Goal: Task Accomplishment & Management: Use online tool/utility

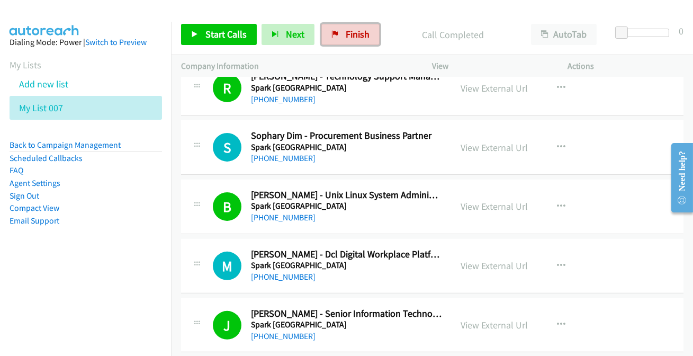
click at [349, 38] on span "Finish" at bounding box center [358, 34] width 24 height 12
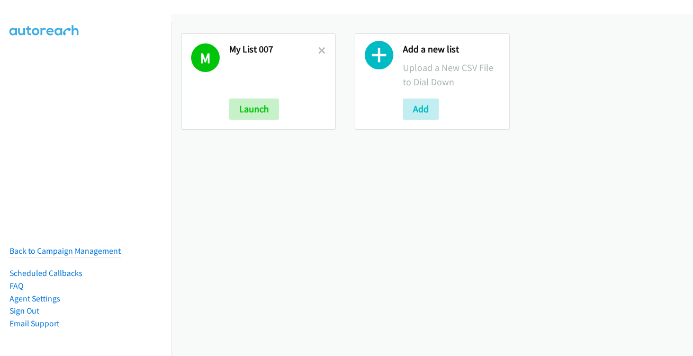
click at [325, 48] on div "M My List 007 Launch" at bounding box center [258, 81] width 155 height 96
click at [318, 51] on icon at bounding box center [321, 51] width 7 height 7
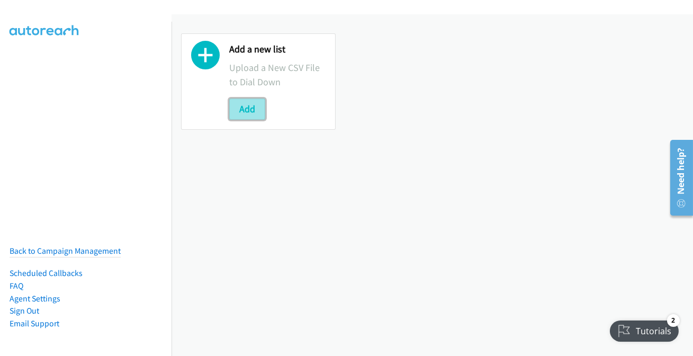
click at [239, 110] on button "Add" at bounding box center [247, 109] width 36 height 21
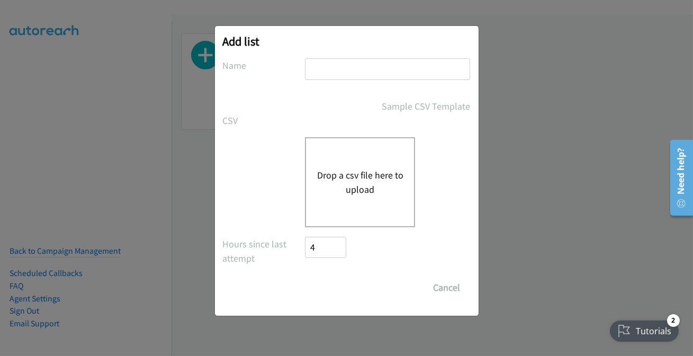
click at [373, 77] on input "text" at bounding box center [387, 69] width 165 height 22
type input "007.2"
click at [362, 161] on div "Drop a csv file here to upload" at bounding box center [360, 182] width 110 height 90
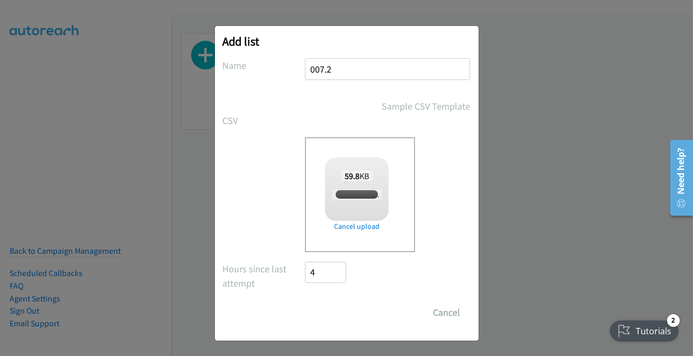
checkbox input "true"
click at [322, 311] on input "Save List" at bounding box center [334, 312] width 56 height 21
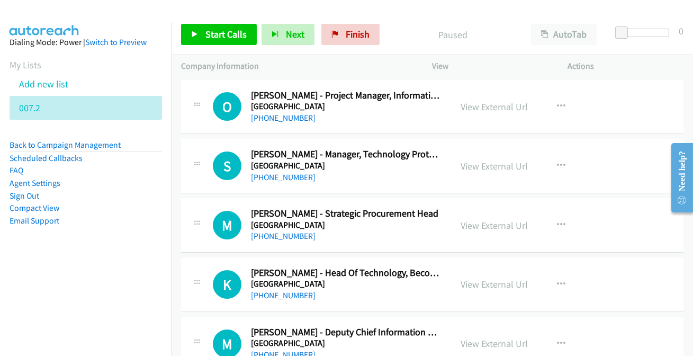
drag, startPoint x: 283, startPoint y: 119, endPoint x: 273, endPoint y: 123, distance: 10.7
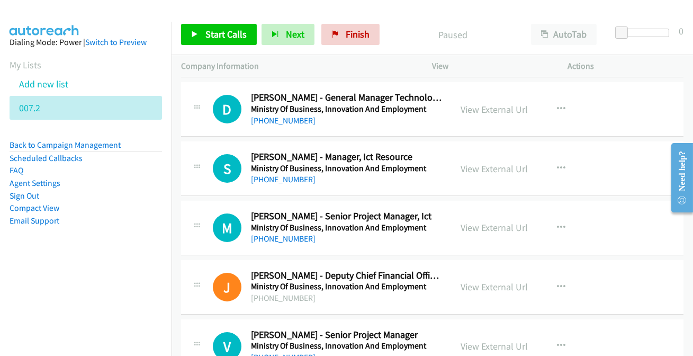
scroll to position [770, 0]
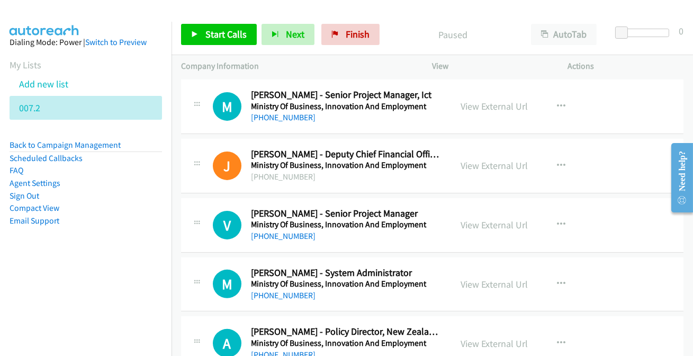
click at [289, 122] on div "+64 4 901 1652" at bounding box center [346, 117] width 191 height 13
click at [288, 117] on link "+64 4 901 1652" at bounding box center [283, 117] width 65 height 10
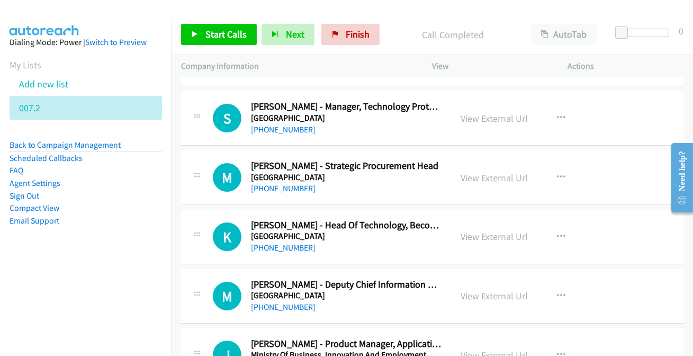
scroll to position [0, 0]
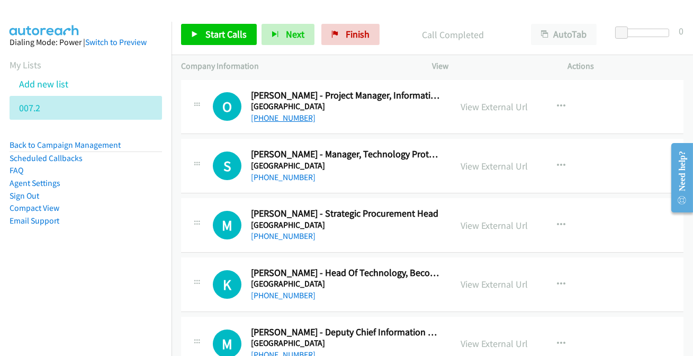
click at [293, 118] on link "+64 20 4162 6686" at bounding box center [283, 118] width 65 height 10
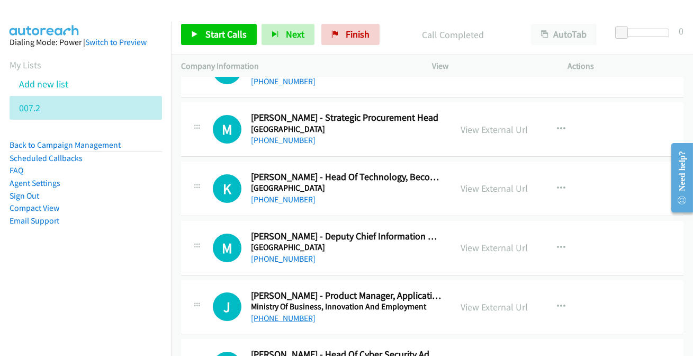
scroll to position [144, 0]
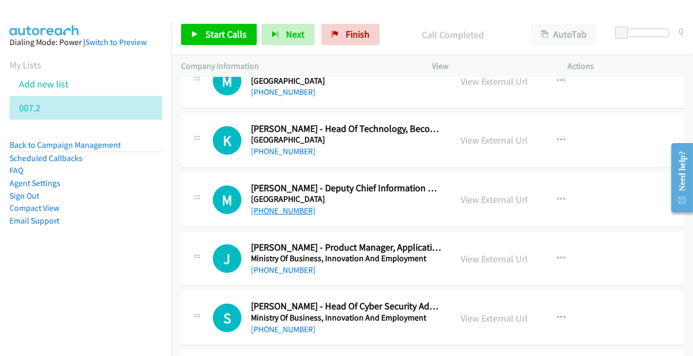
click at [273, 212] on link "+64 27 324 3659" at bounding box center [283, 211] width 65 height 10
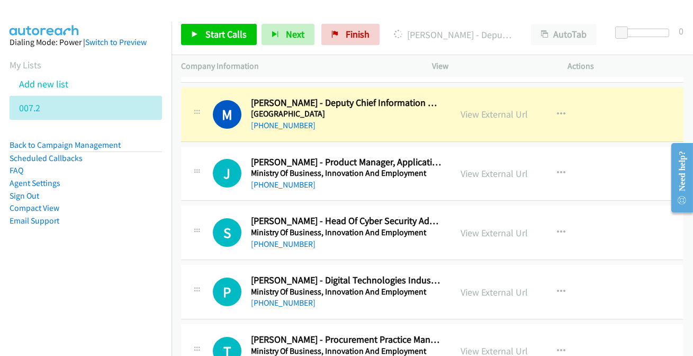
scroll to position [241, 0]
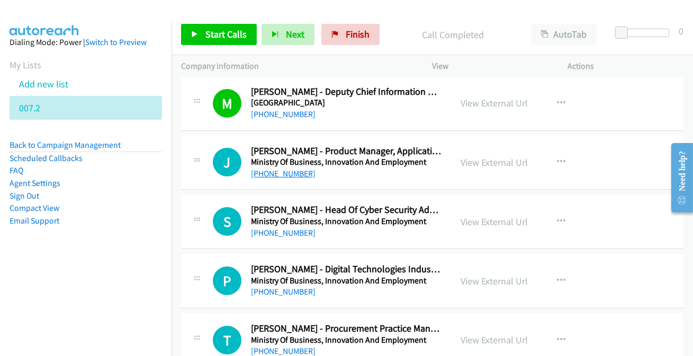
drag, startPoint x: 283, startPoint y: 166, endPoint x: 280, endPoint y: 175, distance: 10.2
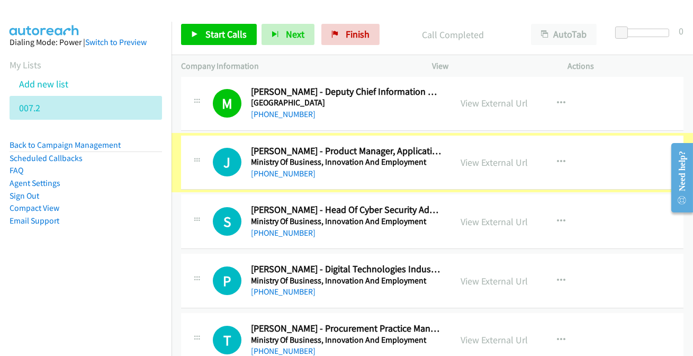
click at [280, 175] on link "+64 27 211 8651" at bounding box center [283, 173] width 65 height 10
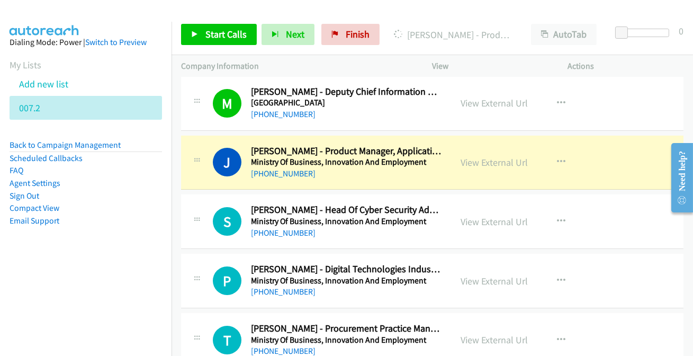
scroll to position [289, 0]
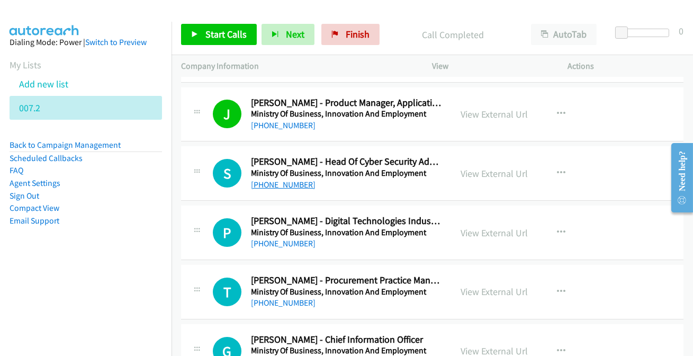
click at [273, 181] on link "+64 21 227 4647" at bounding box center [283, 185] width 65 height 10
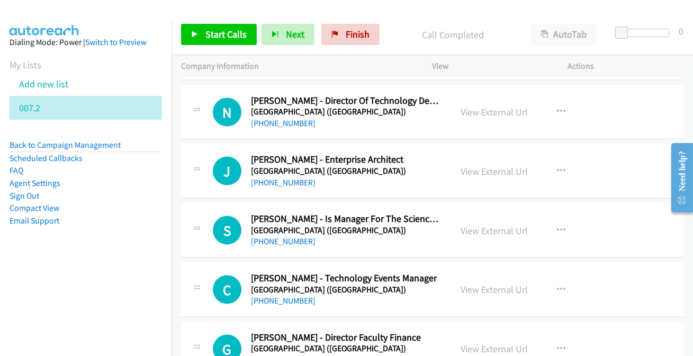
scroll to position [11006, 0]
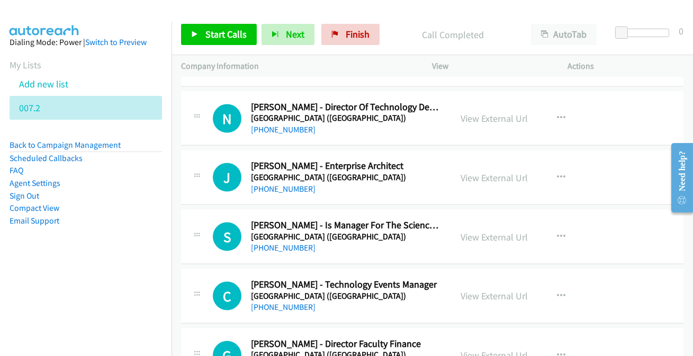
click at [368, 7] on div at bounding box center [342, 20] width 684 height 41
click at [348, 35] on span "Finish" at bounding box center [358, 34] width 24 height 12
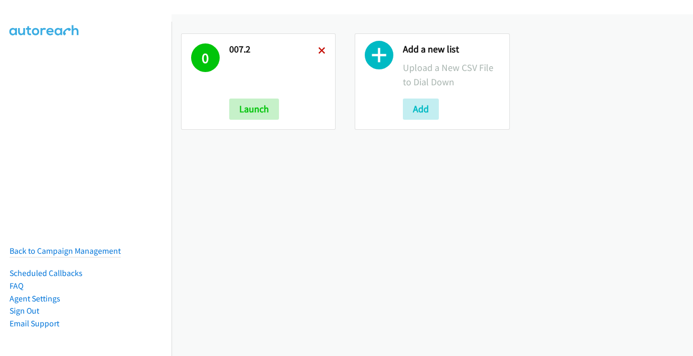
click at [322, 50] on icon at bounding box center [321, 51] width 7 height 7
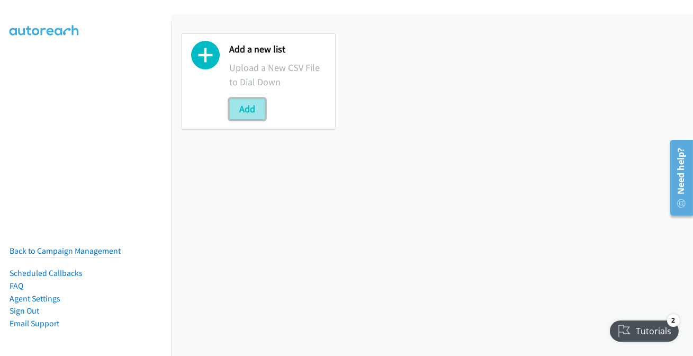
click at [255, 111] on button "Add" at bounding box center [247, 109] width 36 height 21
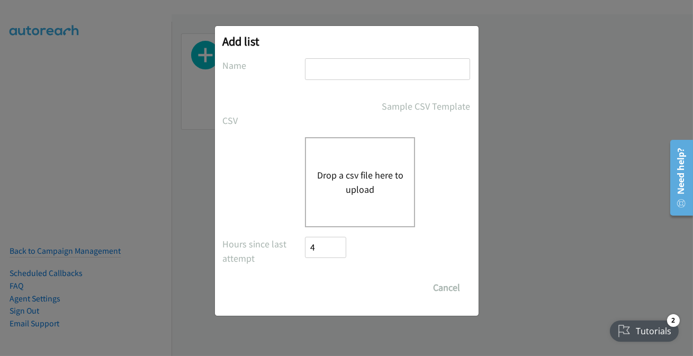
click at [362, 60] on input "text" at bounding box center [387, 69] width 165 height 22
type input "split7"
click at [330, 180] on button "Drop a csv file here to upload" at bounding box center [360, 182] width 87 height 29
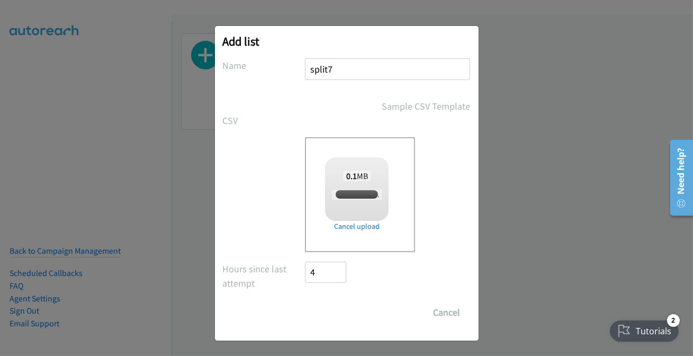
checkbox input "true"
drag, startPoint x: 328, startPoint y: 312, endPoint x: 317, endPoint y: 353, distance: 42.3
click at [329, 312] on input "Save List" at bounding box center [334, 312] width 56 height 21
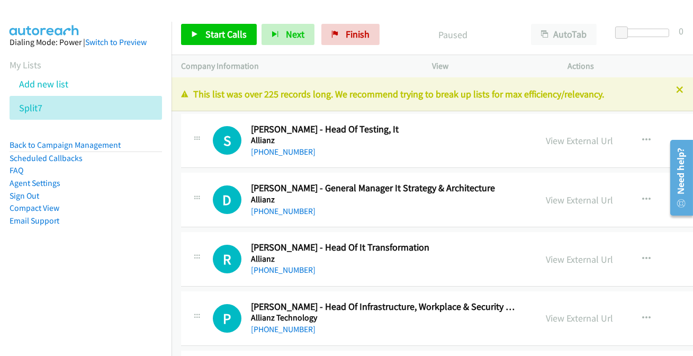
click at [677, 90] on div "This list was over 225 records long. We recommend trying to break up lists for …" at bounding box center [433, 94] width 522 height 34
click at [676, 87] on icon at bounding box center [679, 90] width 7 height 7
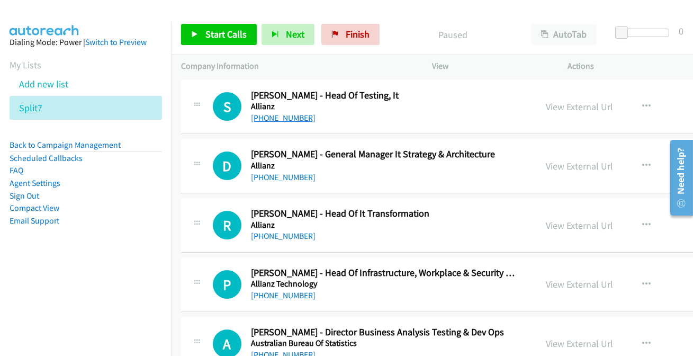
click at [289, 118] on link "[PHONE_NUMBER]" at bounding box center [283, 118] width 65 height 10
click at [293, 175] on link "[PHONE_NUMBER]" at bounding box center [283, 177] width 65 height 10
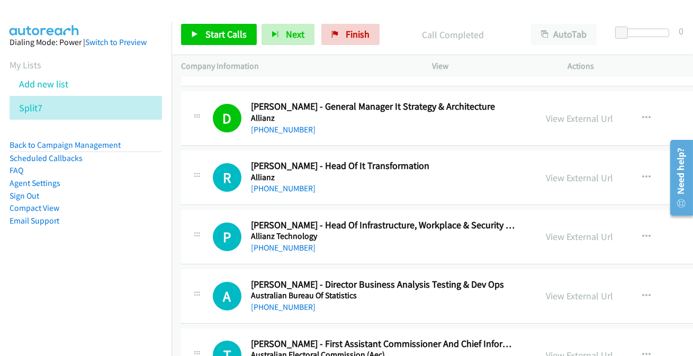
scroll to position [96, 0]
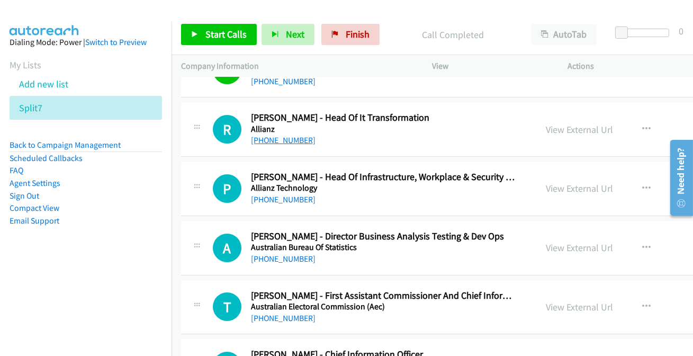
click at [283, 138] on link "[PHONE_NUMBER]" at bounding box center [283, 140] width 65 height 10
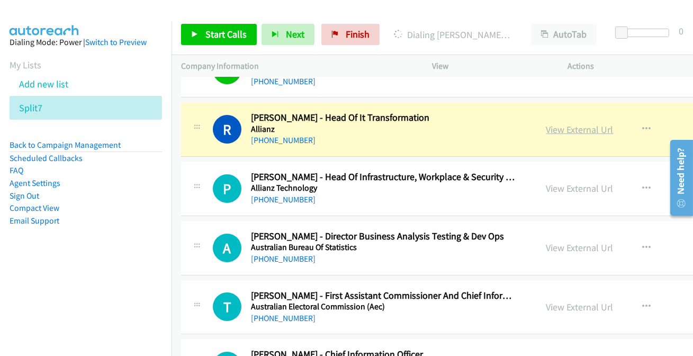
click at [559, 129] on link "View External Url" at bounding box center [580, 129] width 67 height 12
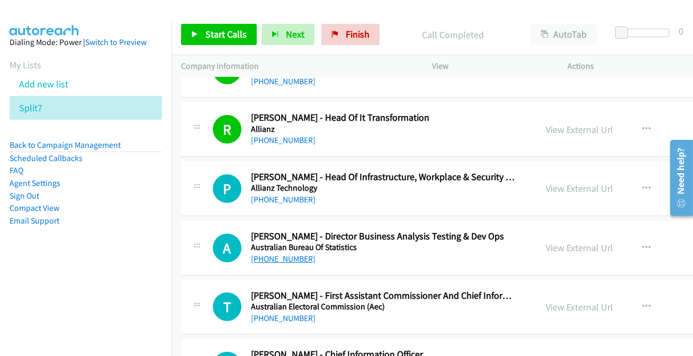
click at [291, 260] on link "[PHONE_NUMBER]" at bounding box center [283, 259] width 65 height 10
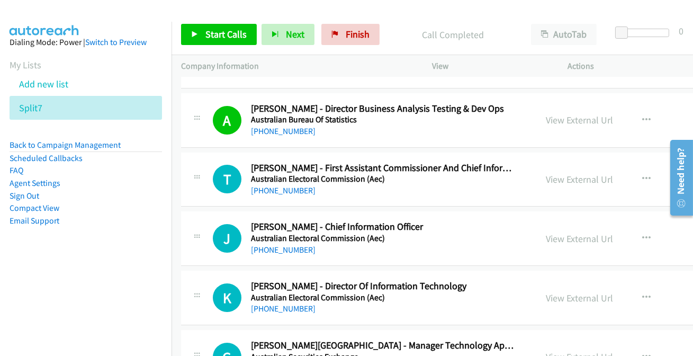
scroll to position [241, 0]
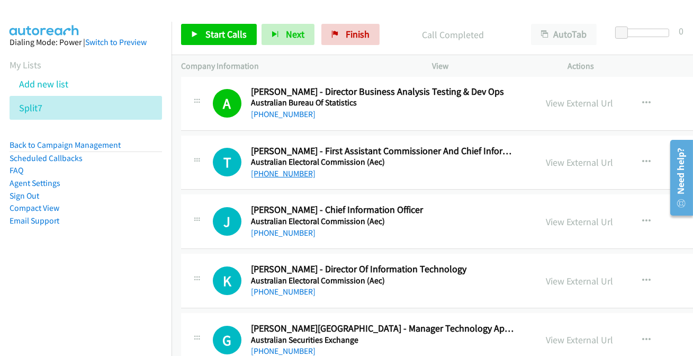
click at [283, 170] on link "[PHONE_NUMBER]" at bounding box center [283, 173] width 65 height 10
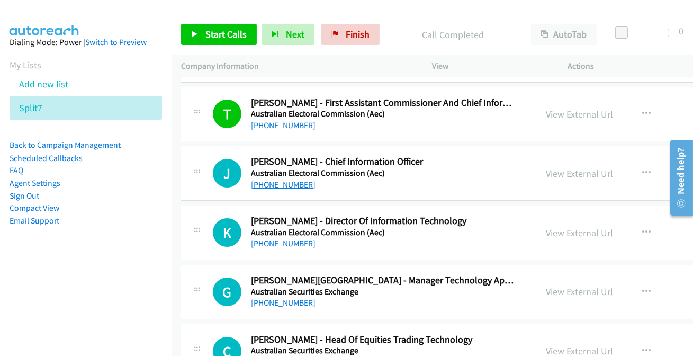
click at [257, 184] on link "[PHONE_NUMBER]" at bounding box center [283, 185] width 65 height 10
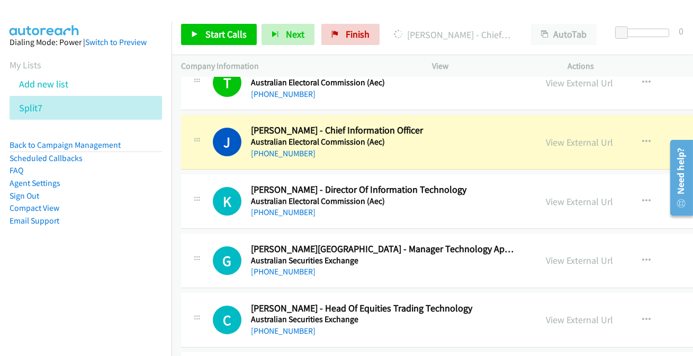
scroll to position [337, 0]
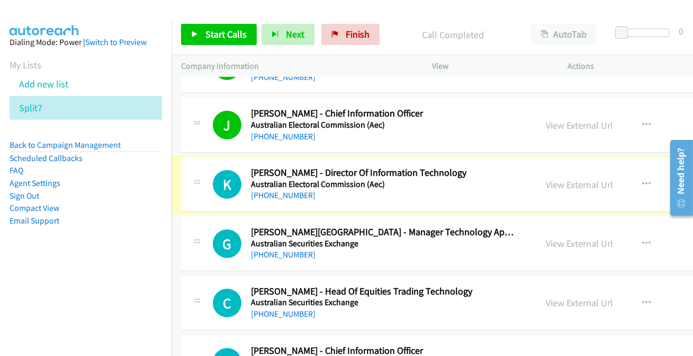
click at [271, 194] on link "[PHONE_NUMBER]" at bounding box center [283, 195] width 65 height 10
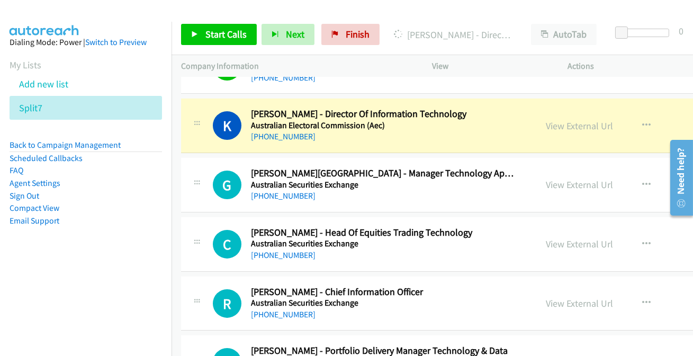
scroll to position [385, 0]
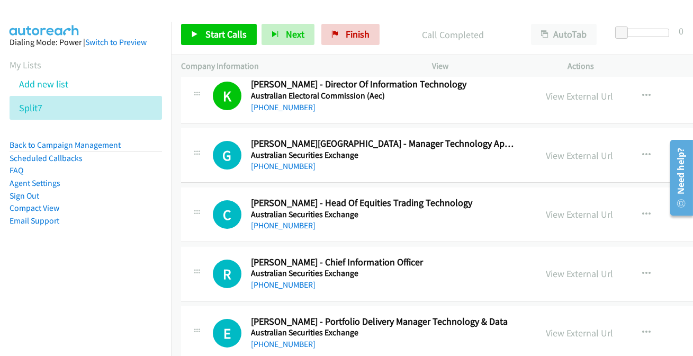
drag, startPoint x: 1348, startPoint y: 225, endPoint x: 682, endPoint y: 150, distance: 670.1
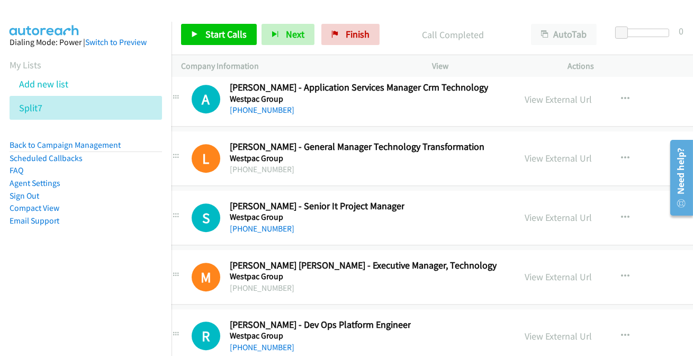
scroll to position [29255, 21]
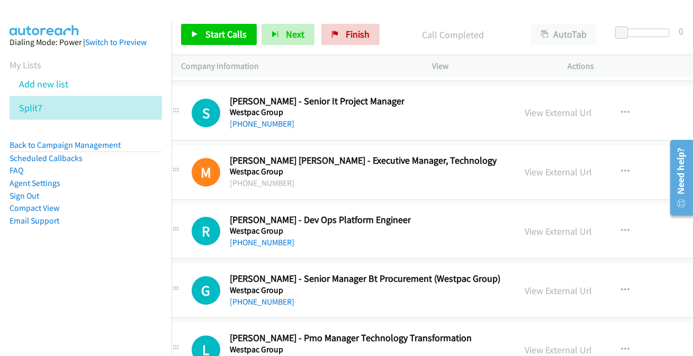
click at [254, 355] on link "[PHONE_NUMBER]" at bounding box center [262, 360] width 65 height 10
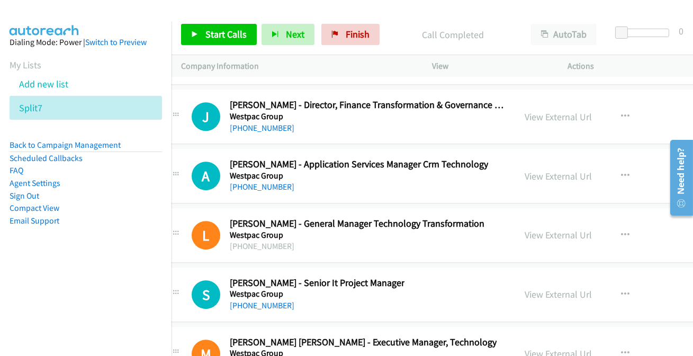
scroll to position [29062, 21]
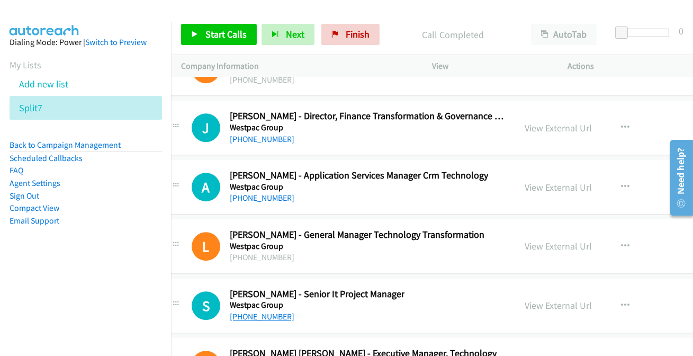
click at [246, 311] on link "[PHONE_NUMBER]" at bounding box center [262, 316] width 65 height 10
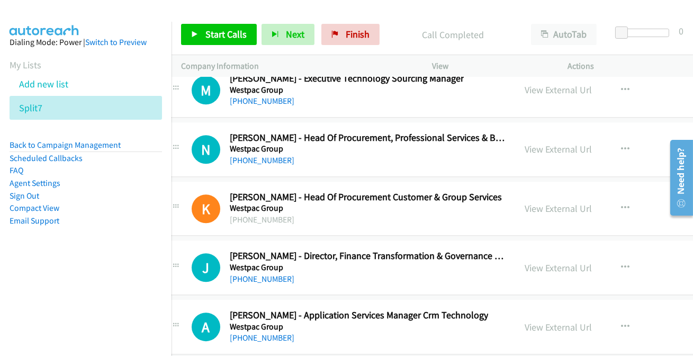
scroll to position [28918, 21]
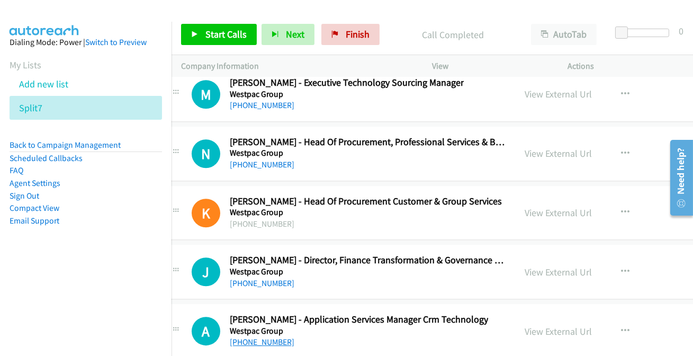
click at [254, 337] on link "[PHONE_NUMBER]" at bounding box center [262, 342] width 65 height 10
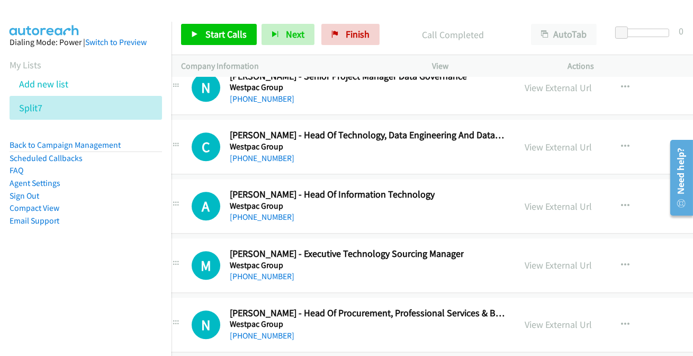
scroll to position [28725, 21]
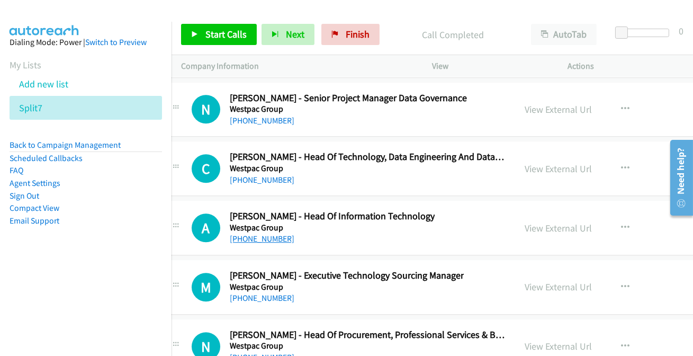
click at [252, 234] on link "[PHONE_NUMBER]" at bounding box center [262, 239] width 65 height 10
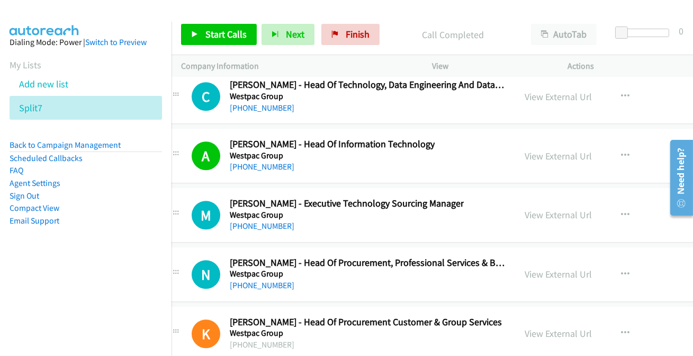
scroll to position [28822, 21]
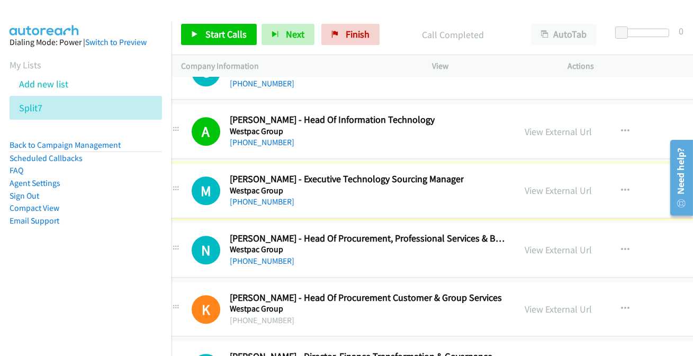
click at [241, 197] on link "[PHONE_NUMBER]" at bounding box center [262, 202] width 65 height 10
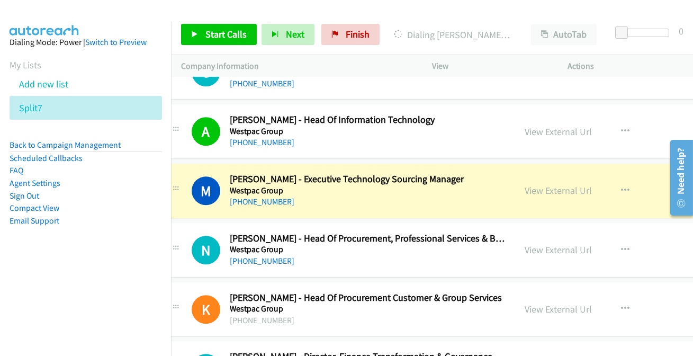
scroll to position [28870, 21]
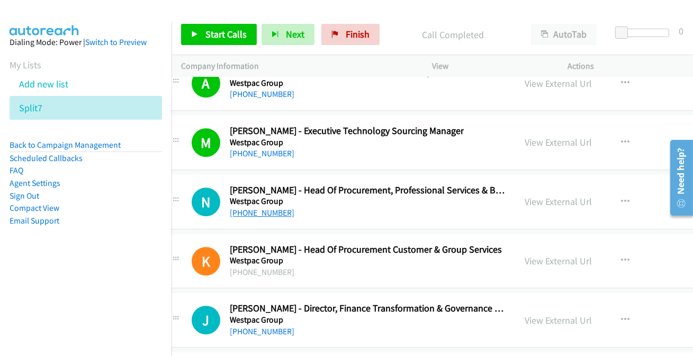
click at [254, 208] on link "[PHONE_NUMBER]" at bounding box center [262, 213] width 65 height 10
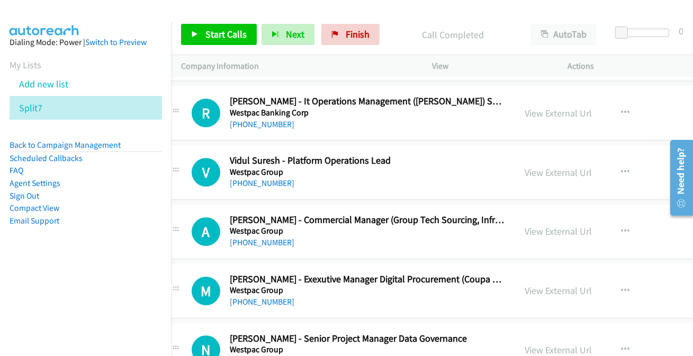
scroll to position [28532, 21]
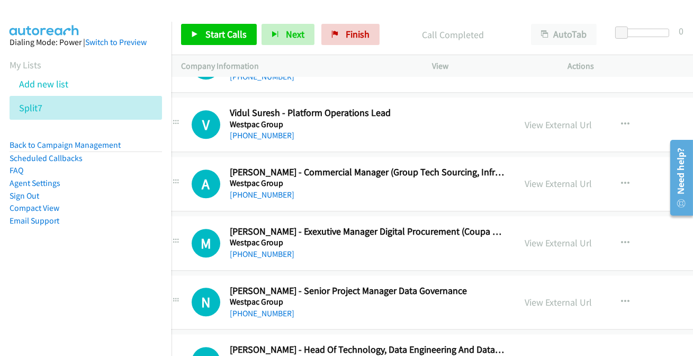
drag, startPoint x: 257, startPoint y: 337, endPoint x: 263, endPoint y: 339, distance: 5.7
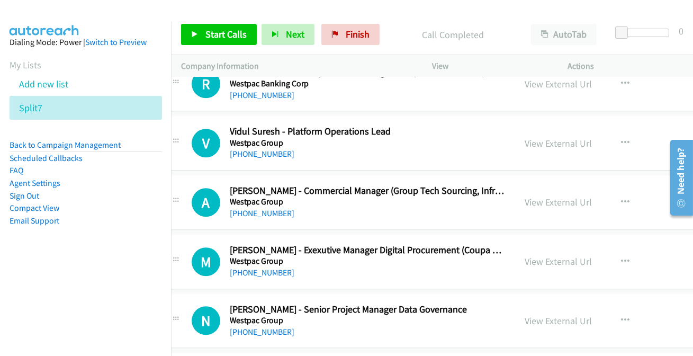
scroll to position [28485, 21]
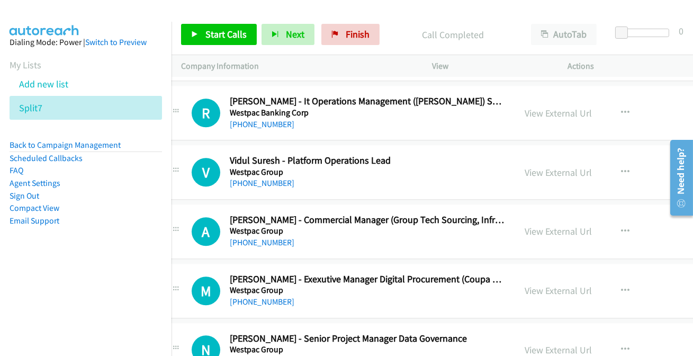
click at [262, 355] on link "[PHONE_NUMBER]" at bounding box center [262, 361] width 65 height 10
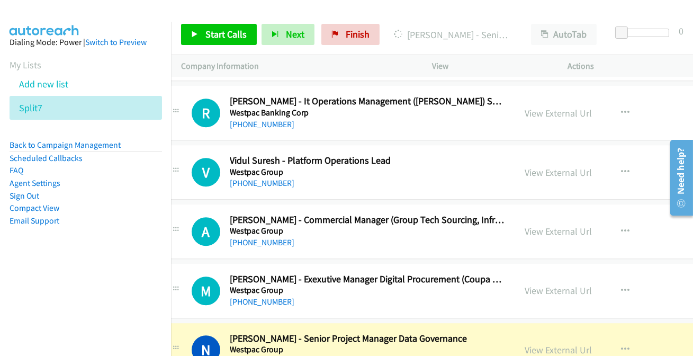
drag, startPoint x: 533, startPoint y: 317, endPoint x: 501, endPoint y: 244, distance: 79.9
click at [535, 344] on link "View External Url" at bounding box center [559, 350] width 67 height 12
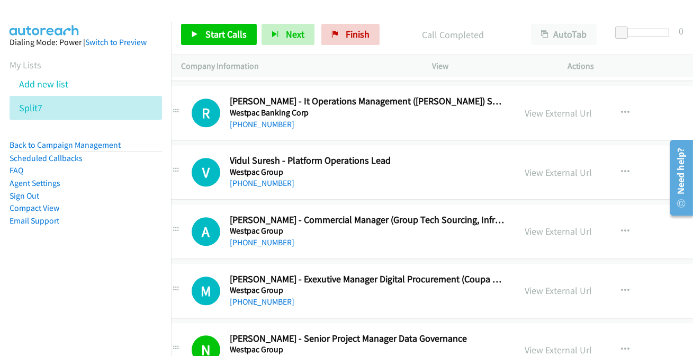
click at [237, 297] on link "[PHONE_NUMBER]" at bounding box center [262, 302] width 65 height 10
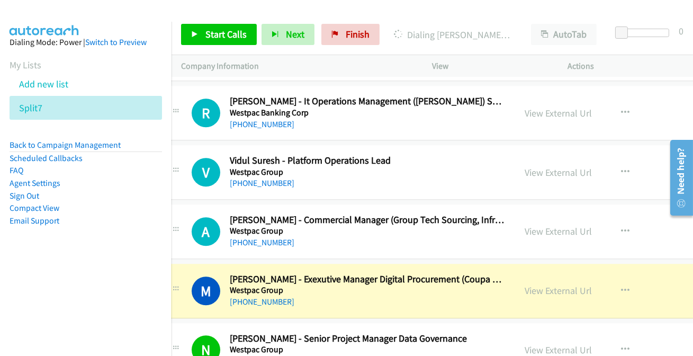
scroll to position [28437, 21]
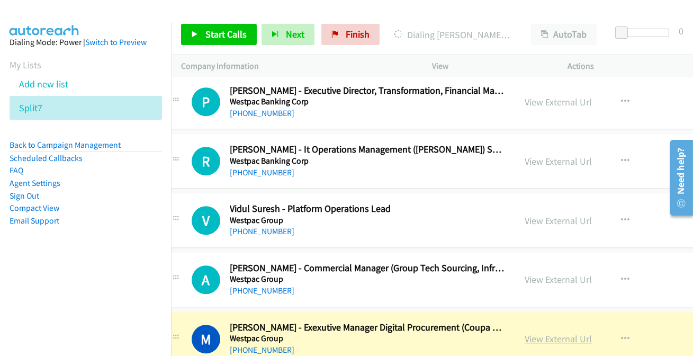
click at [552, 333] on link "View External Url" at bounding box center [559, 339] width 67 height 12
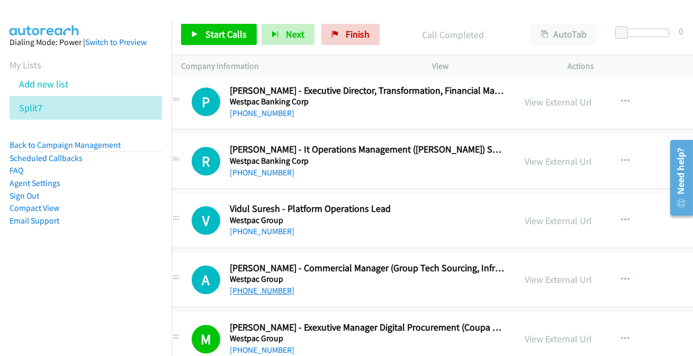
click at [256, 286] on link "[PHONE_NUMBER]" at bounding box center [262, 291] width 65 height 10
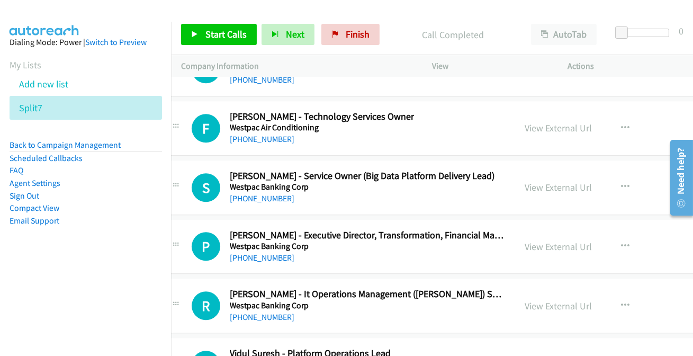
scroll to position [28244, 21]
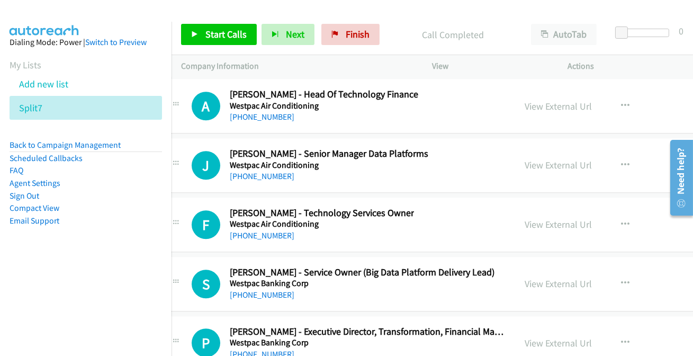
click at [279, 349] on link "[PHONE_NUMBER]" at bounding box center [262, 354] width 65 height 10
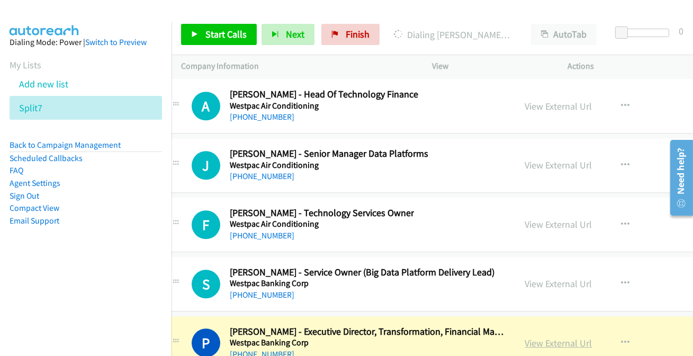
click at [552, 337] on link "View External Url" at bounding box center [559, 343] width 67 height 12
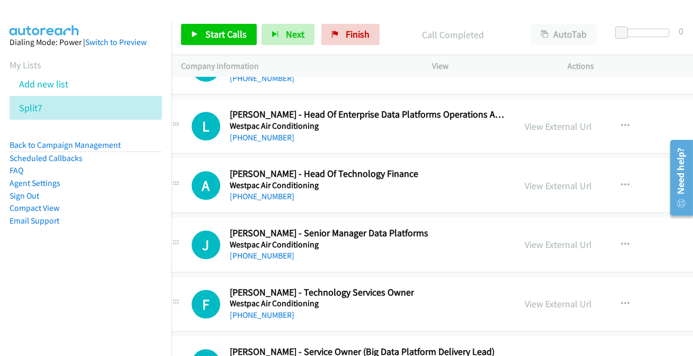
scroll to position [28099, 21]
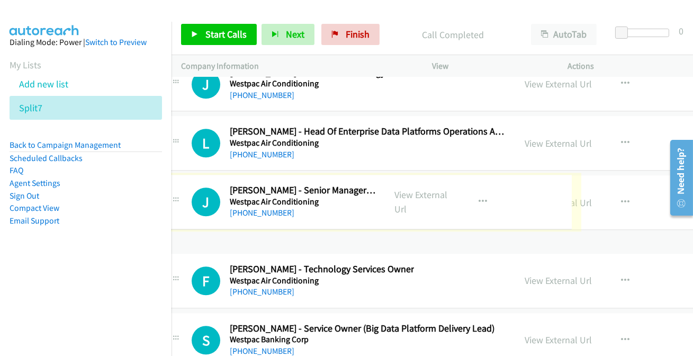
drag, startPoint x: 265, startPoint y: 235, endPoint x: 272, endPoint y: 209, distance: 26.3
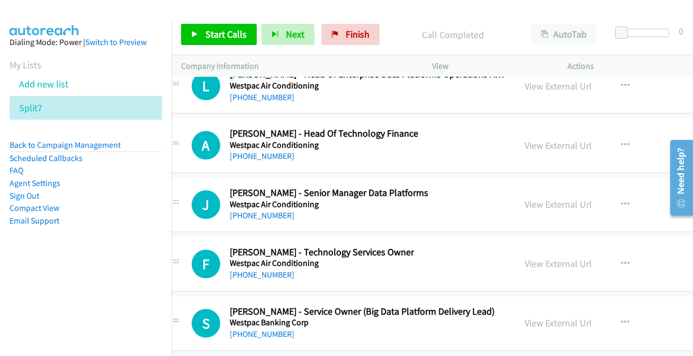
scroll to position [28147, 21]
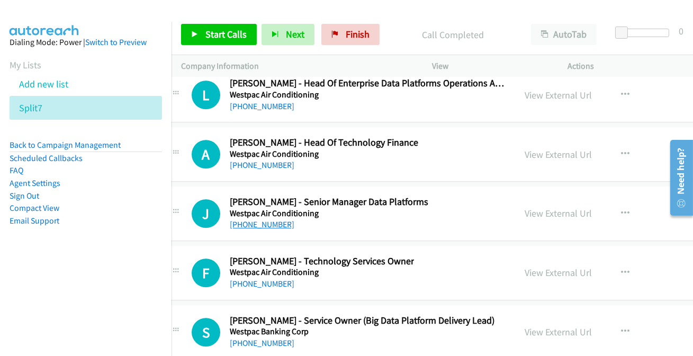
click at [279, 219] on link "[PHONE_NUMBER]" at bounding box center [262, 224] width 65 height 10
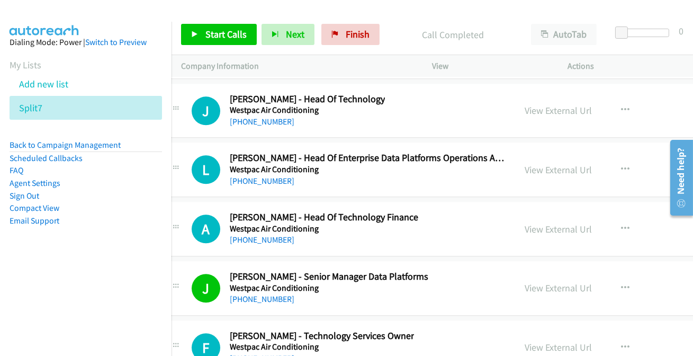
scroll to position [28003, 21]
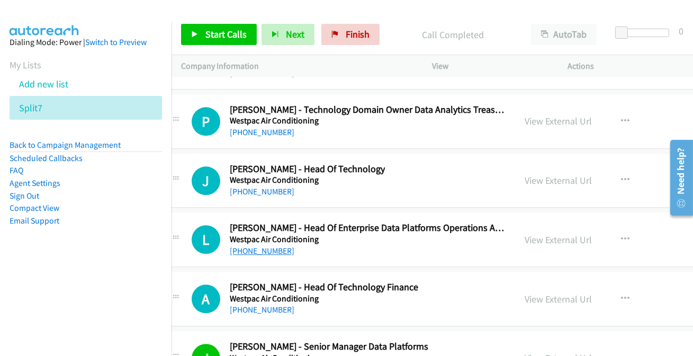
click at [273, 246] on link "[PHONE_NUMBER]" at bounding box center [262, 251] width 65 height 10
click at [264, 305] on link "[PHONE_NUMBER]" at bounding box center [262, 310] width 65 height 10
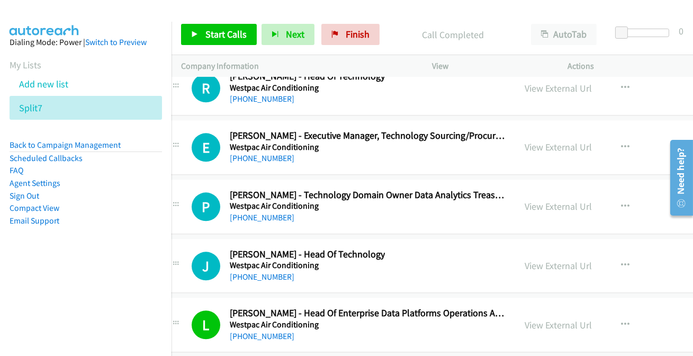
scroll to position [27907, 21]
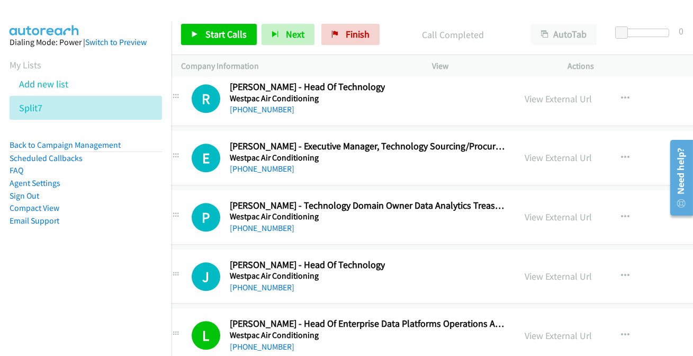
drag, startPoint x: 249, startPoint y: 253, endPoint x: 398, endPoint y: 292, distance: 154.3
click at [262, 282] on link "[PHONE_NUMBER]" at bounding box center [262, 287] width 65 height 10
click at [241, 282] on link "[PHONE_NUMBER]" at bounding box center [262, 287] width 65 height 10
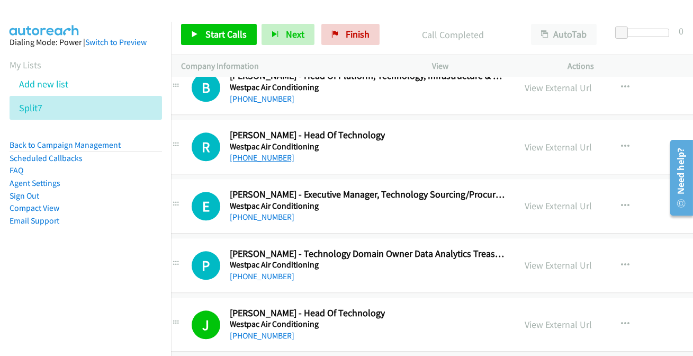
click at [260, 153] on link "[PHONE_NUMBER]" at bounding box center [262, 158] width 65 height 10
drag, startPoint x: 246, startPoint y: 183, endPoint x: 120, endPoint y: 289, distance: 165.0
click at [264, 212] on link "[PHONE_NUMBER]" at bounding box center [262, 217] width 65 height 10
click at [255, 271] on link "[PHONE_NUMBER]" at bounding box center [262, 276] width 65 height 10
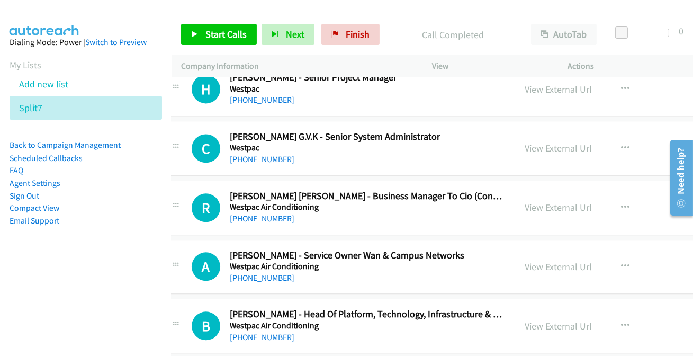
scroll to position [27618, 21]
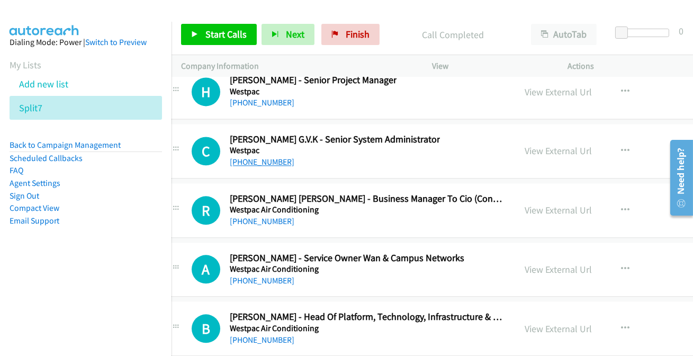
click at [263, 157] on link "[PHONE_NUMBER]" at bounding box center [262, 162] width 65 height 10
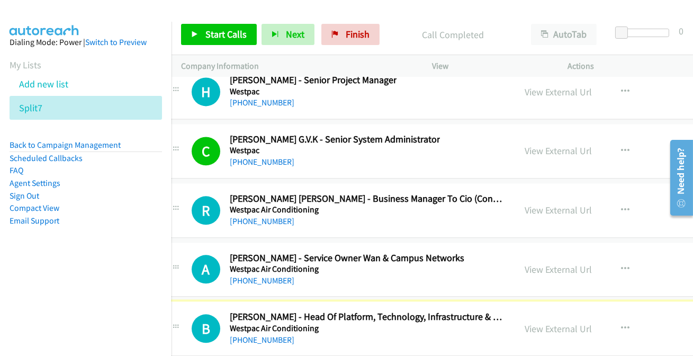
click at [269, 335] on link "[PHONE_NUMBER]" at bounding box center [262, 340] width 65 height 10
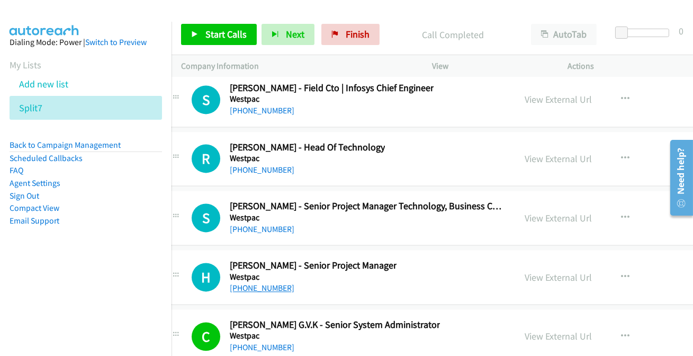
scroll to position [27425, 21]
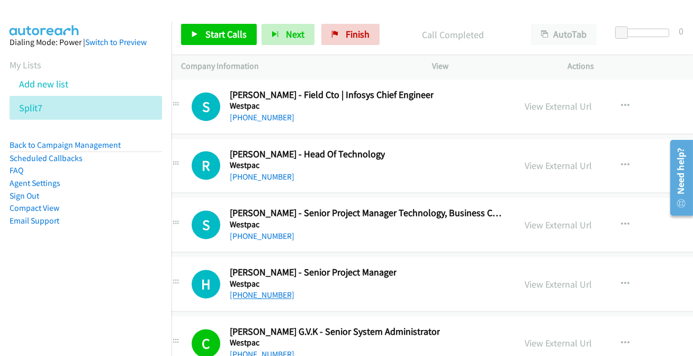
click at [248, 290] on link "[PHONE_NUMBER]" at bounding box center [262, 295] width 65 height 10
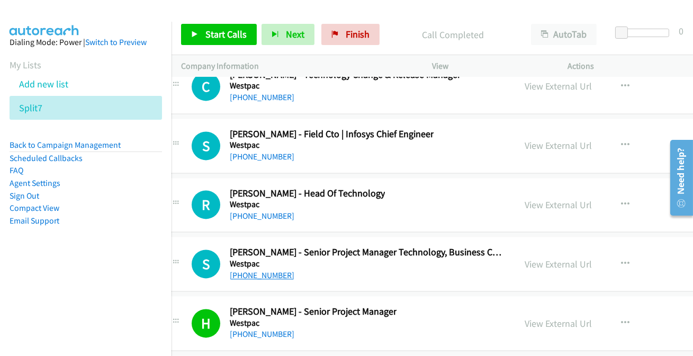
scroll to position [27377, 21]
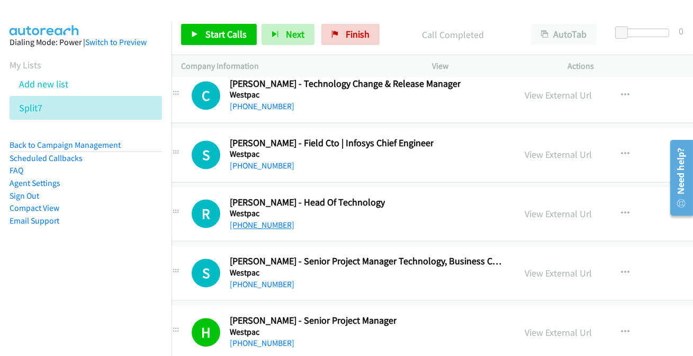
click at [254, 220] on link "[PHONE_NUMBER]" at bounding box center [262, 225] width 65 height 10
click at [250, 220] on link "[PHONE_NUMBER]" at bounding box center [262, 225] width 65 height 10
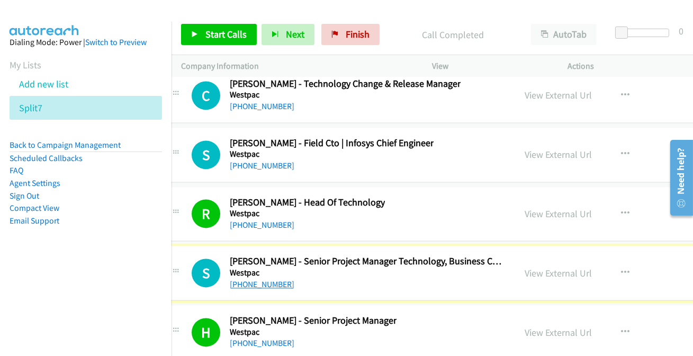
click at [264, 279] on link "[PHONE_NUMBER]" at bounding box center [262, 284] width 65 height 10
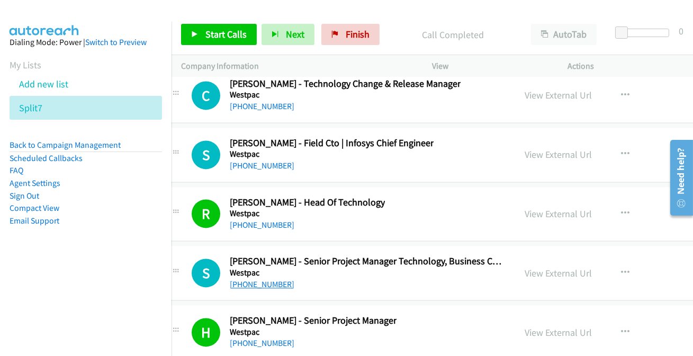
click at [265, 279] on link "[PHONE_NUMBER]" at bounding box center [262, 284] width 65 height 10
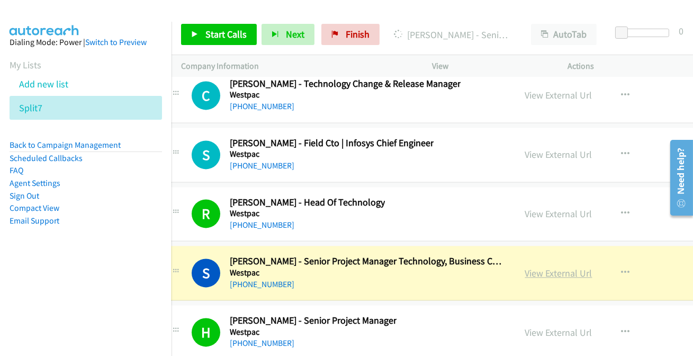
click at [526, 267] on link "View External Url" at bounding box center [559, 273] width 67 height 12
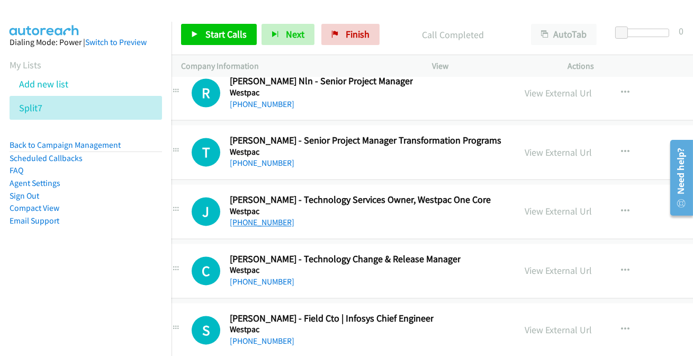
scroll to position [27184, 21]
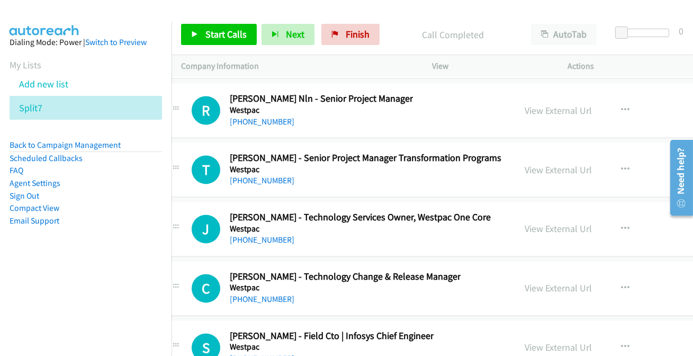
click at [254, 353] on link "[PHONE_NUMBER]" at bounding box center [262, 358] width 65 height 10
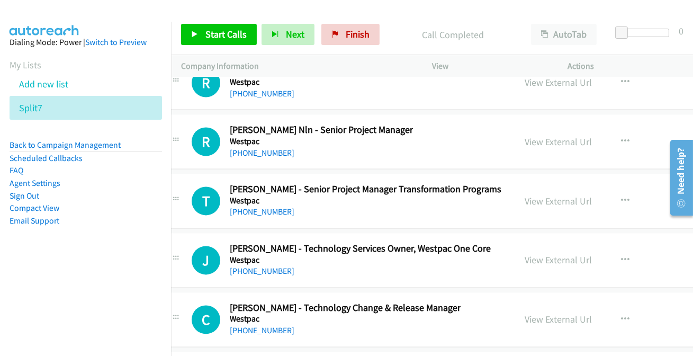
scroll to position [27136, 21]
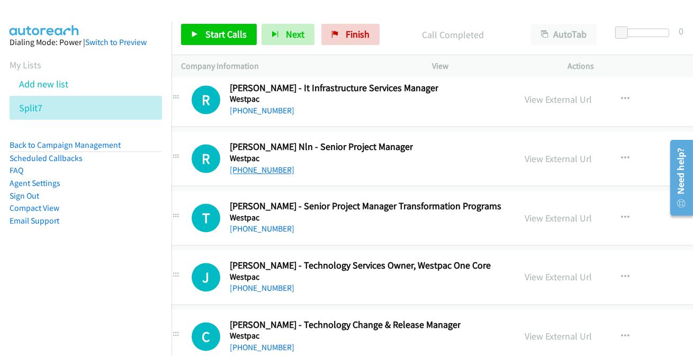
click at [253, 165] on link "[PHONE_NUMBER]" at bounding box center [262, 170] width 65 height 10
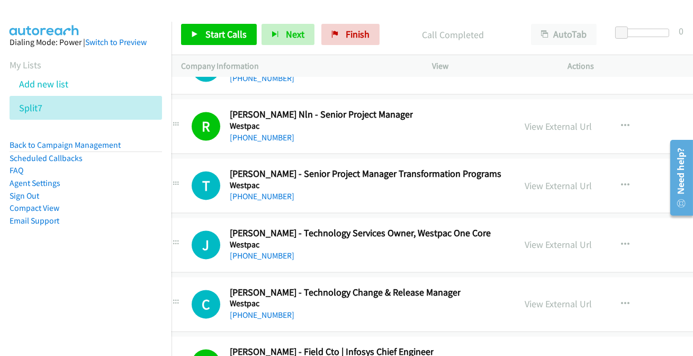
scroll to position [27184, 21]
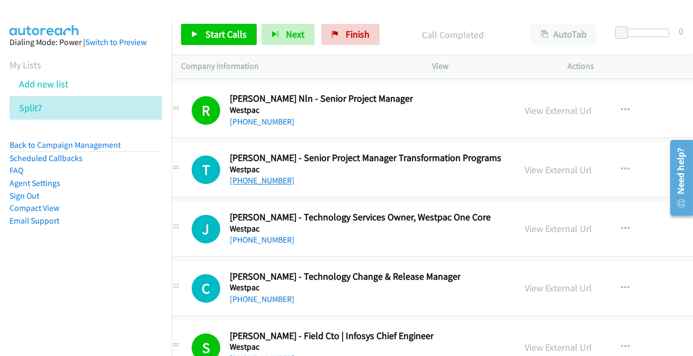
click at [252, 175] on link "[PHONE_NUMBER]" at bounding box center [262, 180] width 65 height 10
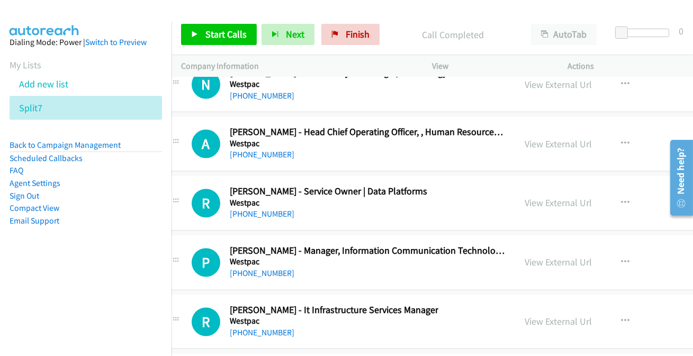
scroll to position [26896, 21]
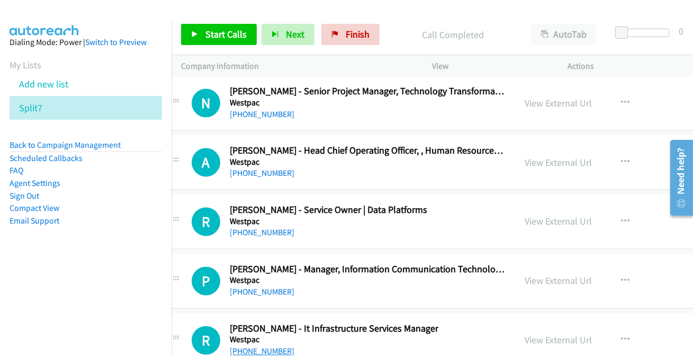
click at [251, 346] on link "[PHONE_NUMBER]" at bounding box center [262, 351] width 65 height 10
click at [261, 287] on link "[PHONE_NUMBER]" at bounding box center [262, 292] width 65 height 10
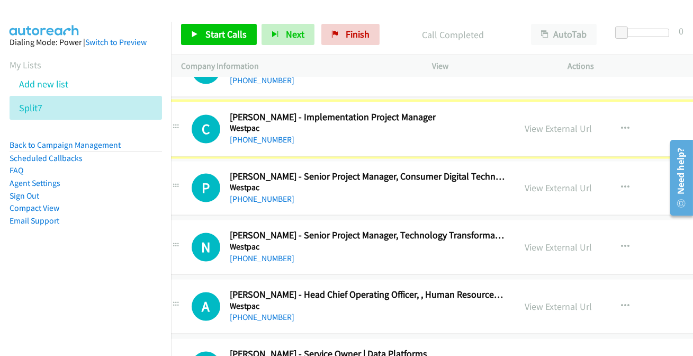
scroll to position [26751, 21]
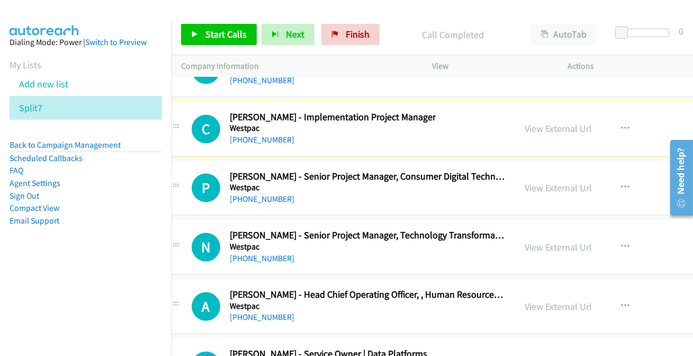
click at [271, 135] on link "[PHONE_NUMBER]" at bounding box center [262, 140] width 65 height 10
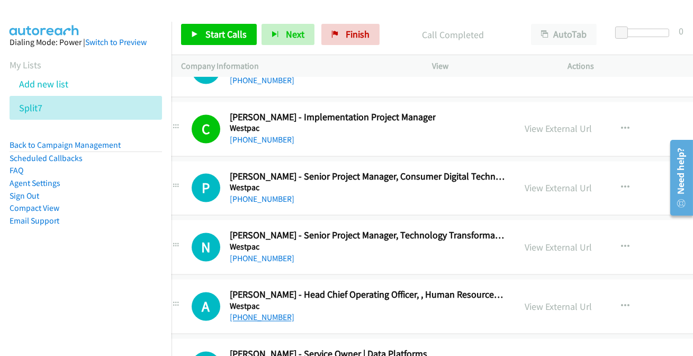
drag, startPoint x: 248, startPoint y: 279, endPoint x: 257, endPoint y: 281, distance: 9.3
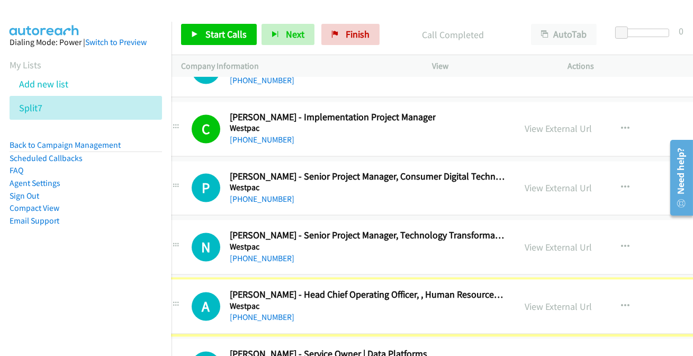
click at [257, 313] on link "[PHONE_NUMBER]" at bounding box center [262, 318] width 65 height 10
click at [259, 313] on link "[PHONE_NUMBER]" at bounding box center [262, 318] width 65 height 10
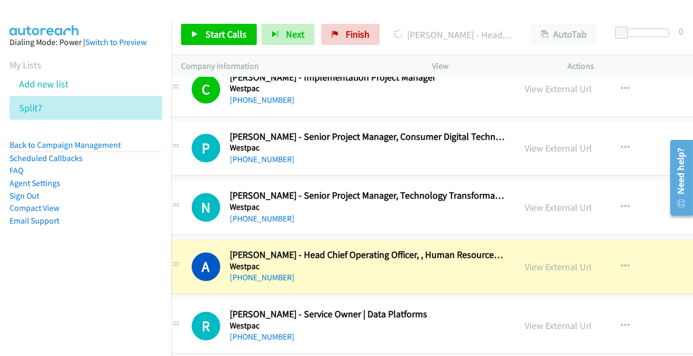
scroll to position [26799, 21]
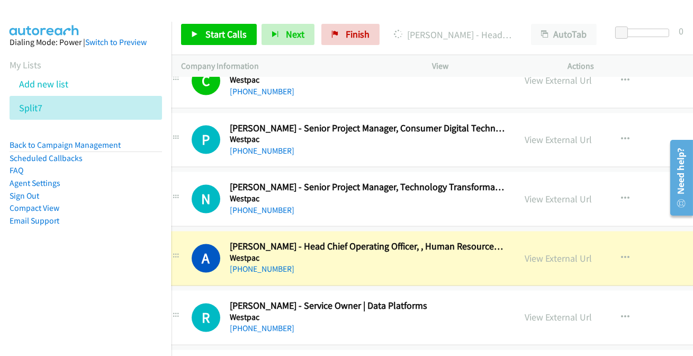
click at [136, 256] on aside "Dialing Mode: Power | Switch to Preview My Lists Add new list Split7 Back to Ca…" at bounding box center [86, 148] width 172 height 253
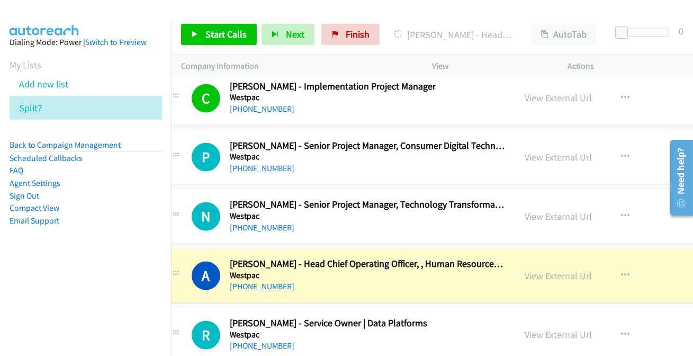
scroll to position [26751, 21]
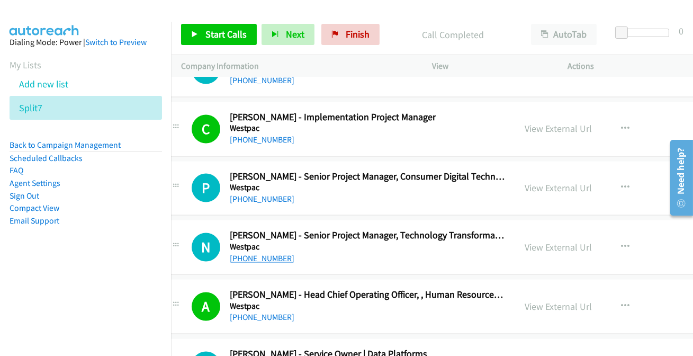
click at [266, 254] on link "[PHONE_NUMBER]" at bounding box center [262, 259] width 65 height 10
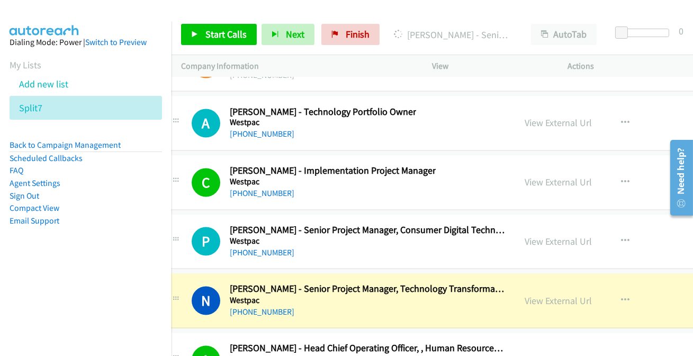
scroll to position [26654, 21]
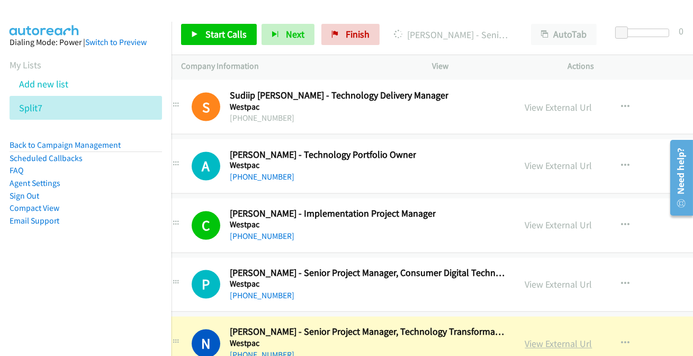
click at [530, 338] on link "View External Url" at bounding box center [559, 344] width 67 height 12
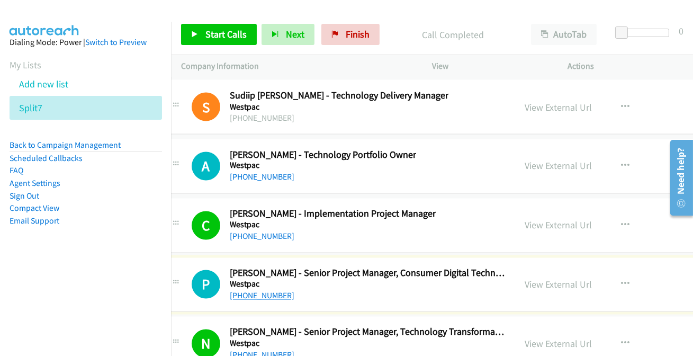
click at [270, 291] on link "[PHONE_NUMBER]" at bounding box center [262, 296] width 65 height 10
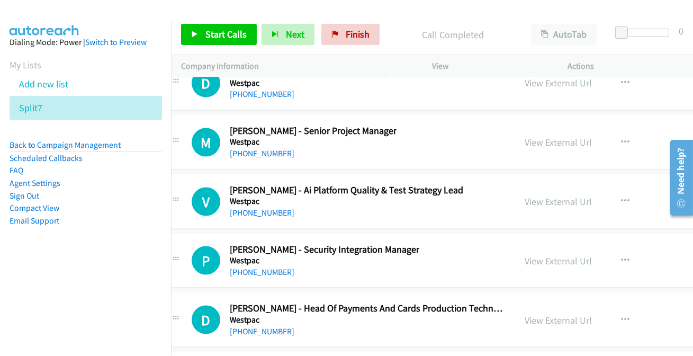
scroll to position [26366, 21]
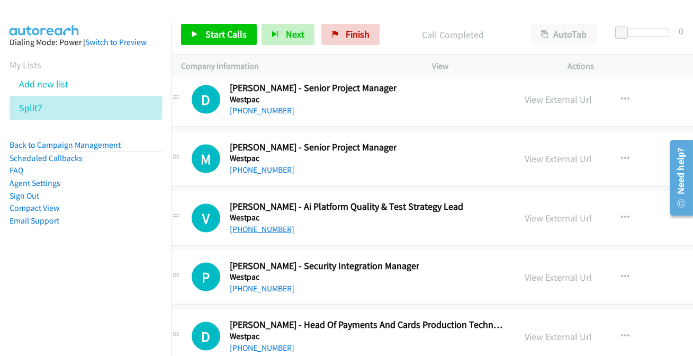
click at [255, 224] on link "[PHONE_NUMBER]" at bounding box center [262, 229] width 65 height 10
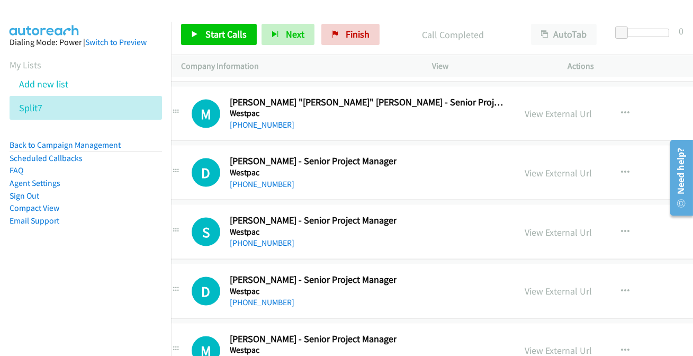
scroll to position [26173, 21]
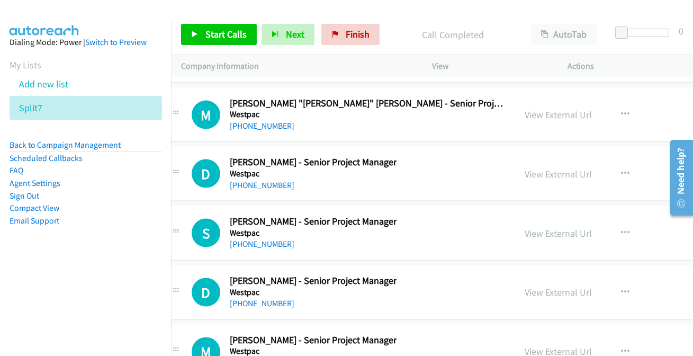
click at [250, 355] on link "[PHONE_NUMBER]" at bounding box center [262, 363] width 65 height 10
click at [234, 298] on link "[PHONE_NUMBER]" at bounding box center [262, 303] width 65 height 10
drag, startPoint x: 253, startPoint y: 217, endPoint x: 271, endPoint y: 208, distance: 20.1
click at [278, 239] on link "[PHONE_NUMBER]" at bounding box center [262, 244] width 65 height 10
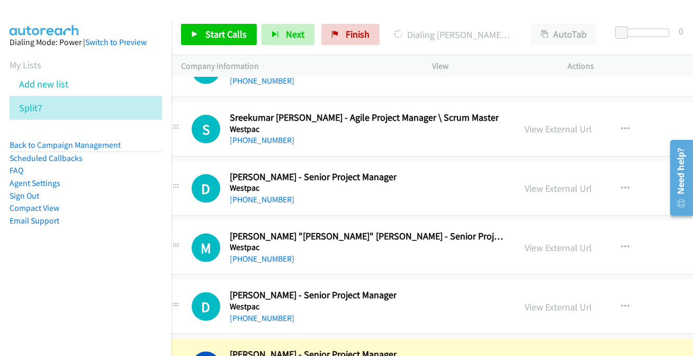
scroll to position [26028, 21]
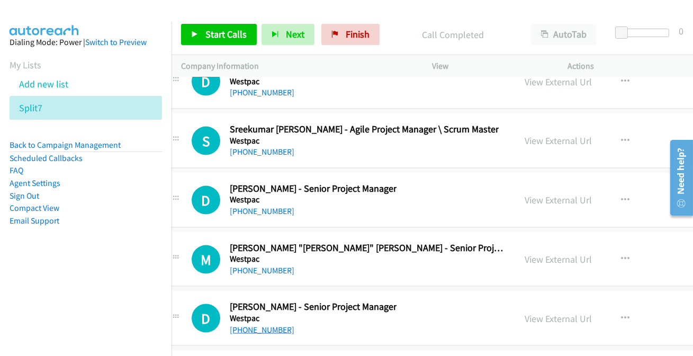
click at [250, 325] on link "[PHONE_NUMBER]" at bounding box center [262, 330] width 65 height 10
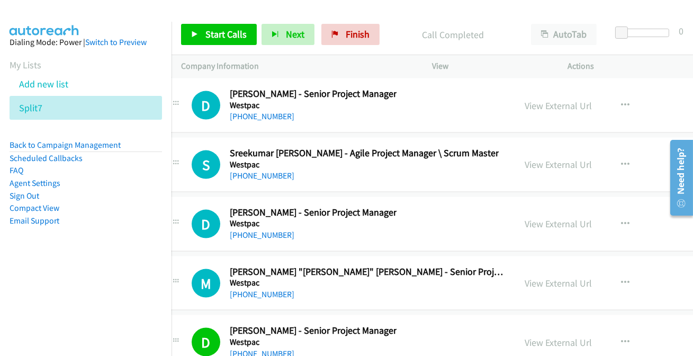
scroll to position [25980, 21]
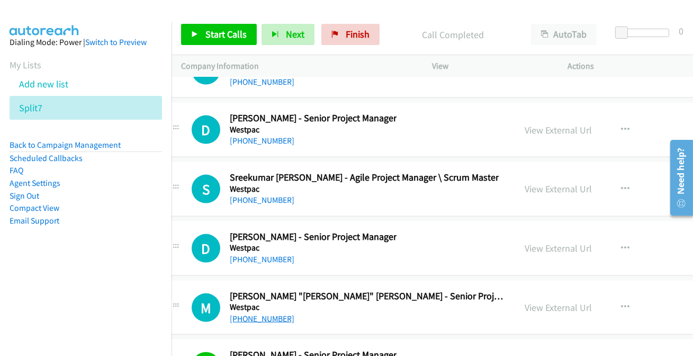
click at [270, 314] on link "[PHONE_NUMBER]" at bounding box center [262, 319] width 65 height 10
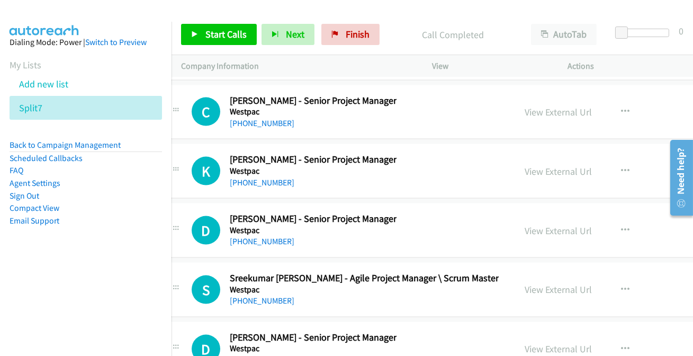
scroll to position [25884, 21]
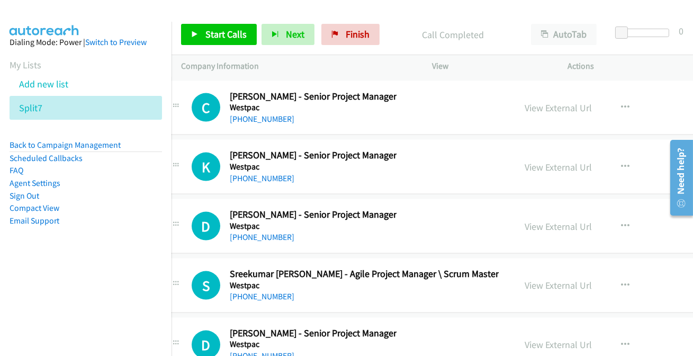
click at [269, 351] on link "[PHONE_NUMBER]" at bounding box center [262, 356] width 65 height 10
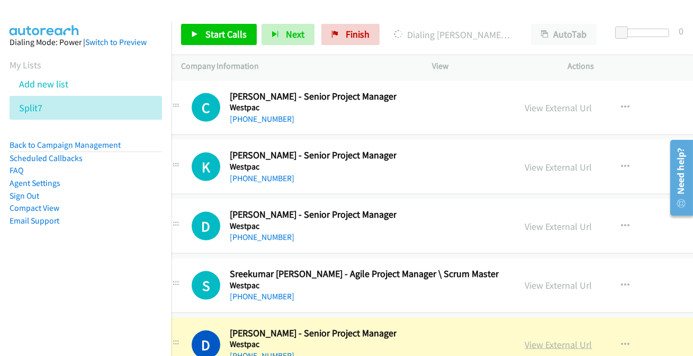
click at [549, 339] on link "View External Url" at bounding box center [559, 345] width 67 height 12
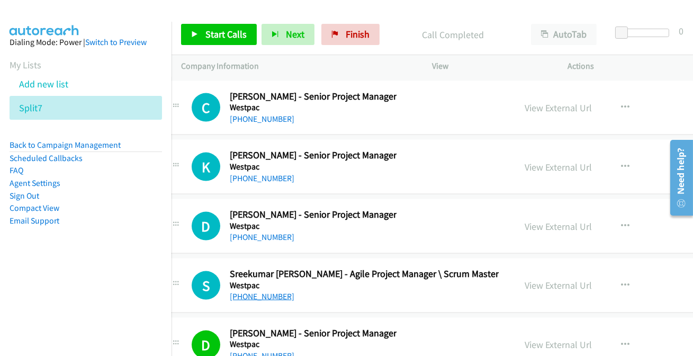
click at [253, 291] on link "[PHONE_NUMBER]" at bounding box center [262, 296] width 65 height 10
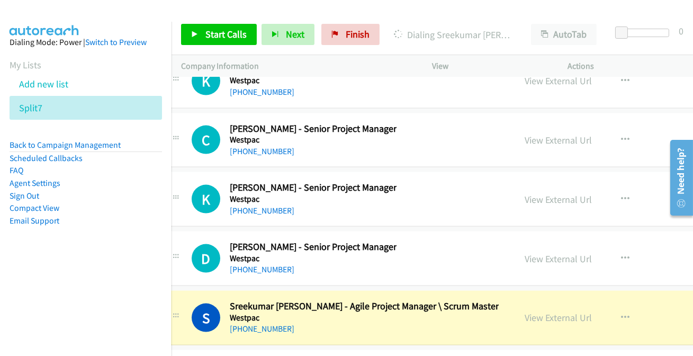
scroll to position [25836, 21]
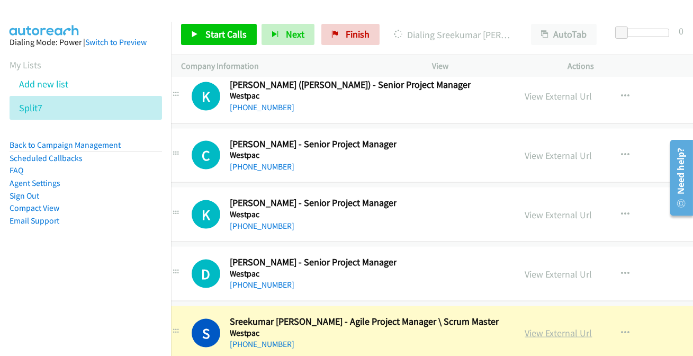
click at [551, 327] on link "View External Url" at bounding box center [559, 333] width 67 height 12
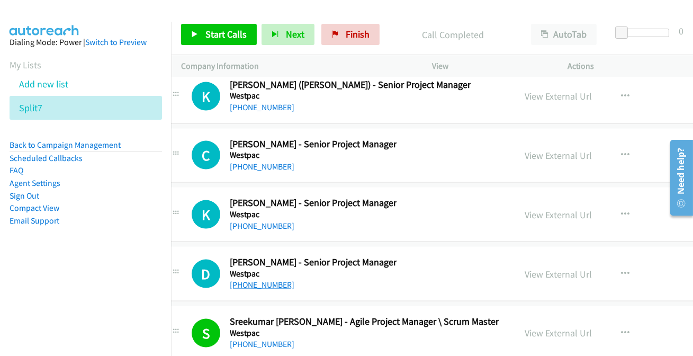
click at [243, 280] on link "[PHONE_NUMBER]" at bounding box center [262, 285] width 65 height 10
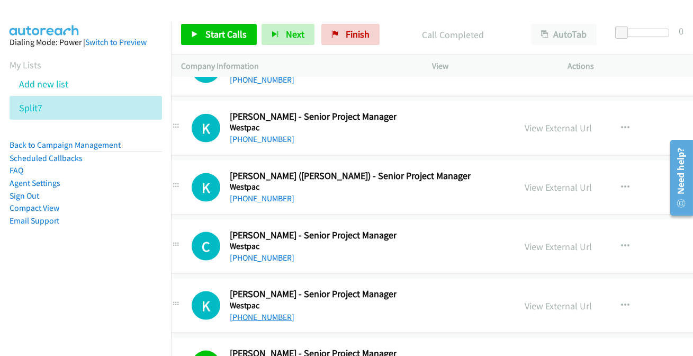
scroll to position [25740, 21]
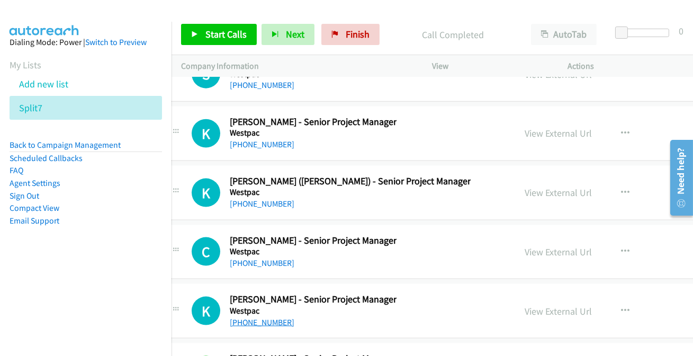
drag, startPoint x: 252, startPoint y: 292, endPoint x: 244, endPoint y: 292, distance: 8.0
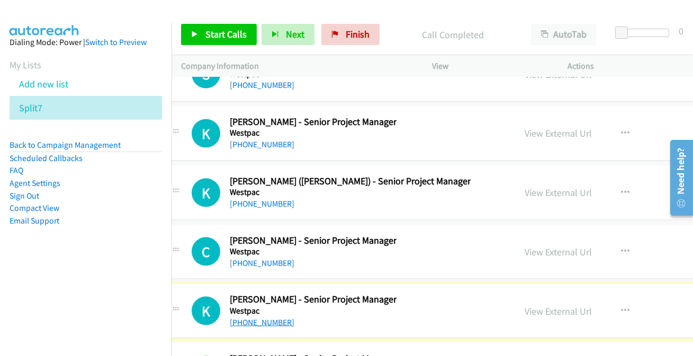
click at [244, 317] on link "[PHONE_NUMBER]" at bounding box center [262, 322] width 65 height 10
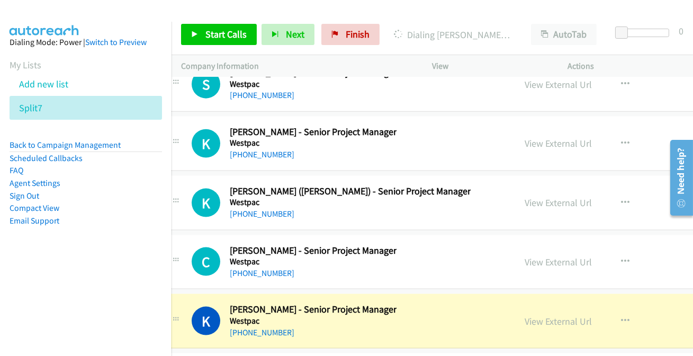
scroll to position [25788, 21]
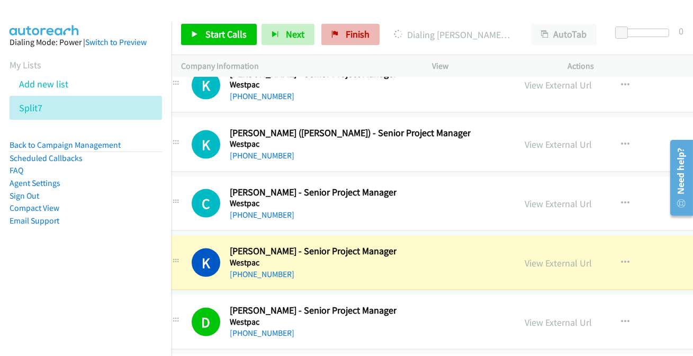
drag, startPoint x: 545, startPoint y: 228, endPoint x: 350, endPoint y: 37, distance: 273.1
click at [532, 257] on link "View External Url" at bounding box center [559, 263] width 67 height 12
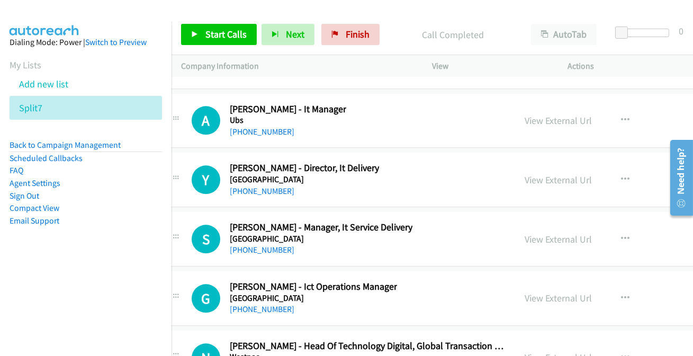
scroll to position [20153, 21]
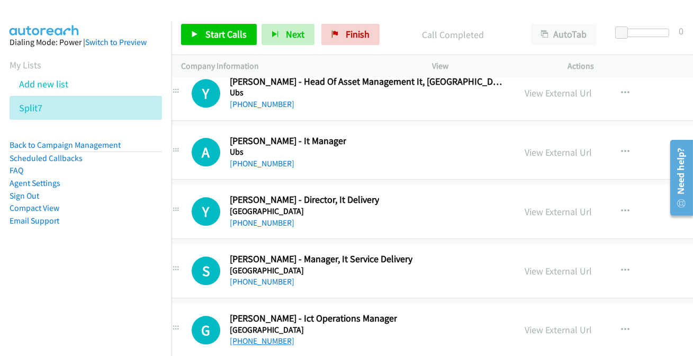
click at [260, 336] on link "[PHONE_NUMBER]" at bounding box center [262, 341] width 65 height 10
click at [264, 277] on link "[PHONE_NUMBER]" at bounding box center [262, 282] width 65 height 10
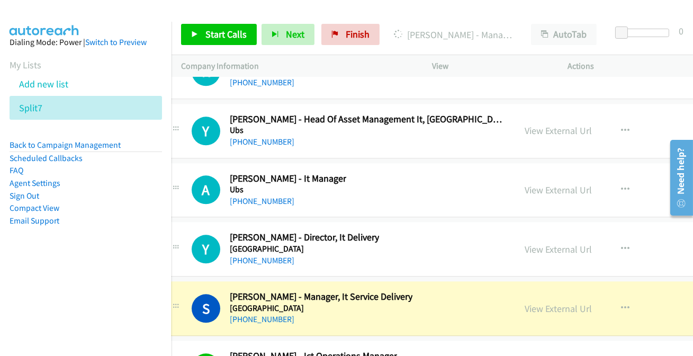
scroll to position [20105, 21]
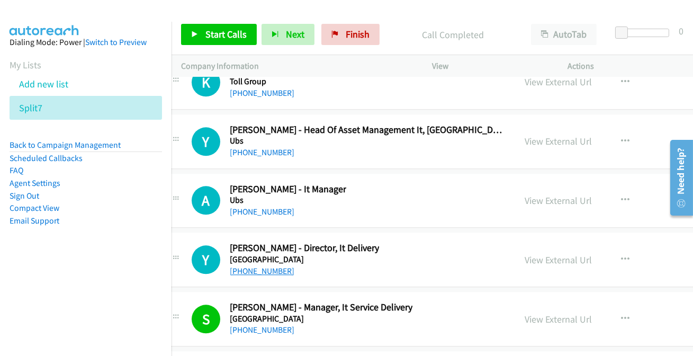
click at [272, 266] on link "[PHONE_NUMBER]" at bounding box center [262, 271] width 65 height 10
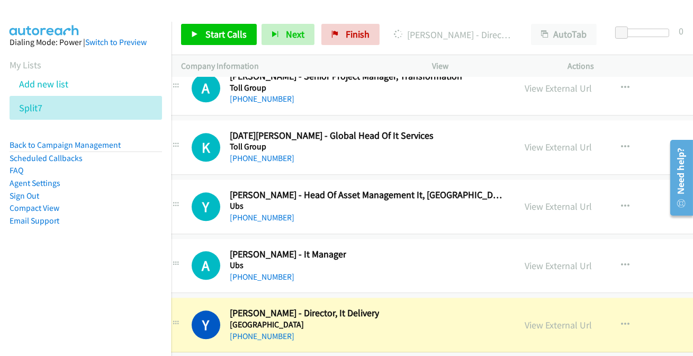
scroll to position [20009, 21]
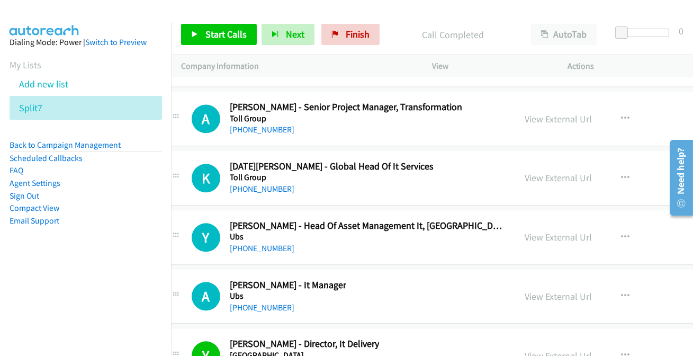
drag, startPoint x: 258, startPoint y: 277, endPoint x: 354, endPoint y: 210, distance: 116.5
click at [261, 302] on link "[PHONE_NUMBER]" at bounding box center [262, 307] width 65 height 10
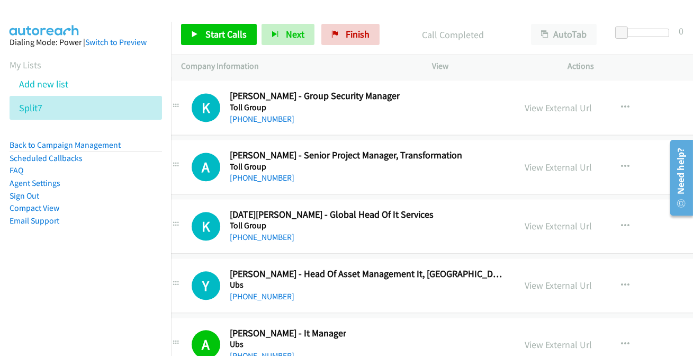
scroll to position [19912, 21]
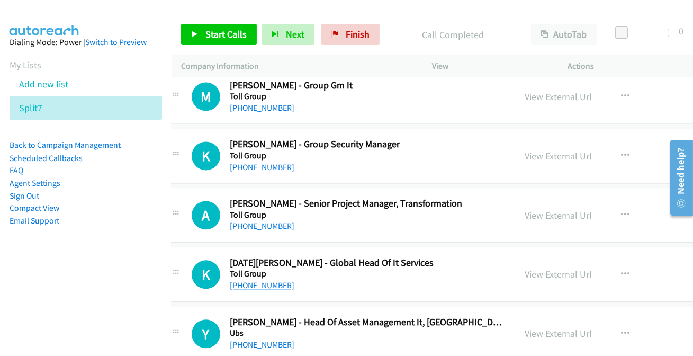
click at [237, 280] on link "[PHONE_NUMBER]" at bounding box center [262, 285] width 65 height 10
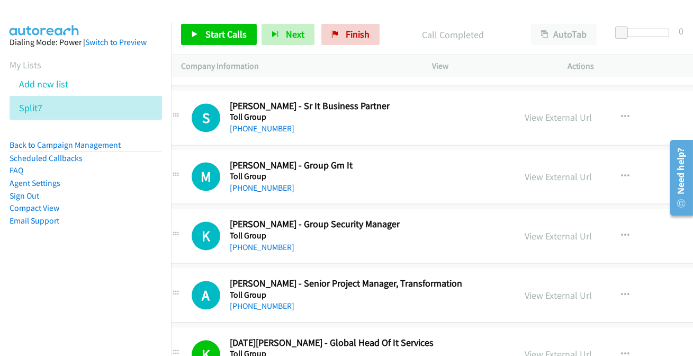
scroll to position [19816, 21]
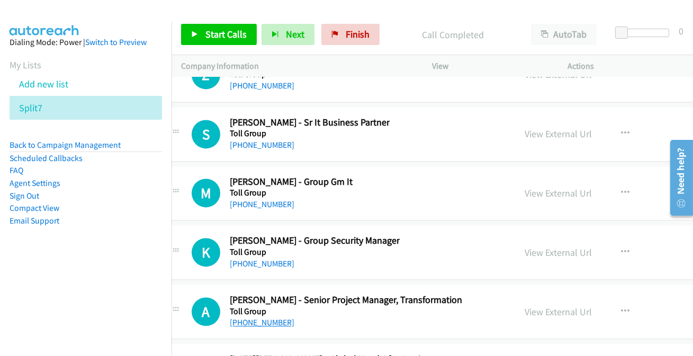
click at [252, 317] on link "[PHONE_NUMBER]" at bounding box center [262, 322] width 65 height 10
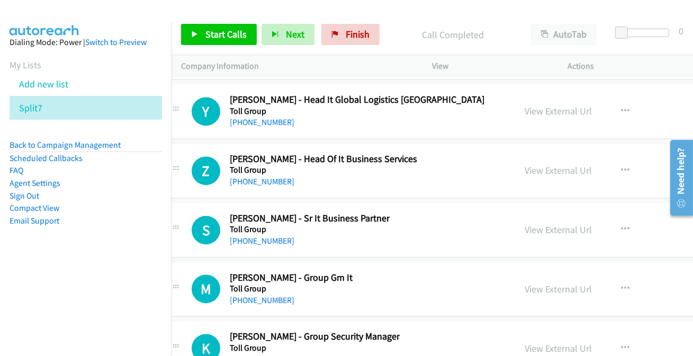
scroll to position [19720, 21]
click at [257, 177] on link "[PHONE_NUMBER]" at bounding box center [262, 182] width 65 height 10
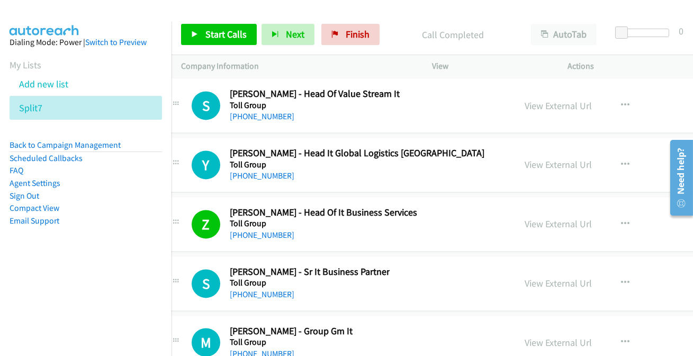
scroll to position [19623, 21]
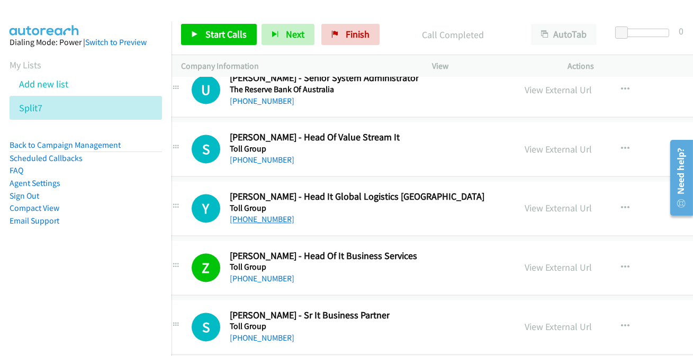
click at [253, 214] on link "[PHONE_NUMBER]" at bounding box center [262, 219] width 65 height 10
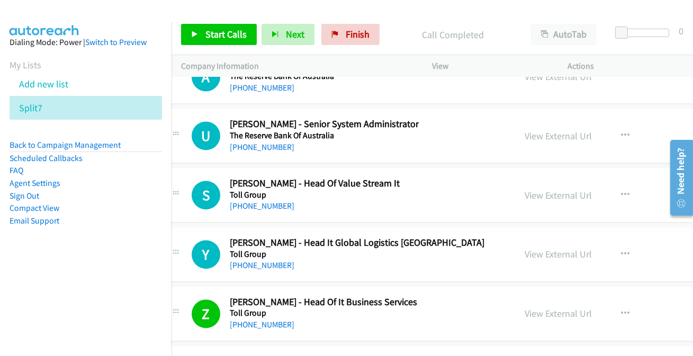
scroll to position [19575, 21]
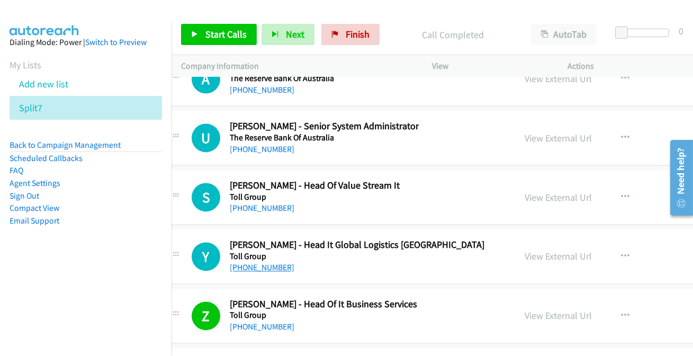
click at [265, 262] on link "[PHONE_NUMBER]" at bounding box center [262, 267] width 65 height 10
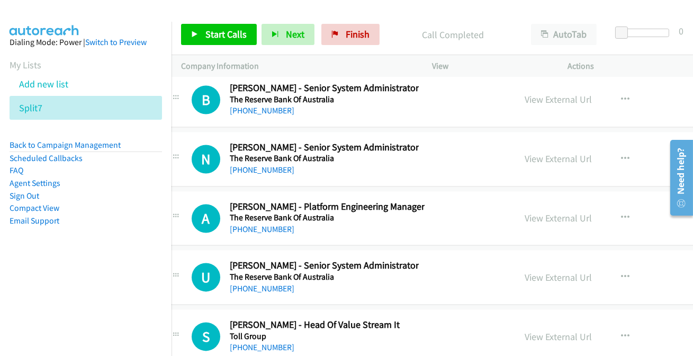
scroll to position [19431, 21]
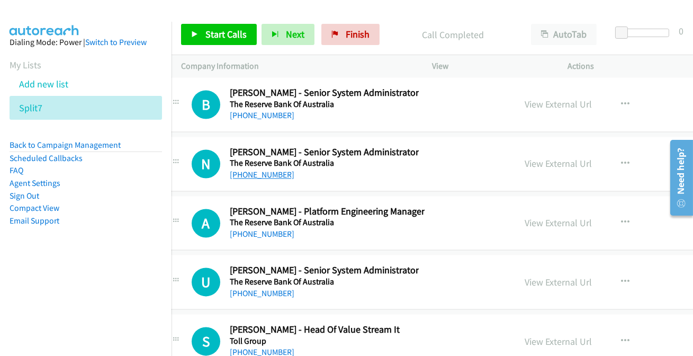
click at [274, 170] on link "[PHONE_NUMBER]" at bounding box center [262, 175] width 65 height 10
click at [263, 288] on link "[PHONE_NUMBER]" at bounding box center [262, 293] width 65 height 10
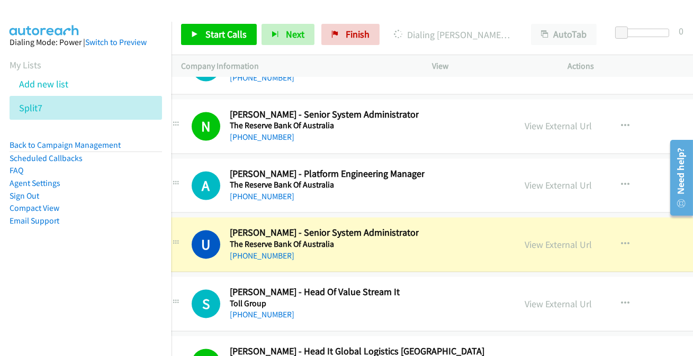
scroll to position [19479, 21]
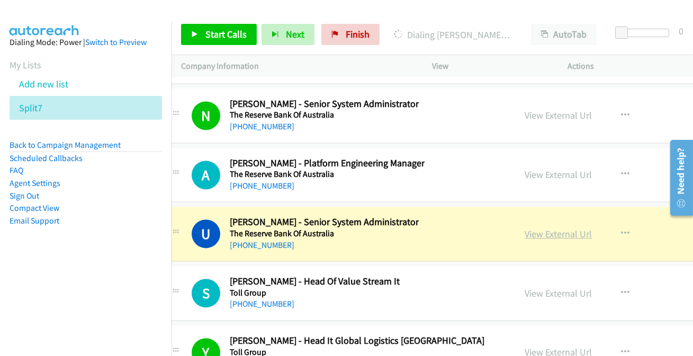
click at [551, 228] on link "View External Url" at bounding box center [559, 234] width 67 height 12
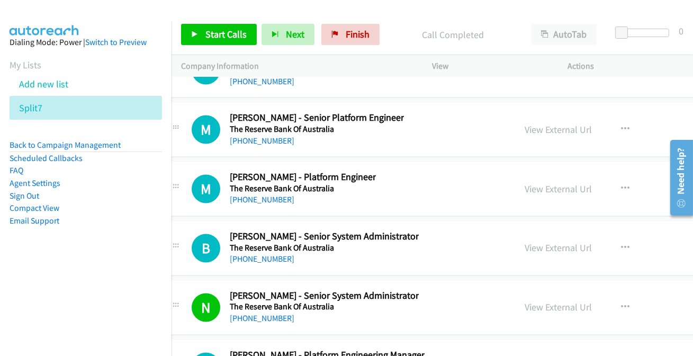
scroll to position [19286, 21]
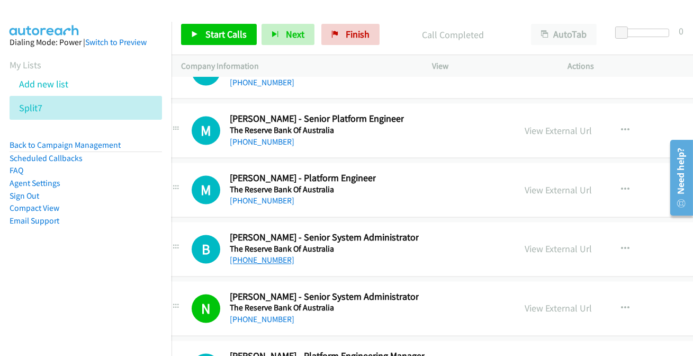
click at [256, 255] on link "[PHONE_NUMBER]" at bounding box center [262, 260] width 65 height 10
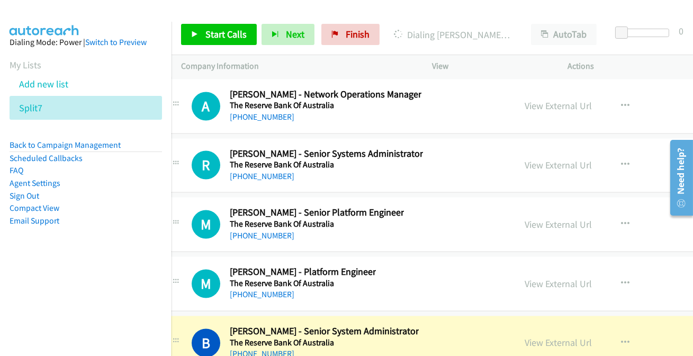
scroll to position [19190, 21]
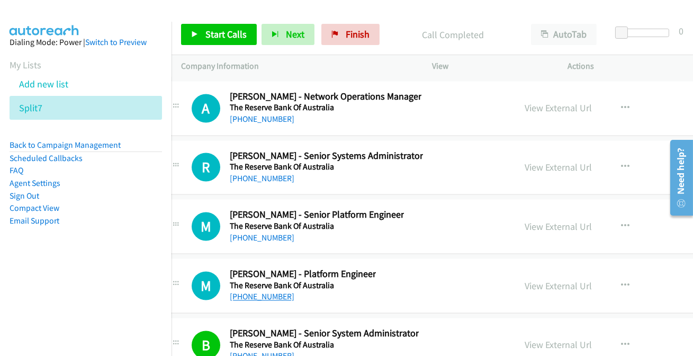
click at [264, 292] on link "[PHONE_NUMBER]" at bounding box center [262, 297] width 65 height 10
click at [270, 174] on link "[PHONE_NUMBER]" at bounding box center [262, 179] width 65 height 10
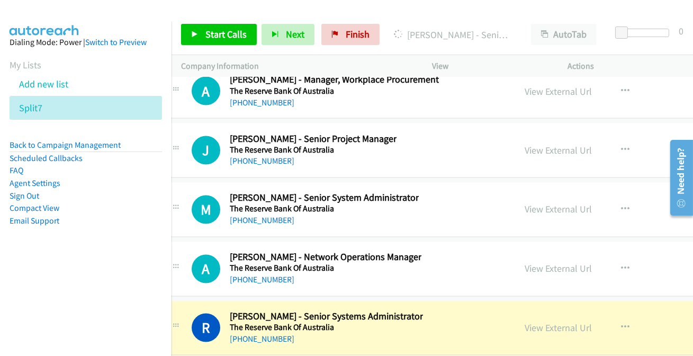
scroll to position [19045, 21]
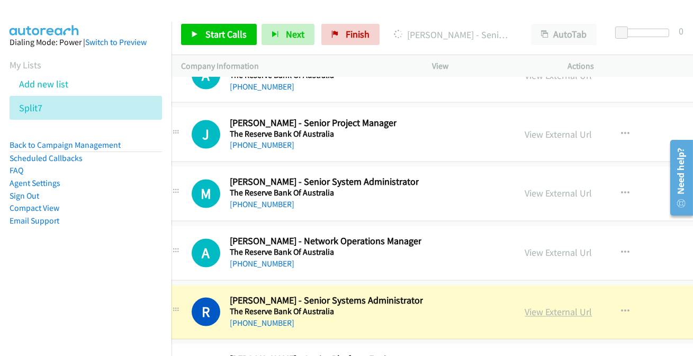
click at [535, 306] on link "View External Url" at bounding box center [559, 312] width 67 height 12
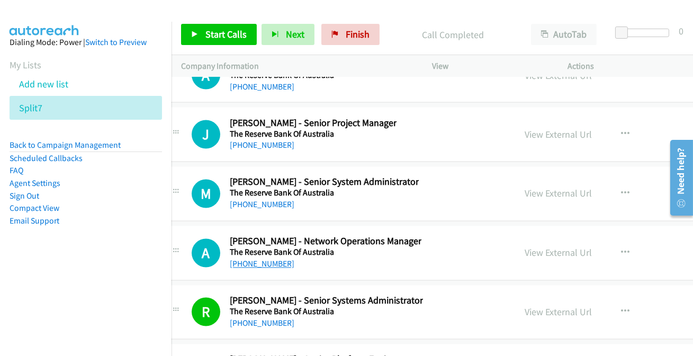
click at [251, 259] on link "[PHONE_NUMBER]" at bounding box center [262, 264] width 65 height 10
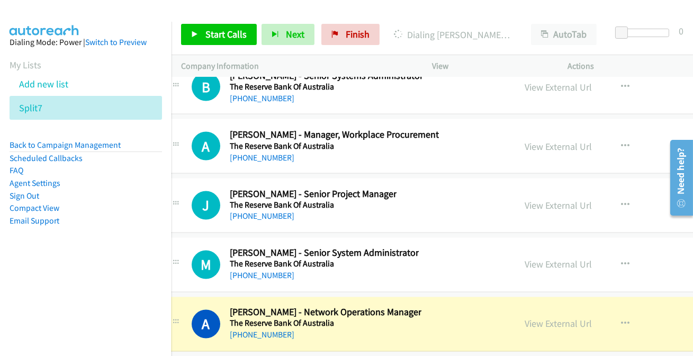
scroll to position [18949, 21]
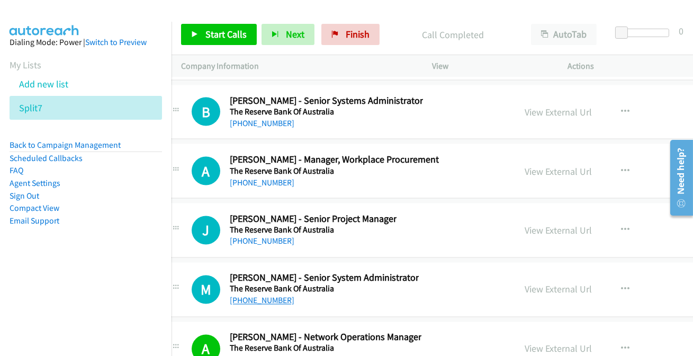
click at [233, 296] on link "[PHONE_NUMBER]" at bounding box center [262, 301] width 65 height 10
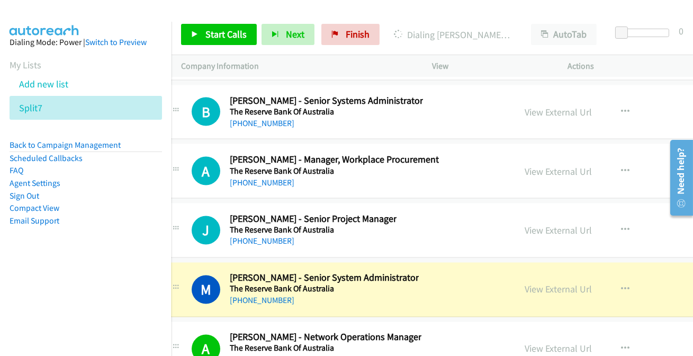
scroll to position [18901, 21]
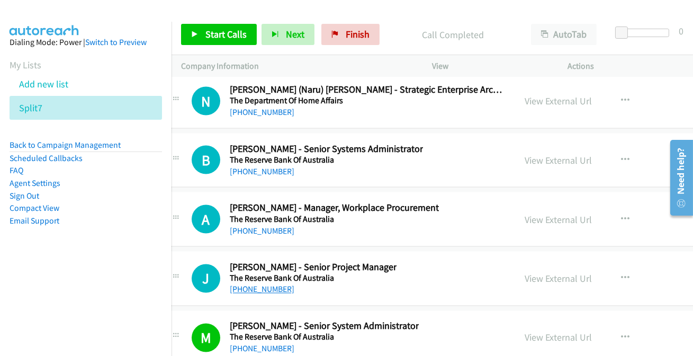
click at [268, 284] on link "[PHONE_NUMBER]" at bounding box center [262, 289] width 65 height 10
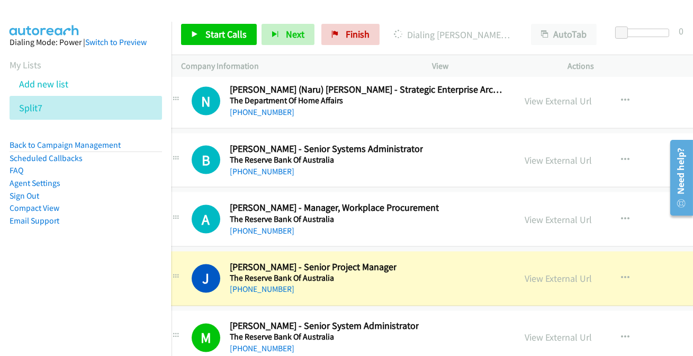
scroll to position [18853, 21]
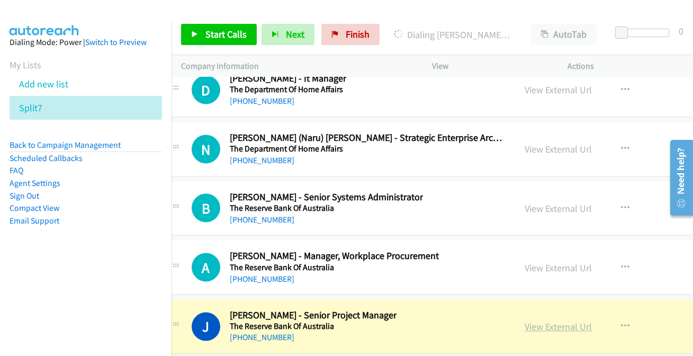
click at [550, 321] on link "View External Url" at bounding box center [559, 327] width 67 height 12
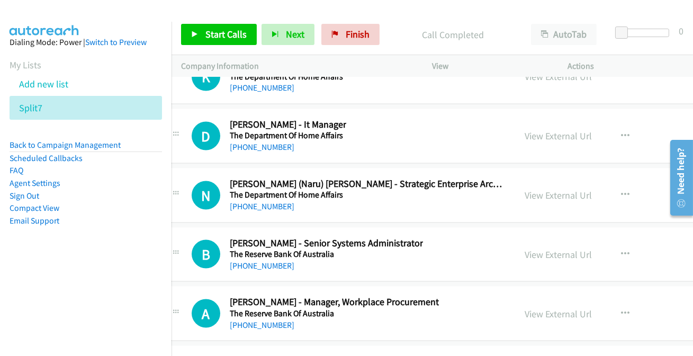
scroll to position [18805, 21]
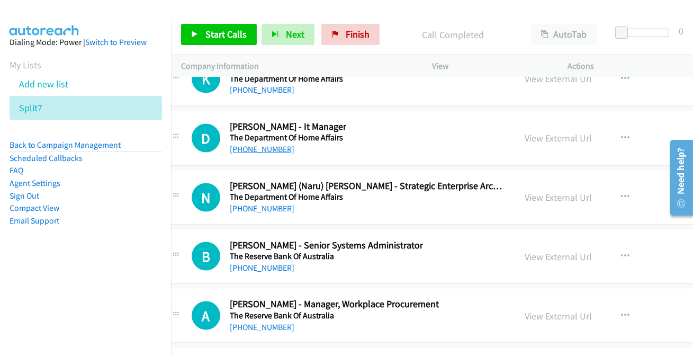
click at [268, 144] on link "[PHONE_NUMBER]" at bounding box center [262, 149] width 65 height 10
click at [257, 263] on link "[PHONE_NUMBER]" at bounding box center [262, 268] width 65 height 10
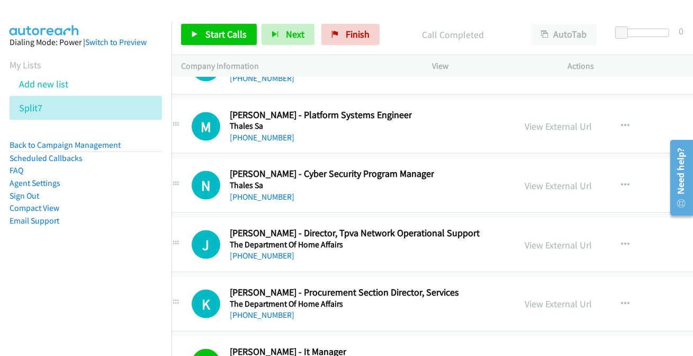
scroll to position [18564, 21]
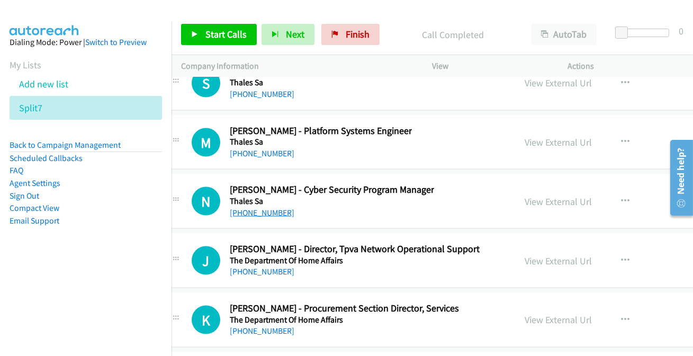
click at [275, 208] on link "[PHONE_NUMBER]" at bounding box center [262, 213] width 65 height 10
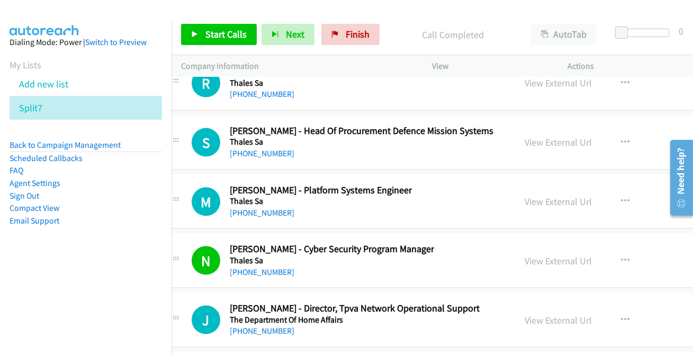
scroll to position [18515, 21]
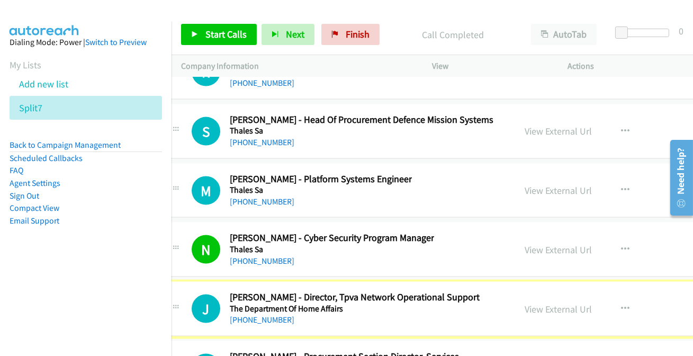
click at [246, 315] on link "[PHONE_NUMBER]" at bounding box center [262, 320] width 65 height 10
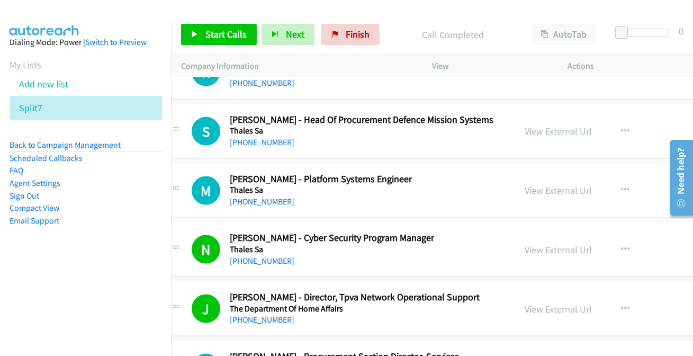
scroll to position [18564, 21]
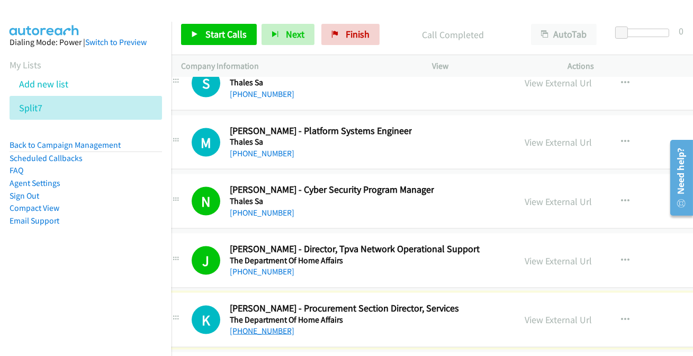
click at [246, 326] on link "[PHONE_NUMBER]" at bounding box center [262, 331] width 65 height 10
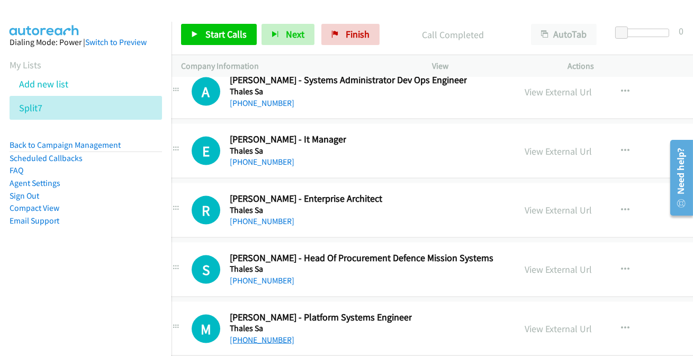
scroll to position [18371, 21]
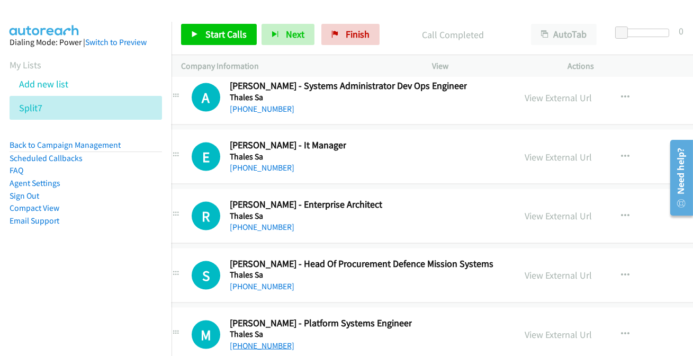
click at [256, 341] on link "[PHONE_NUMBER]" at bounding box center [262, 346] width 65 height 10
click at [262, 162] on div "[PHONE_NUMBER]" at bounding box center [288, 168] width 117 height 13
click at [259, 163] on link "[PHONE_NUMBER]" at bounding box center [262, 168] width 65 height 10
click at [251, 222] on link "[PHONE_NUMBER]" at bounding box center [262, 227] width 65 height 10
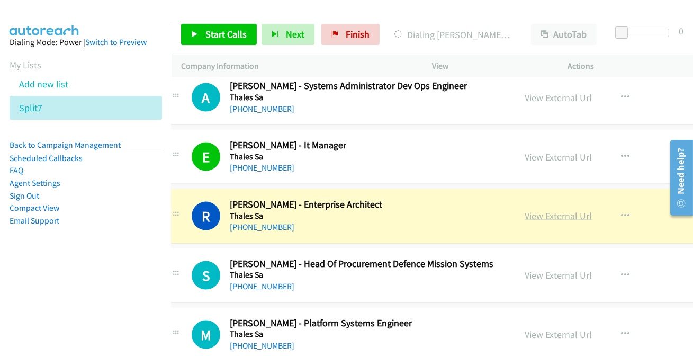
click at [558, 210] on link "View External Url" at bounding box center [559, 216] width 67 height 12
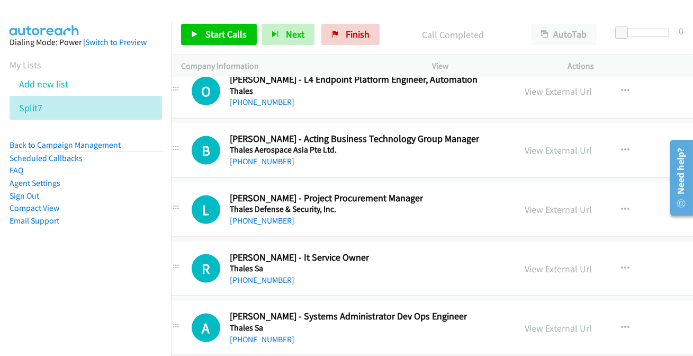
scroll to position [18130, 21]
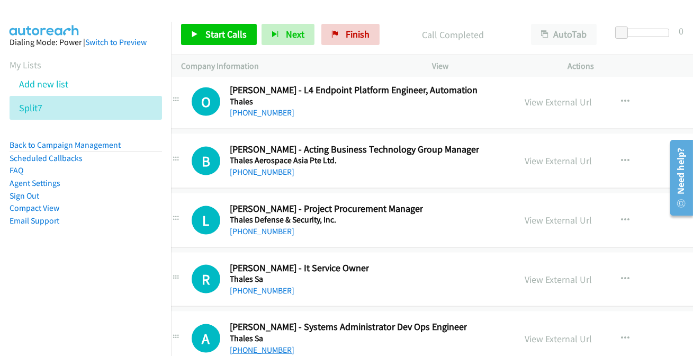
click at [258, 345] on link "[PHONE_NUMBER]" at bounding box center [262, 350] width 65 height 10
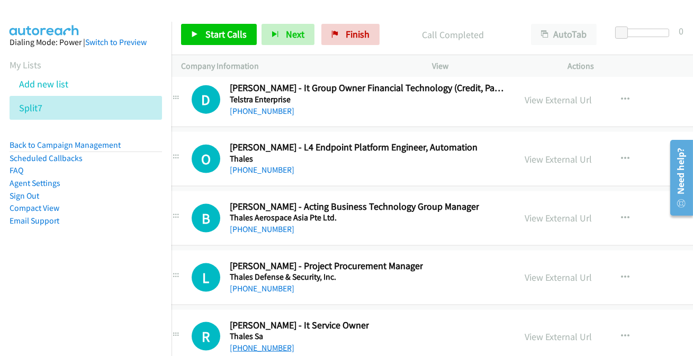
scroll to position [18082, 21]
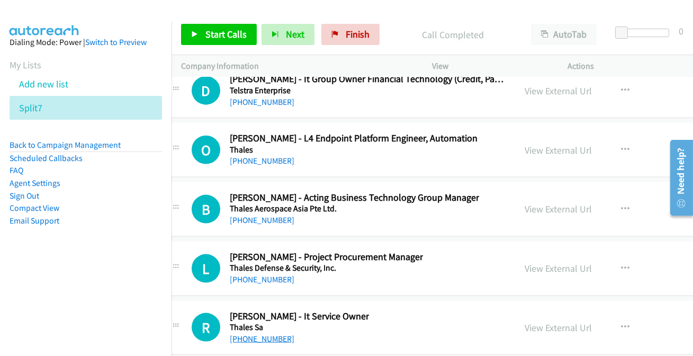
click at [263, 334] on link "[PHONE_NUMBER]" at bounding box center [262, 339] width 65 height 10
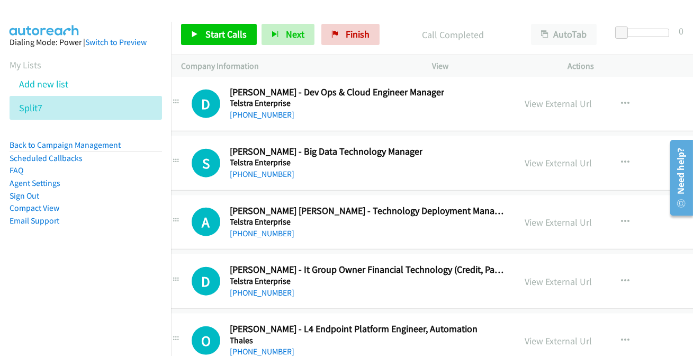
scroll to position [17890, 21]
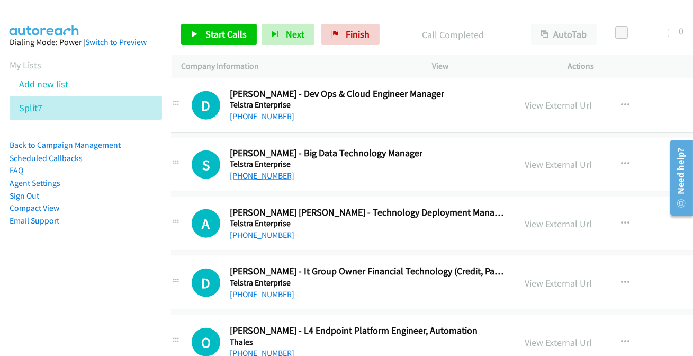
click at [274, 171] on link "[PHONE_NUMBER]" at bounding box center [262, 176] width 65 height 10
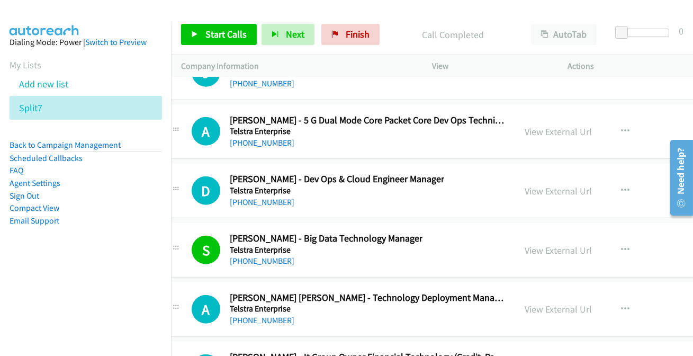
scroll to position [17793, 21]
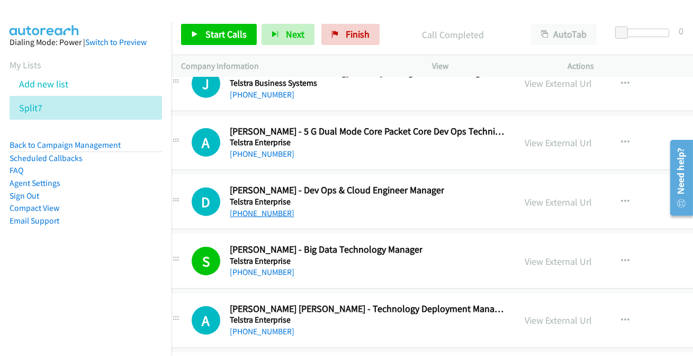
click at [252, 208] on link "[PHONE_NUMBER]" at bounding box center [262, 213] width 65 height 10
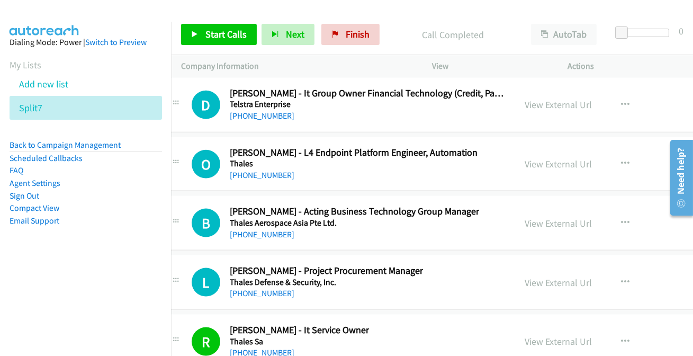
scroll to position [18082, 21]
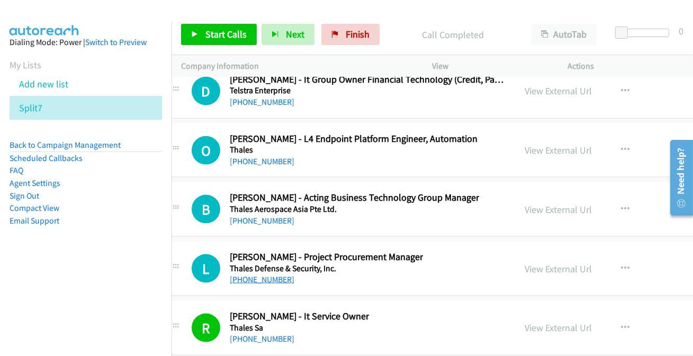
click at [262, 274] on link "[PHONE_NUMBER]" at bounding box center [262, 279] width 65 height 10
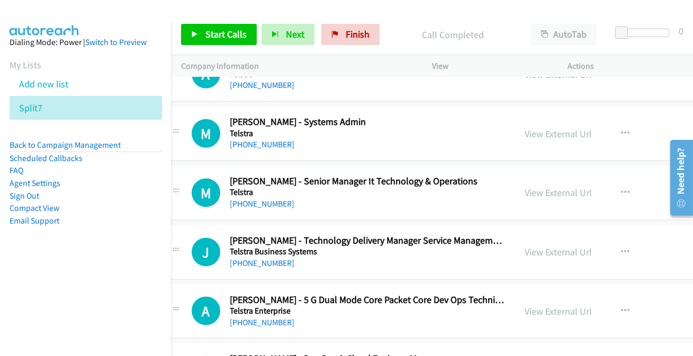
scroll to position [17600, 21]
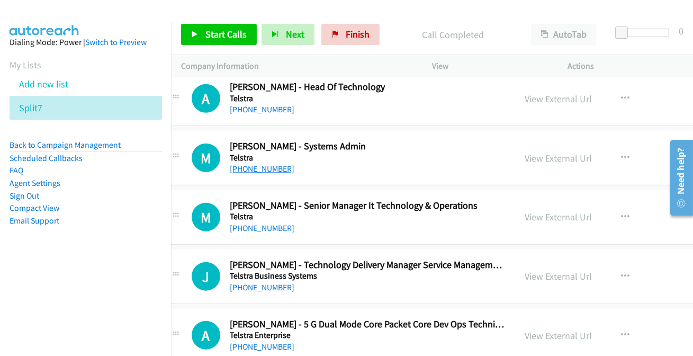
click at [264, 164] on link "[PHONE_NUMBER]" at bounding box center [262, 169] width 65 height 10
click at [228, 208] on div "M" at bounding box center [211, 217] width 38 height 29
click at [244, 223] on link "[PHONE_NUMBER]" at bounding box center [262, 228] width 65 height 10
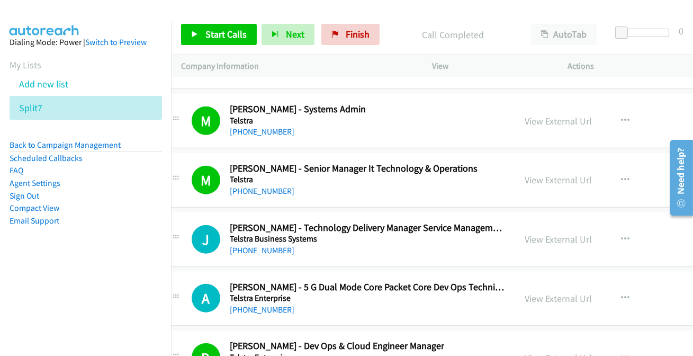
scroll to position [17649, 21]
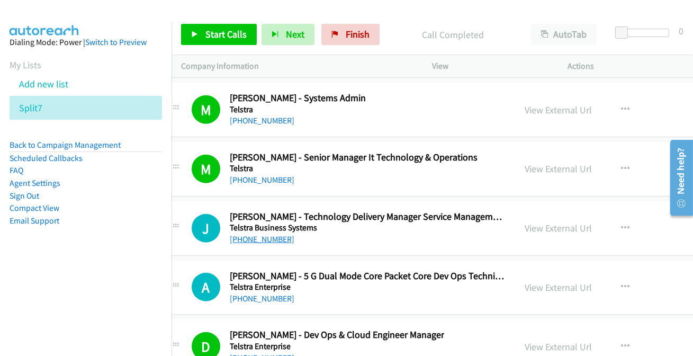
click at [259, 234] on link "[PHONE_NUMBER]" at bounding box center [262, 239] width 65 height 10
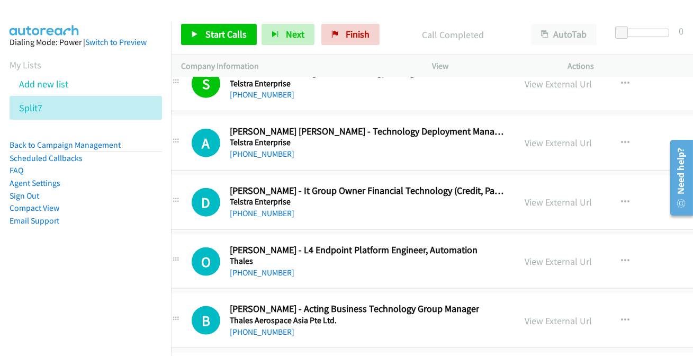
scroll to position [17986, 21]
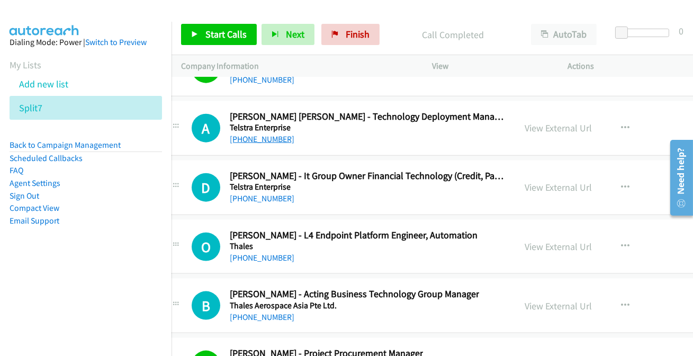
click at [264, 134] on link "[PHONE_NUMBER]" at bounding box center [262, 139] width 65 height 10
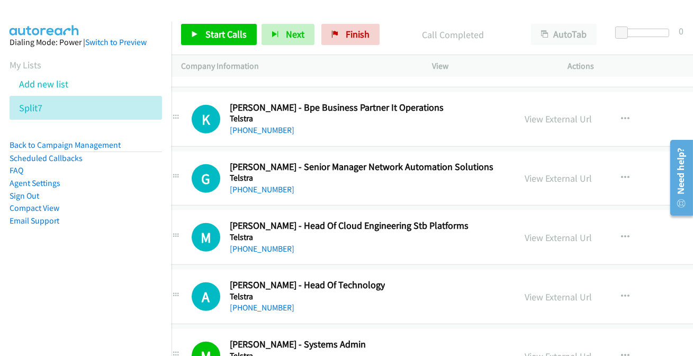
scroll to position [17360, 21]
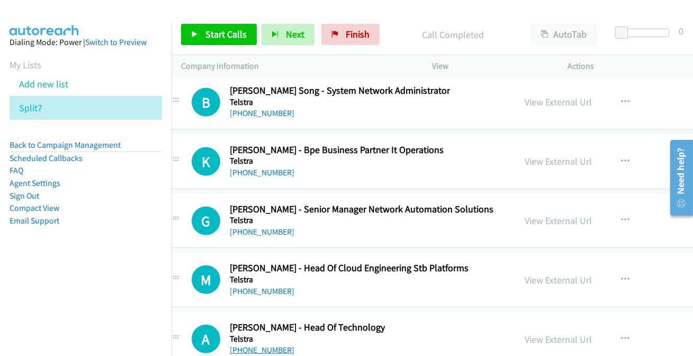
click at [237, 345] on link "[PHONE_NUMBER]" at bounding box center [262, 350] width 65 height 10
click at [239, 345] on link "[PHONE_NUMBER]" at bounding box center [262, 350] width 65 height 10
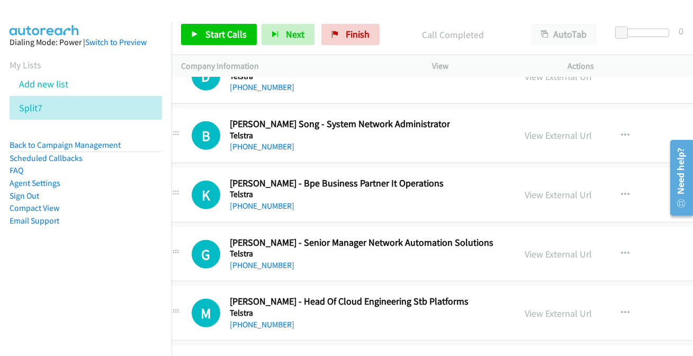
scroll to position [17312, 21]
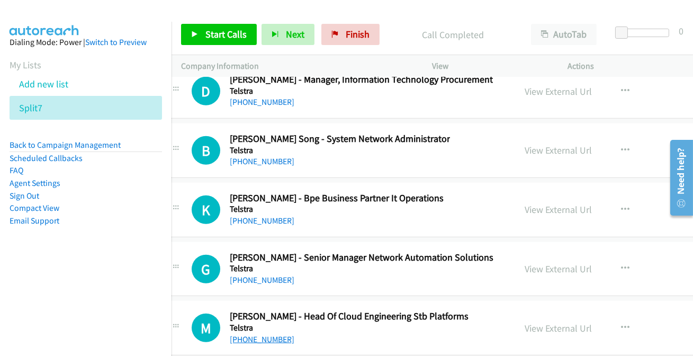
click at [262, 334] on link "[PHONE_NUMBER]" at bounding box center [262, 339] width 65 height 10
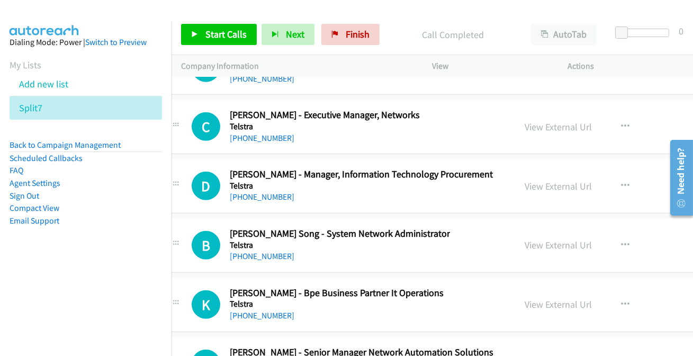
scroll to position [17215, 21]
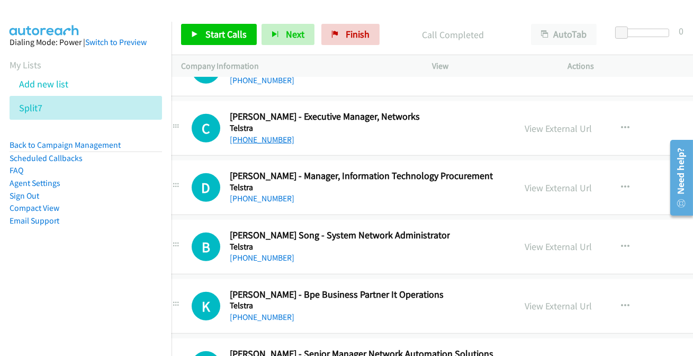
click at [269, 135] on link "[PHONE_NUMBER]" at bounding box center [262, 140] width 65 height 10
click at [257, 193] on link "[PHONE_NUMBER]" at bounding box center [262, 198] width 65 height 10
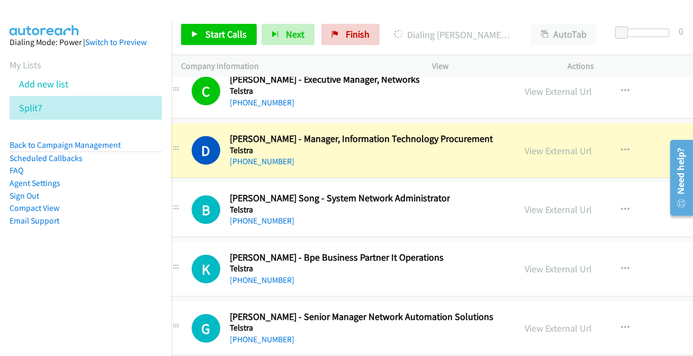
scroll to position [17264, 21]
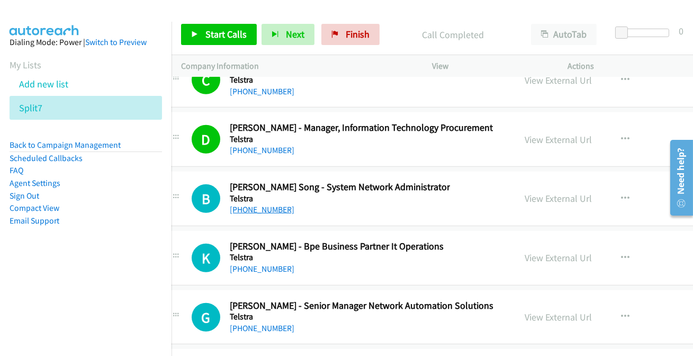
click at [264, 204] on link "[PHONE_NUMBER]" at bounding box center [262, 209] width 65 height 10
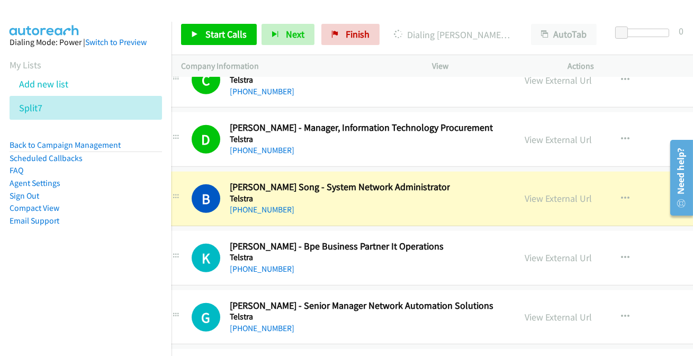
scroll to position [17312, 21]
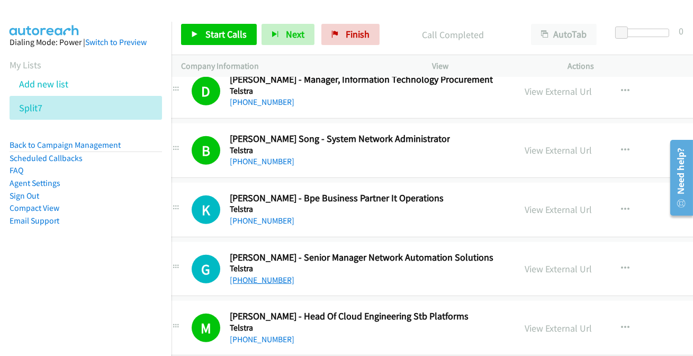
click at [278, 275] on link "[PHONE_NUMBER]" at bounding box center [262, 280] width 65 height 10
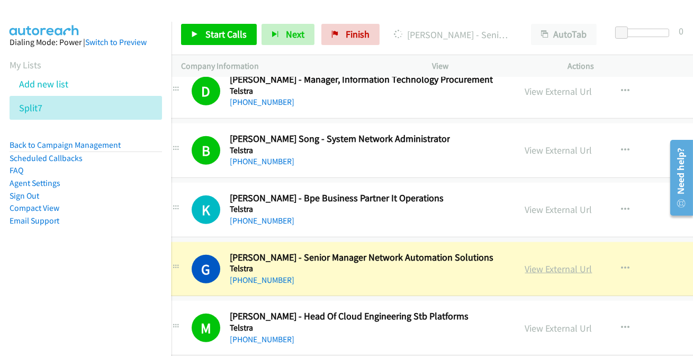
click at [530, 263] on link "View External Url" at bounding box center [559, 269] width 67 height 12
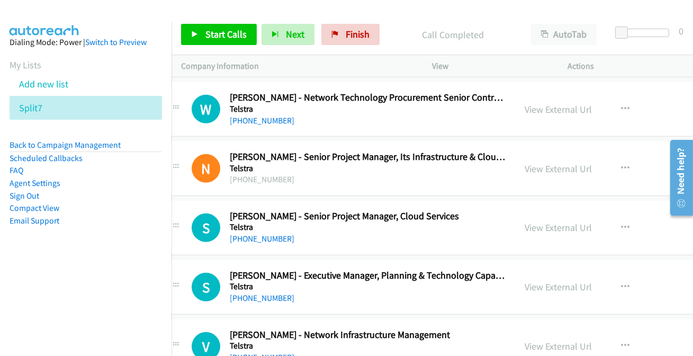
scroll to position [16926, 21]
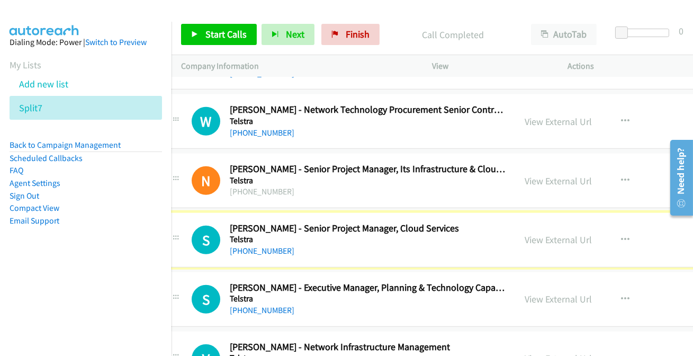
click at [254, 246] on link "[PHONE_NUMBER]" at bounding box center [262, 251] width 65 height 10
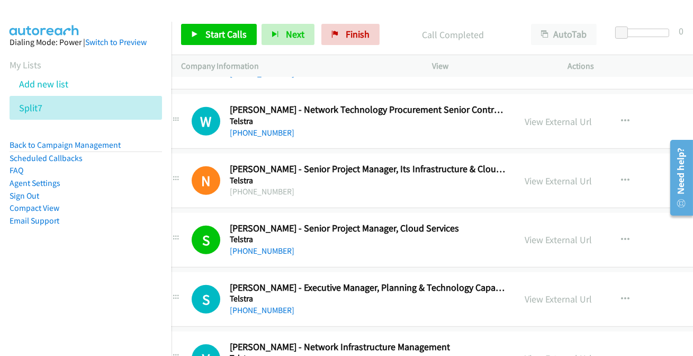
scroll to position [16974, 21]
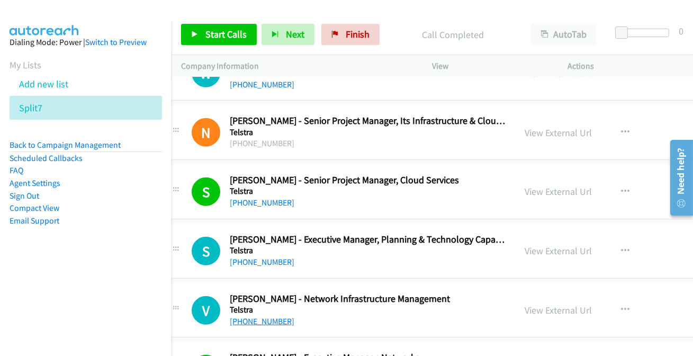
click at [259, 316] on link "[PHONE_NUMBER]" at bounding box center [262, 321] width 65 height 10
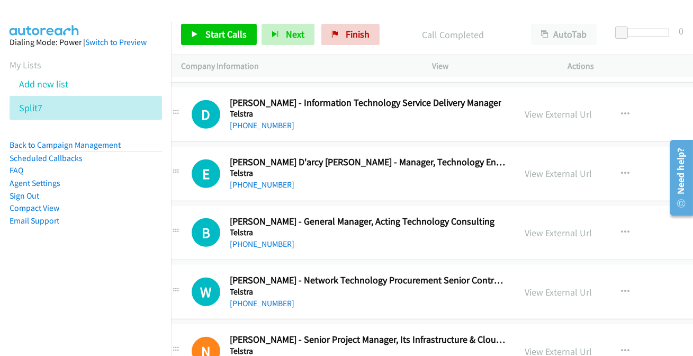
scroll to position [16734, 21]
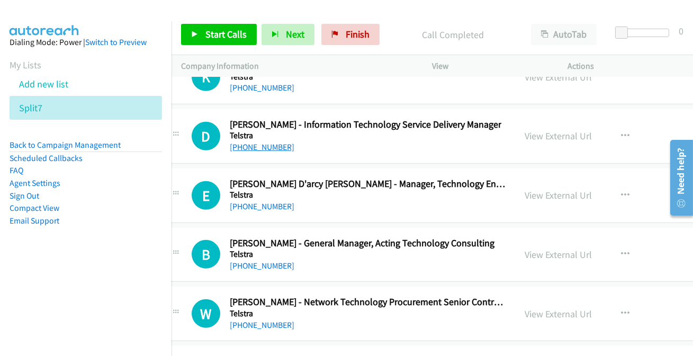
click at [273, 142] on link "[PHONE_NUMBER]" at bounding box center [262, 147] width 65 height 10
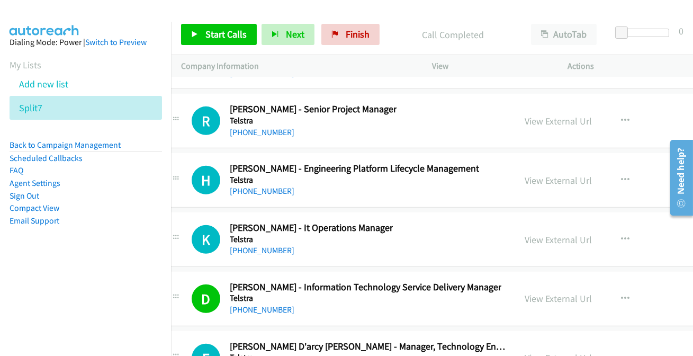
scroll to position [16541, 21]
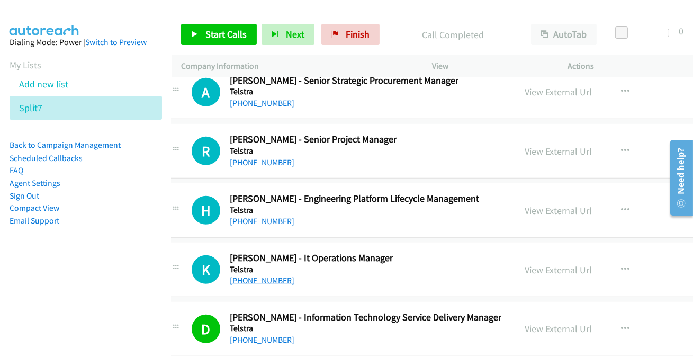
click at [261, 275] on link "[PHONE_NUMBER]" at bounding box center [262, 280] width 65 height 10
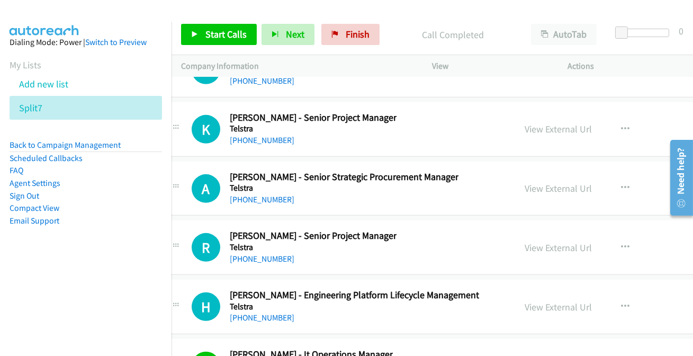
scroll to position [16396, 21]
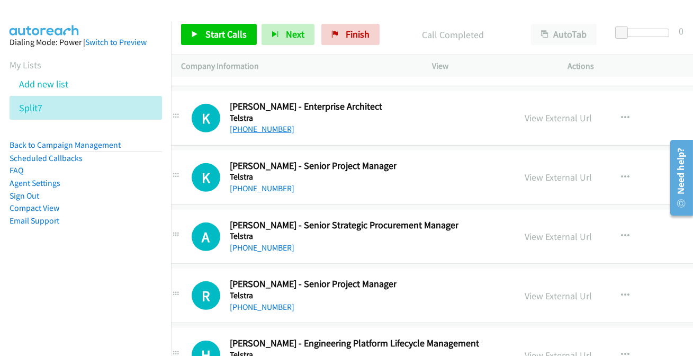
click at [275, 124] on link "[PHONE_NUMBER]" at bounding box center [262, 129] width 65 height 10
click at [554, 112] on link "View External Url" at bounding box center [559, 118] width 67 height 12
click at [268, 182] on div "[PHONE_NUMBER]" at bounding box center [313, 188] width 167 height 13
click at [265, 183] on link "[PHONE_NUMBER]" at bounding box center [262, 188] width 65 height 10
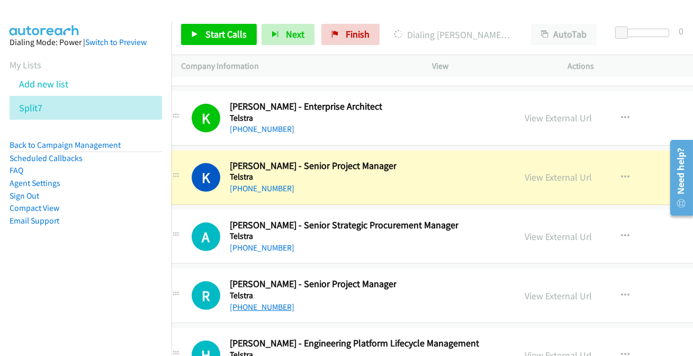
click at [243, 302] on link "[PHONE_NUMBER]" at bounding box center [262, 307] width 65 height 10
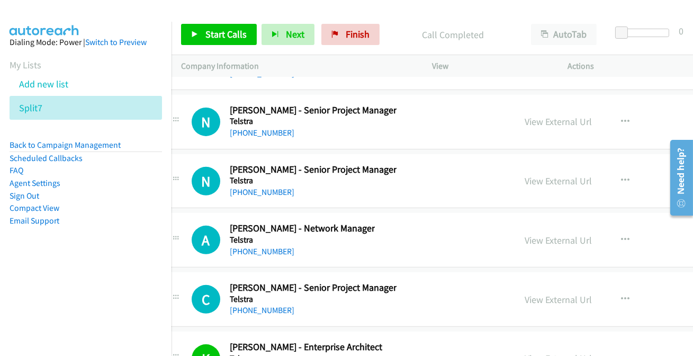
scroll to position [16108, 21]
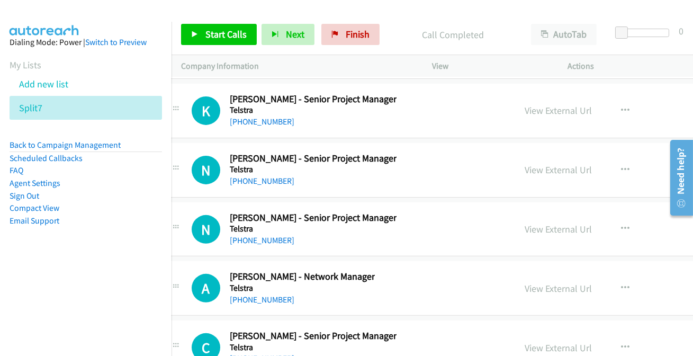
click at [263, 353] on link "[PHONE_NUMBER]" at bounding box center [262, 358] width 65 height 10
click at [276, 295] on link "[PHONE_NUMBER]" at bounding box center [262, 300] width 65 height 10
click at [273, 235] on link "[PHONE_NUMBER]" at bounding box center [262, 240] width 65 height 10
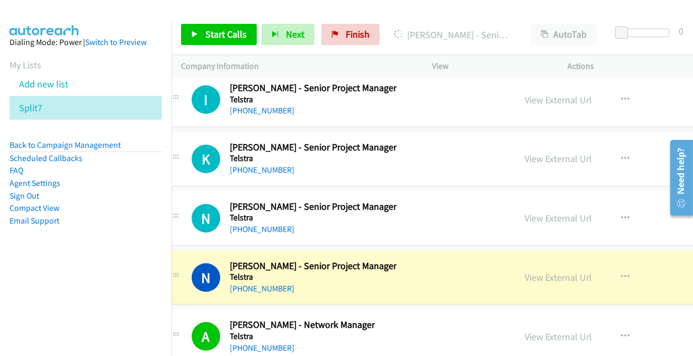
scroll to position [16011, 21]
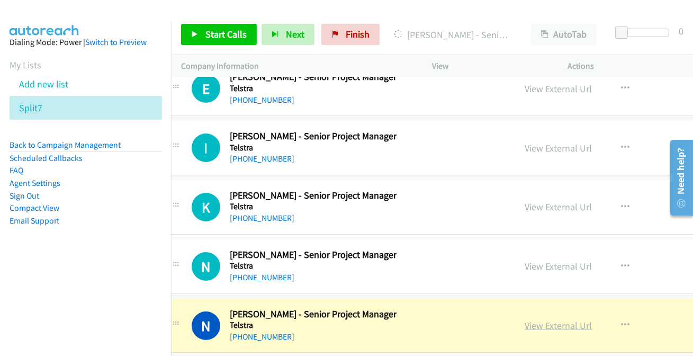
click at [537, 319] on link "View External Url" at bounding box center [559, 325] width 67 height 12
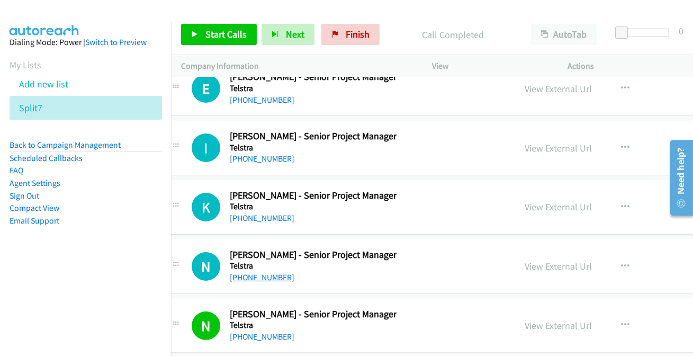
click at [278, 272] on link "[PHONE_NUMBER]" at bounding box center [262, 277] width 65 height 10
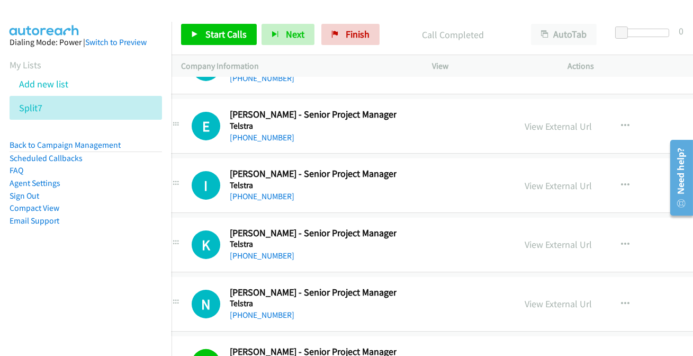
scroll to position [15963, 21]
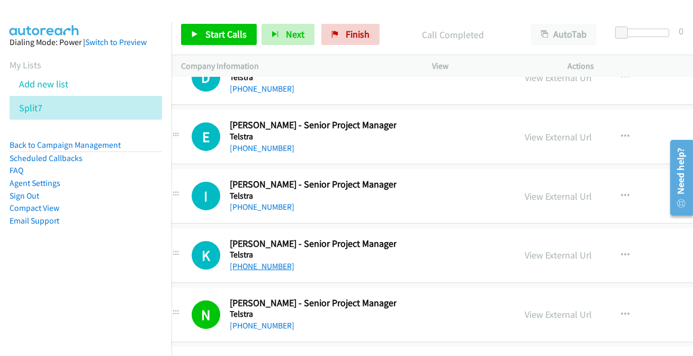
click at [278, 261] on link "[PHONE_NUMBER]" at bounding box center [262, 266] width 65 height 10
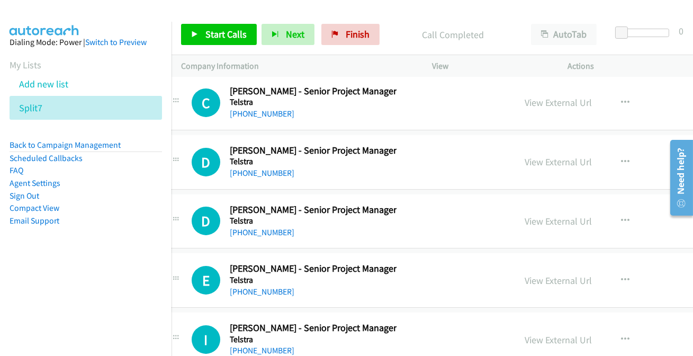
scroll to position [15771, 21]
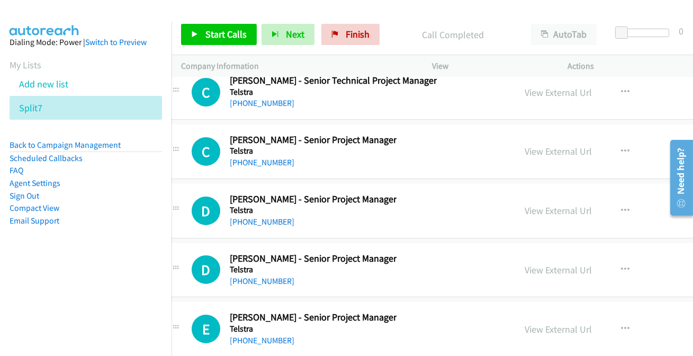
click at [248, 154] on div "C Callback Scheduled [PERSON_NAME] - Senior Project Manager Telstra [GEOGRAPHIC…" at bounding box center [496, 151] width 673 height 55
click at [248, 156] on div "[PHONE_NUMBER]" at bounding box center [313, 162] width 167 height 13
click at [248, 157] on link "[PHONE_NUMBER]" at bounding box center [262, 162] width 65 height 10
click at [270, 217] on link "[PHONE_NUMBER]" at bounding box center [262, 222] width 65 height 10
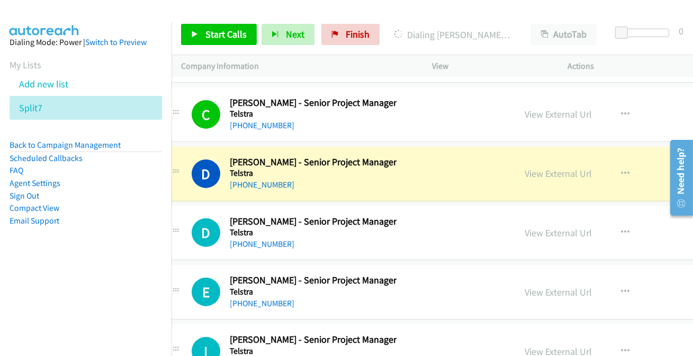
scroll to position [15818, 21]
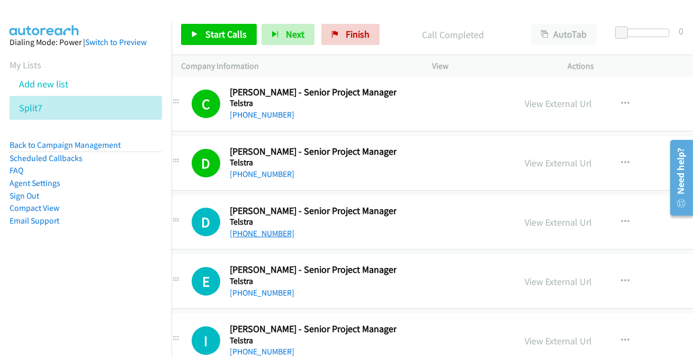
click at [271, 228] on link "[PHONE_NUMBER]" at bounding box center [262, 233] width 65 height 10
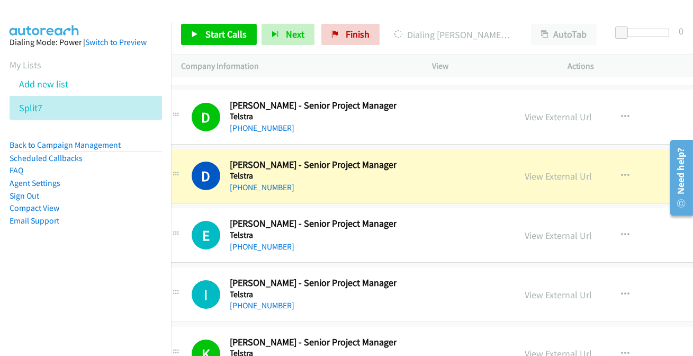
scroll to position [15867, 21]
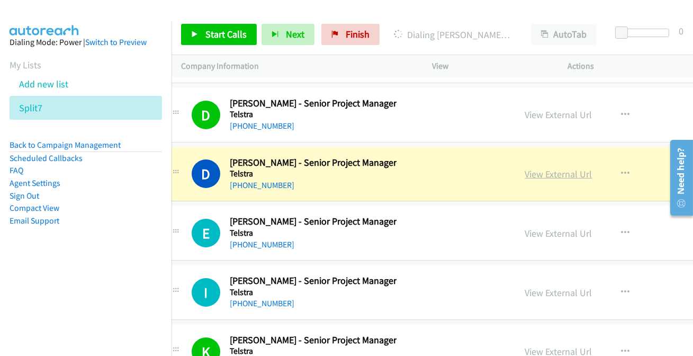
click at [548, 168] on link "View External Url" at bounding box center [559, 174] width 67 height 12
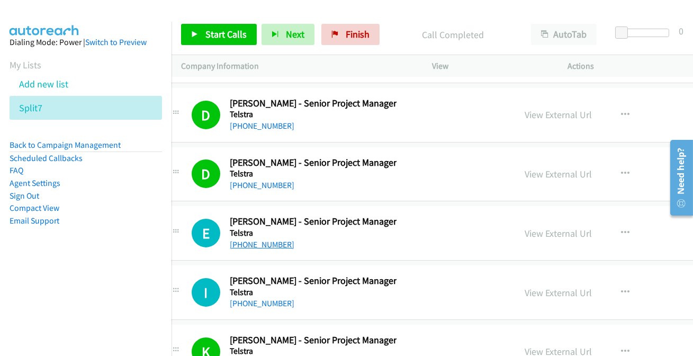
click at [255, 239] on link "[PHONE_NUMBER]" at bounding box center [262, 244] width 65 height 10
click at [236, 287] on h5 "Telstra" at bounding box center [313, 292] width 167 height 11
click at [235, 298] on link "[PHONE_NUMBER]" at bounding box center [262, 303] width 65 height 10
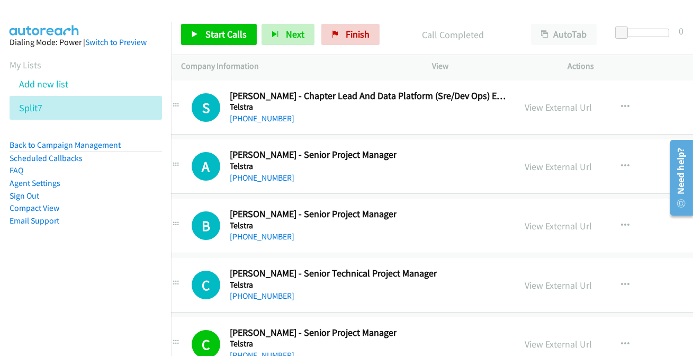
scroll to position [15530, 21]
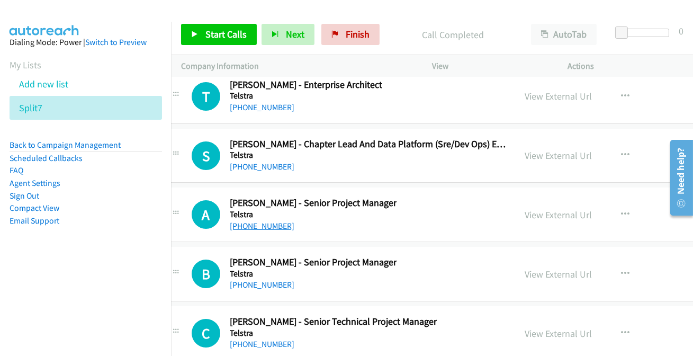
click at [275, 221] on link "[PHONE_NUMBER]" at bounding box center [262, 226] width 65 height 10
click at [622, 210] on icon "button" at bounding box center [626, 214] width 8 height 8
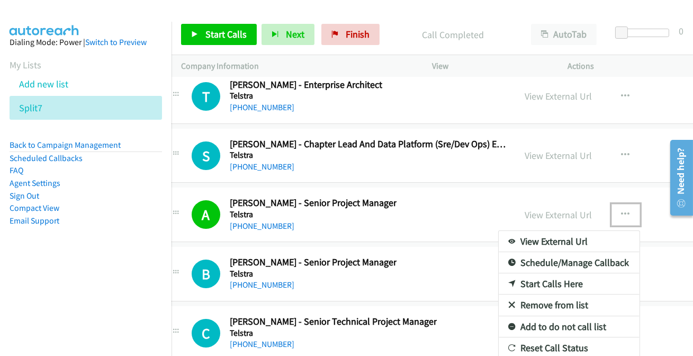
click at [538, 316] on link "Add to do not call list" at bounding box center [569, 326] width 141 height 21
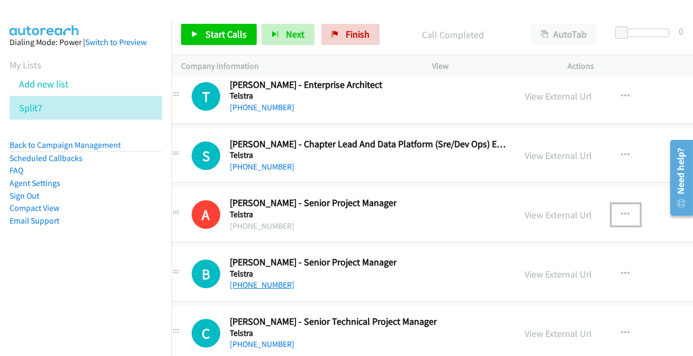
click at [258, 280] on link "[PHONE_NUMBER]" at bounding box center [262, 285] width 65 height 10
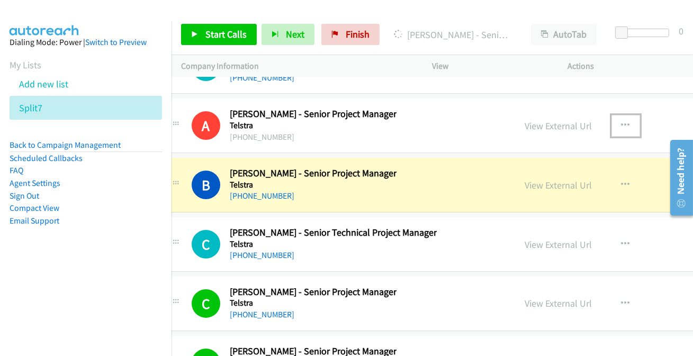
scroll to position [15626, 21]
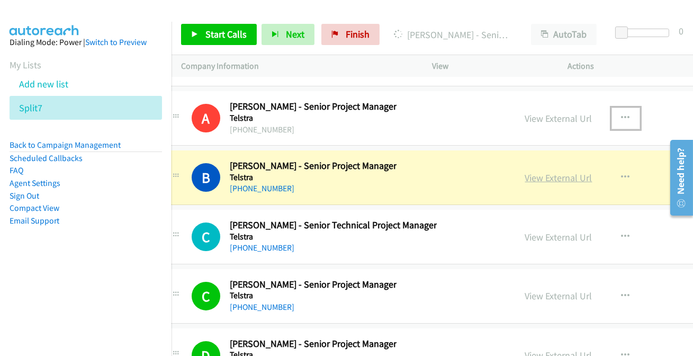
click at [562, 172] on link "View External Url" at bounding box center [559, 178] width 67 height 12
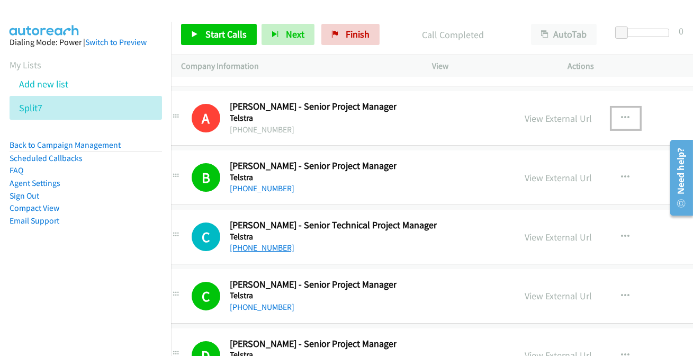
click at [243, 243] on link "[PHONE_NUMBER]" at bounding box center [262, 248] width 65 height 10
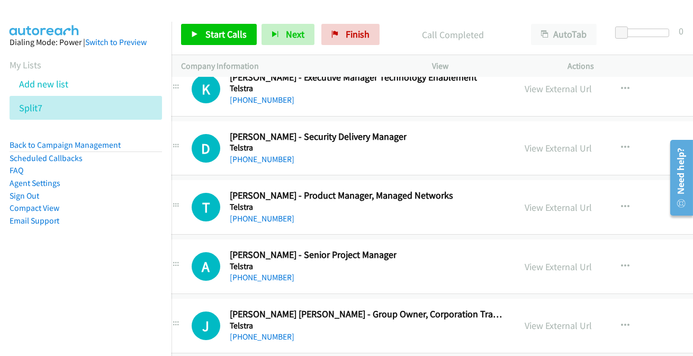
scroll to position [15241, 21]
click at [249, 213] on link "[PHONE_NUMBER]" at bounding box center [262, 218] width 65 height 10
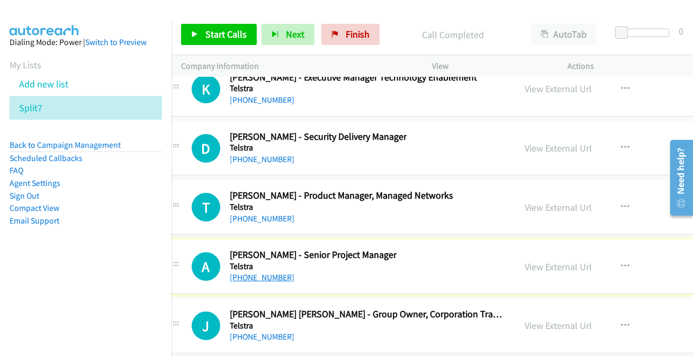
click at [267, 272] on link "[PHONE_NUMBER]" at bounding box center [262, 277] width 65 height 10
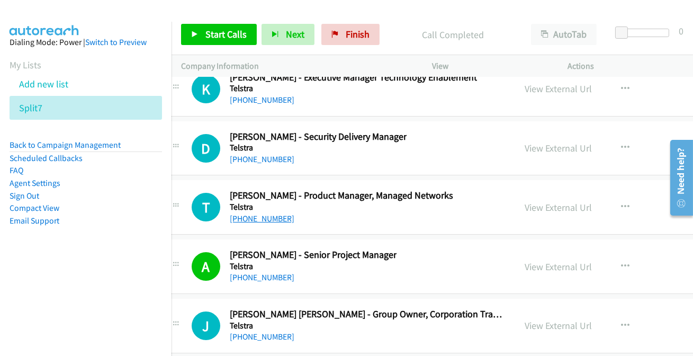
click at [270, 213] on link "[PHONE_NUMBER]" at bounding box center [262, 218] width 65 height 10
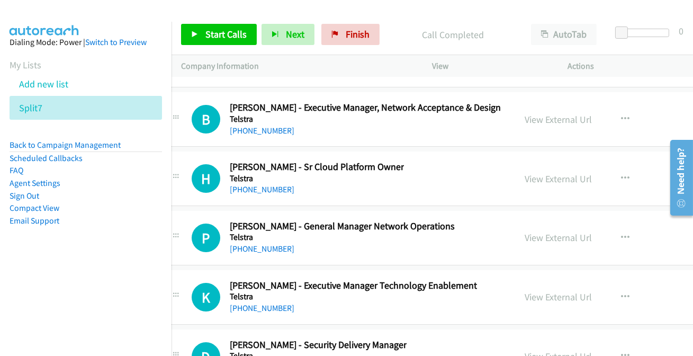
scroll to position [15000, 21]
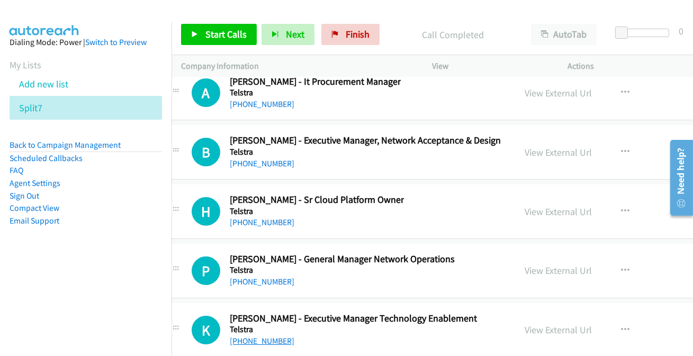
click at [280, 336] on link "[PHONE_NUMBER]" at bounding box center [262, 341] width 65 height 10
drag, startPoint x: 273, startPoint y: 284, endPoint x: 298, endPoint y: 248, distance: 43.1
drag, startPoint x: 298, startPoint y: 248, endPoint x: 264, endPoint y: 262, distance: 36.6
click at [280, 277] on link "[PHONE_NUMBER]" at bounding box center [262, 282] width 65 height 10
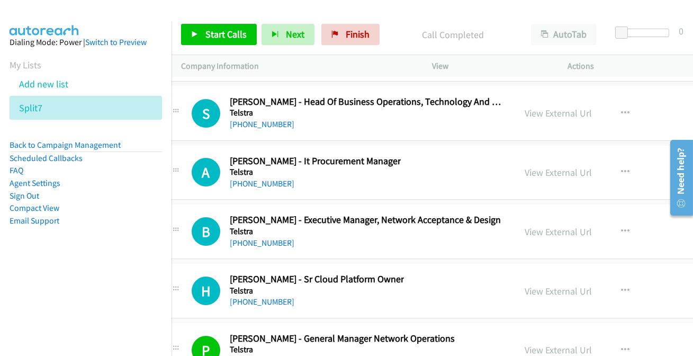
scroll to position [14904, 21]
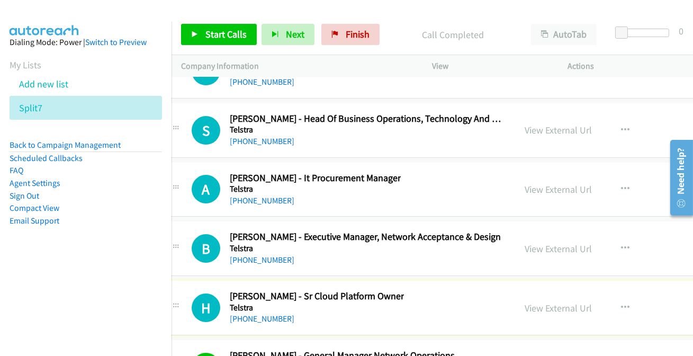
click at [273, 314] on link "[PHONE_NUMBER]" at bounding box center [262, 319] width 65 height 10
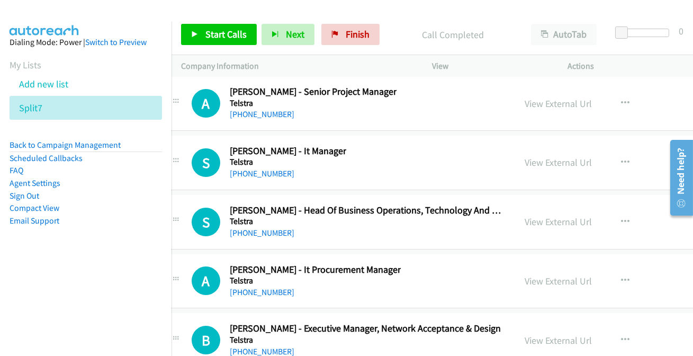
scroll to position [14807, 21]
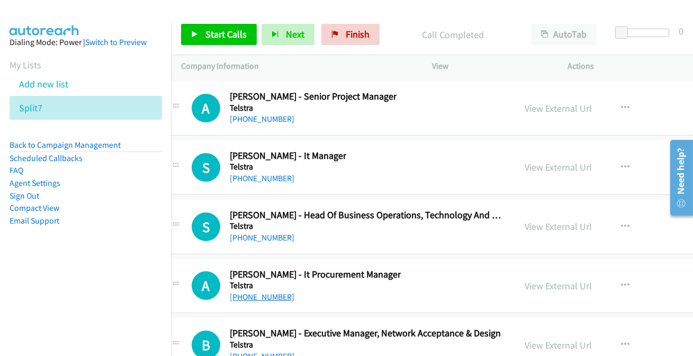
click at [248, 292] on link "[PHONE_NUMBER]" at bounding box center [262, 297] width 65 height 10
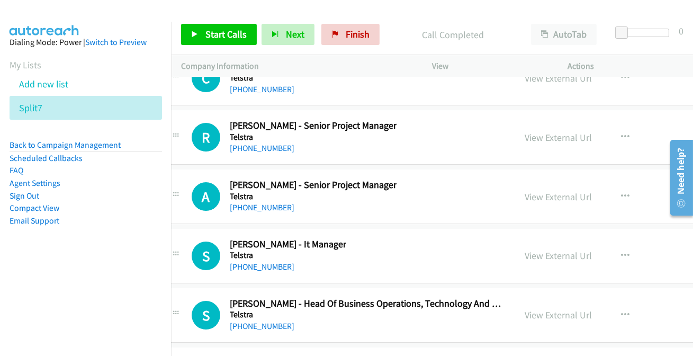
scroll to position [14711, 21]
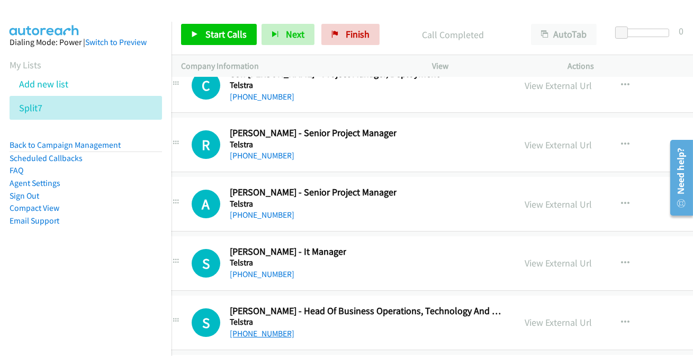
click at [270, 328] on link "[PHONE_NUMBER]" at bounding box center [262, 333] width 65 height 10
click at [241, 269] on link "[PHONE_NUMBER]" at bounding box center [262, 274] width 65 height 10
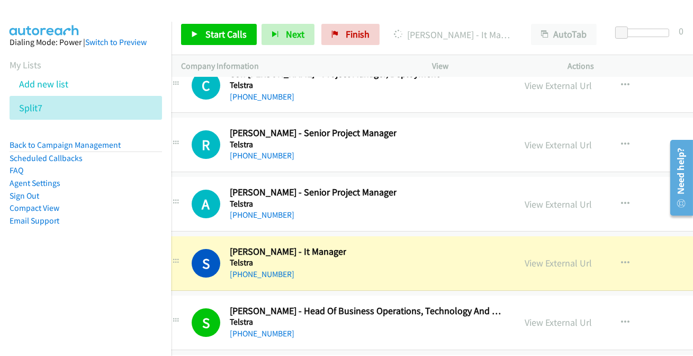
scroll to position [14663, 21]
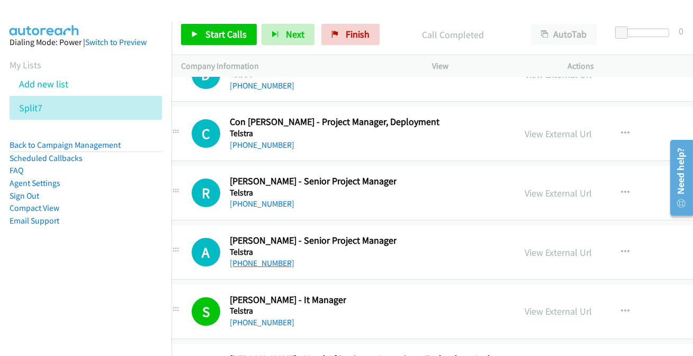
click at [265, 258] on link "[PHONE_NUMBER]" at bounding box center [262, 263] width 65 height 10
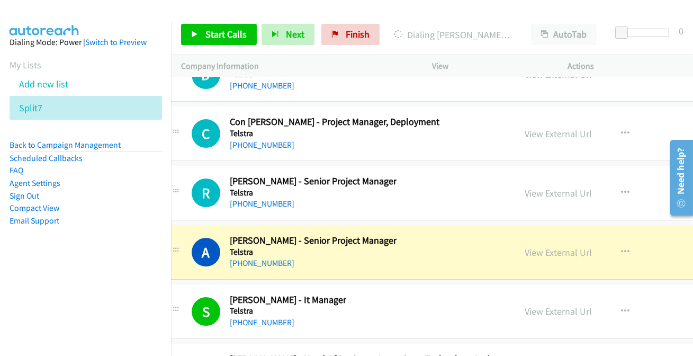
scroll to position [14615, 21]
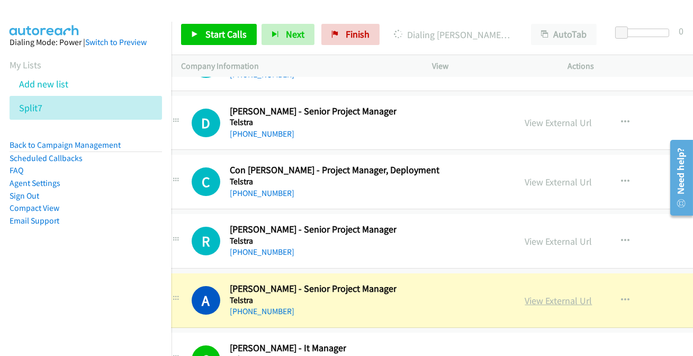
click at [527, 295] on link "View External Url" at bounding box center [559, 301] width 67 height 12
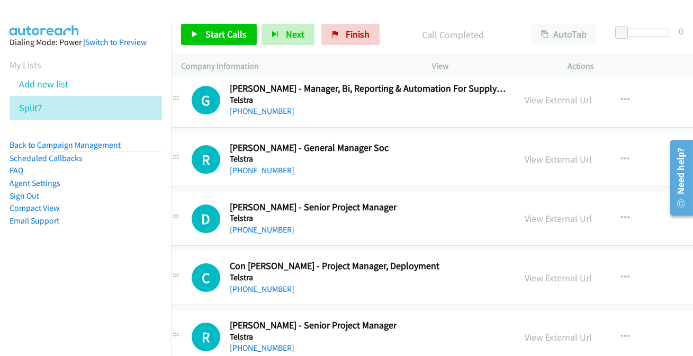
scroll to position [14518, 21]
click at [263, 343] on link "[PHONE_NUMBER]" at bounding box center [262, 348] width 65 height 10
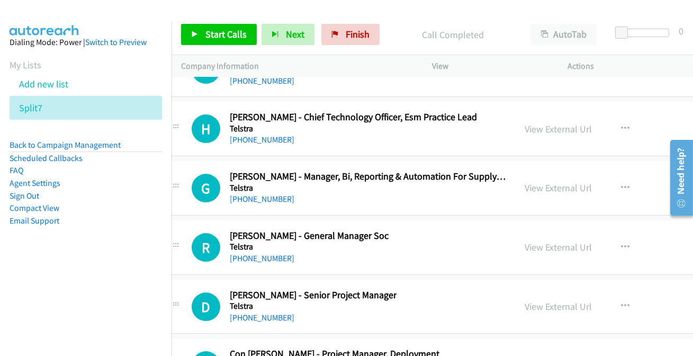
scroll to position [14422, 21]
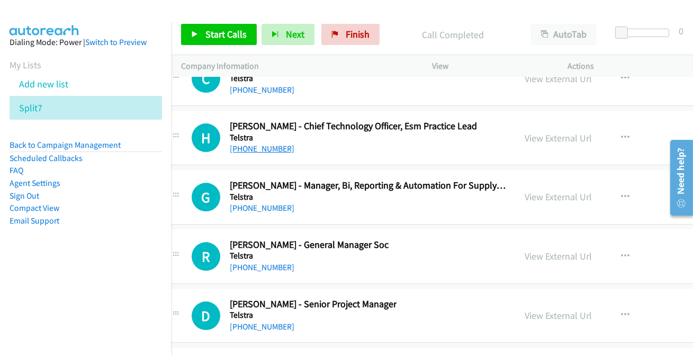
click at [254, 144] on link "[PHONE_NUMBER]" at bounding box center [262, 149] width 65 height 10
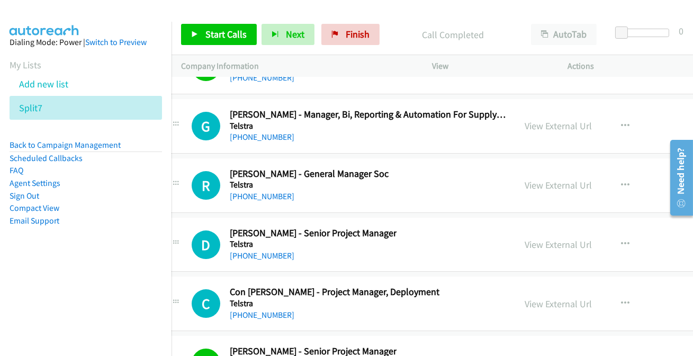
scroll to position [14470, 21]
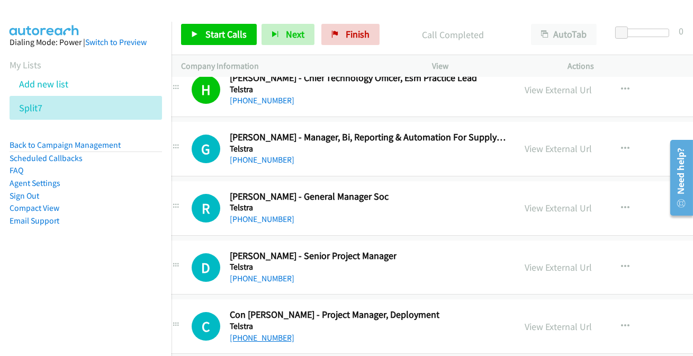
click at [255, 333] on link "[PHONE_NUMBER]" at bounding box center [262, 338] width 65 height 10
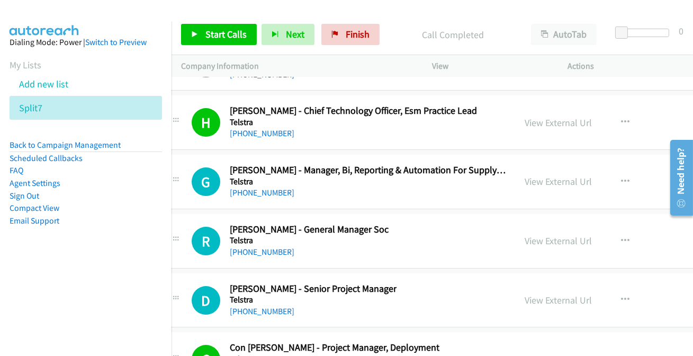
scroll to position [14422, 21]
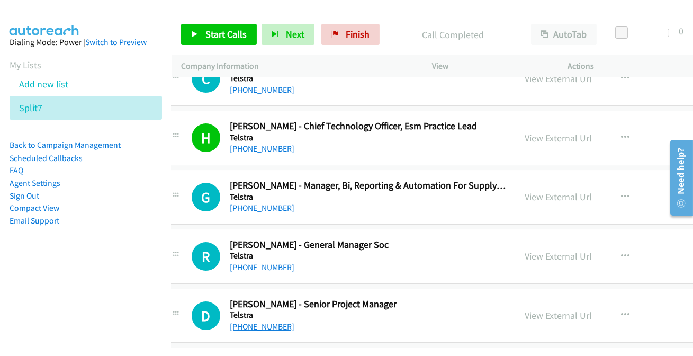
click at [259, 322] on link "[PHONE_NUMBER]" at bounding box center [262, 327] width 65 height 10
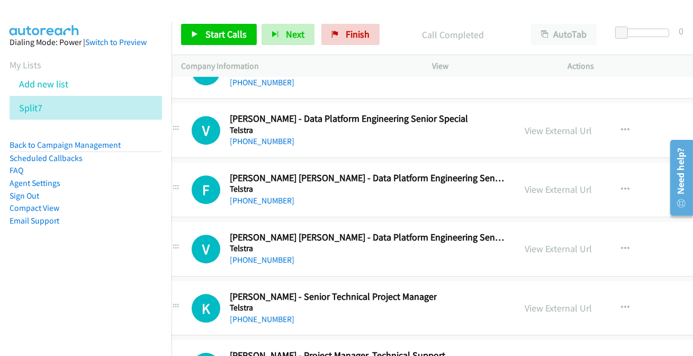
scroll to position [14181, 21]
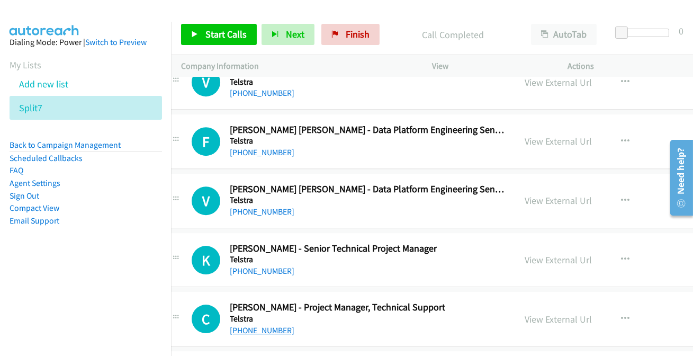
click at [270, 325] on link "[PHONE_NUMBER]" at bounding box center [262, 330] width 65 height 10
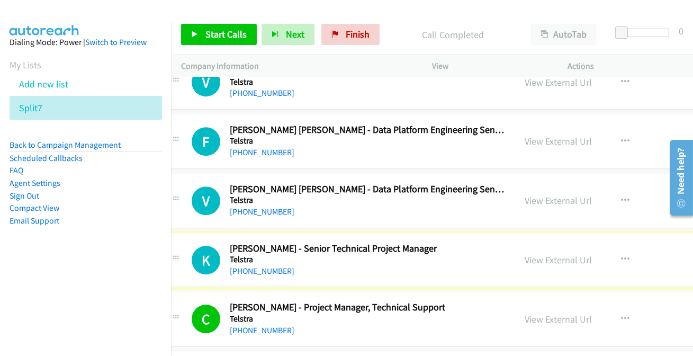
click at [253, 266] on link "[PHONE_NUMBER]" at bounding box center [262, 271] width 65 height 10
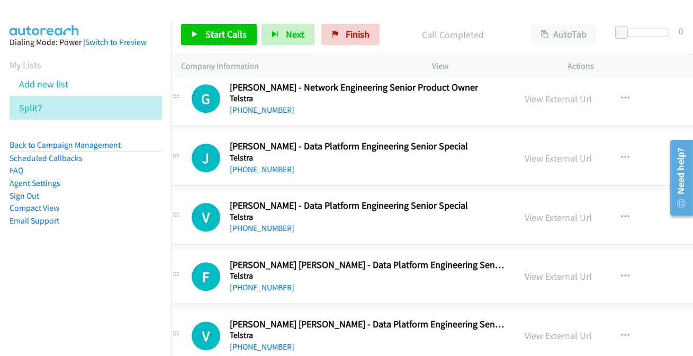
scroll to position [14037, 21]
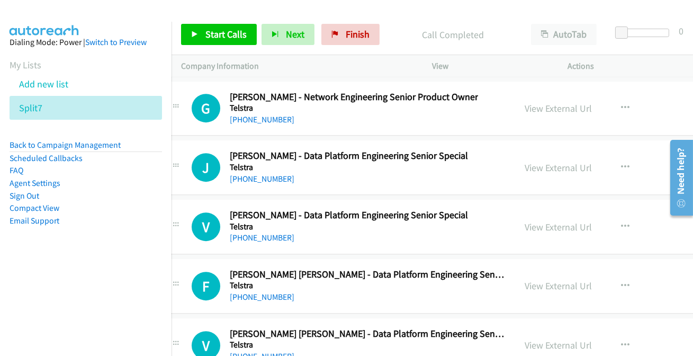
click at [271, 351] on link "[PHONE_NUMBER]" at bounding box center [262, 356] width 65 height 10
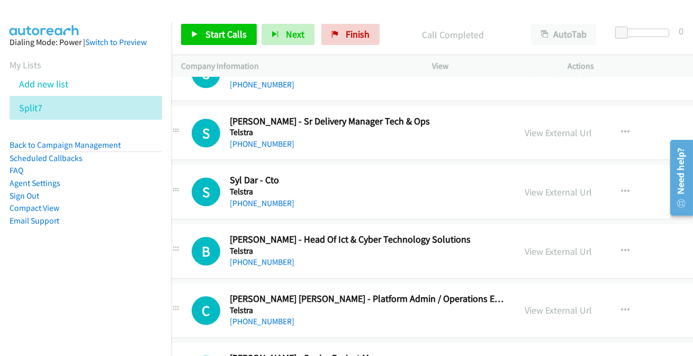
scroll to position [13314, 21]
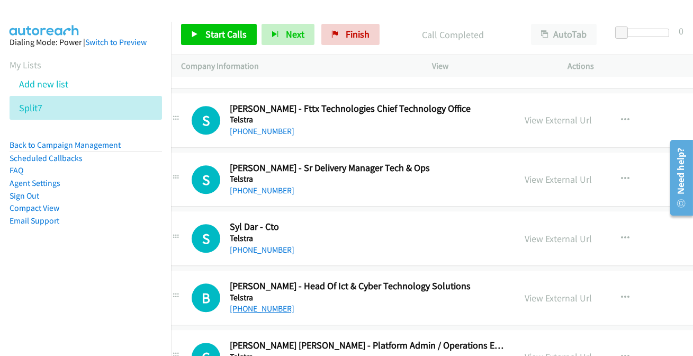
click at [251, 304] on link "[PHONE_NUMBER]" at bounding box center [262, 309] width 65 height 10
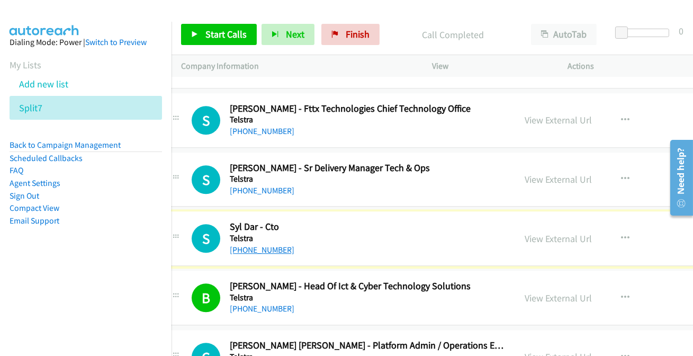
click at [252, 245] on link "[PHONE_NUMBER]" at bounding box center [262, 250] width 65 height 10
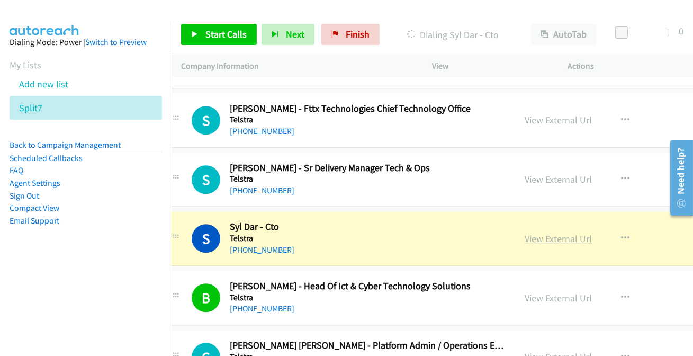
click at [550, 233] on link "View External Url" at bounding box center [559, 239] width 67 height 12
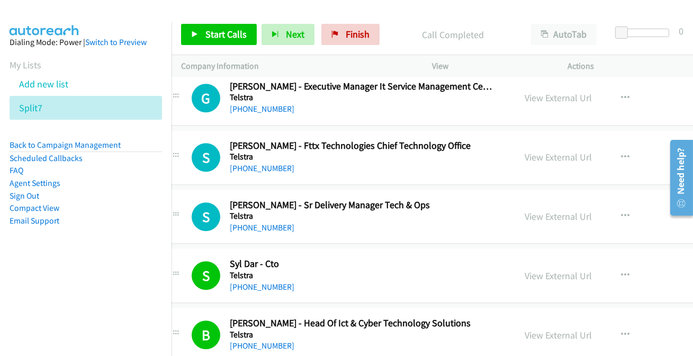
scroll to position [13218, 21]
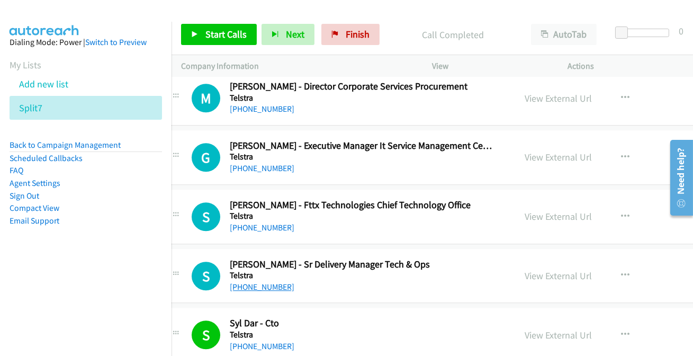
click at [269, 282] on link "[PHONE_NUMBER]" at bounding box center [262, 287] width 65 height 10
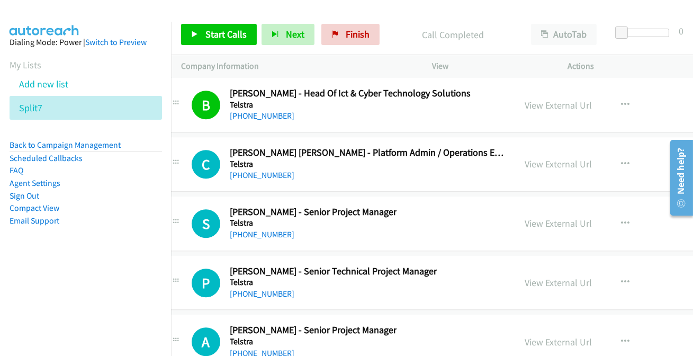
scroll to position [13555, 21]
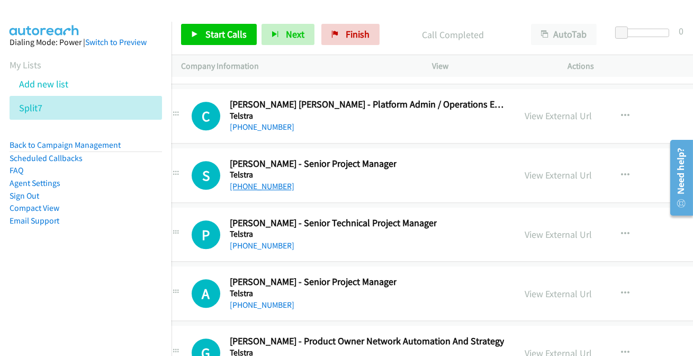
click at [262, 181] on link "[PHONE_NUMBER]" at bounding box center [262, 186] width 65 height 10
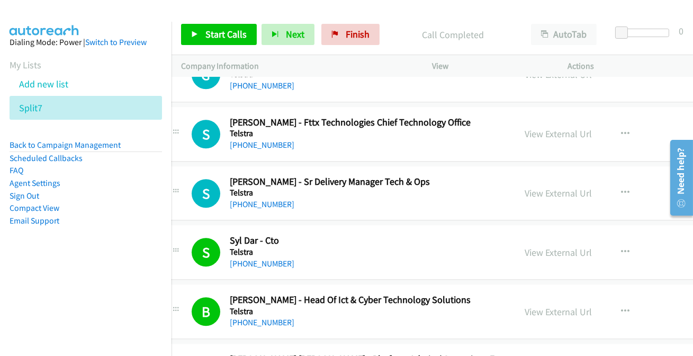
scroll to position [13218, 21]
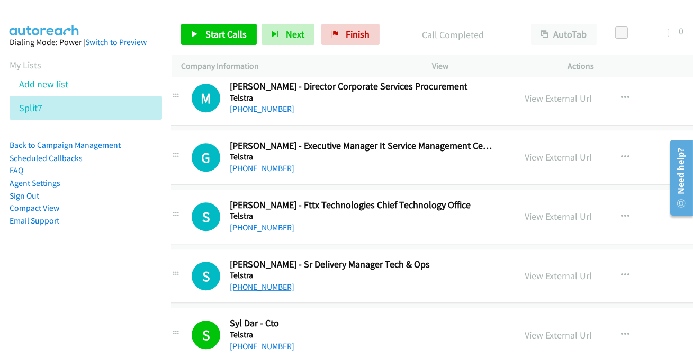
drag, startPoint x: 256, startPoint y: 271, endPoint x: 263, endPoint y: 272, distance: 7.0
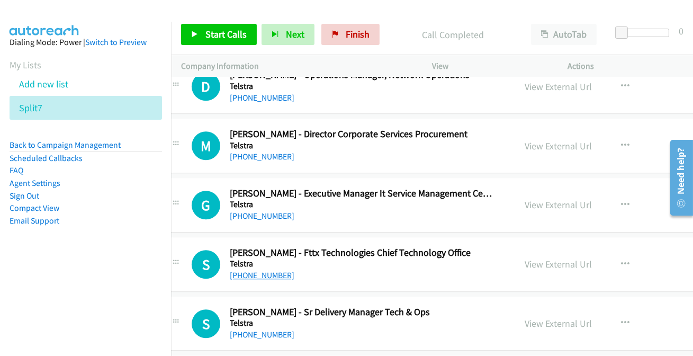
scroll to position [13170, 21]
click at [267, 271] on link "[PHONE_NUMBER]" at bounding box center [262, 276] width 65 height 10
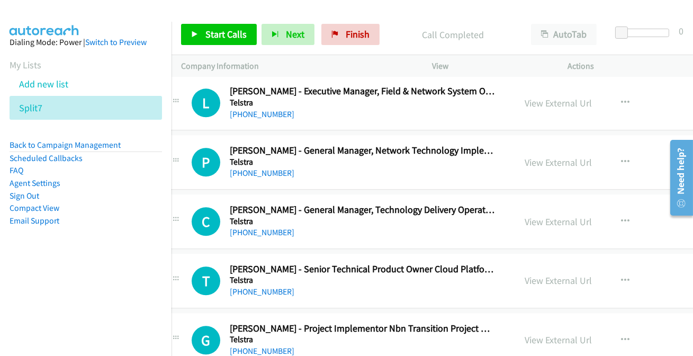
scroll to position [12785, 21]
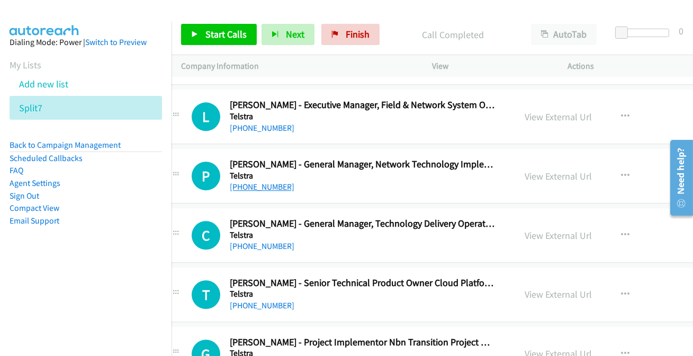
click at [245, 182] on link "[PHONE_NUMBER]" at bounding box center [262, 187] width 65 height 10
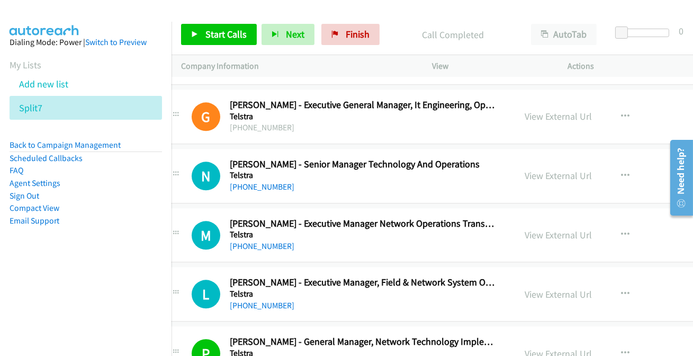
scroll to position [12592, 21]
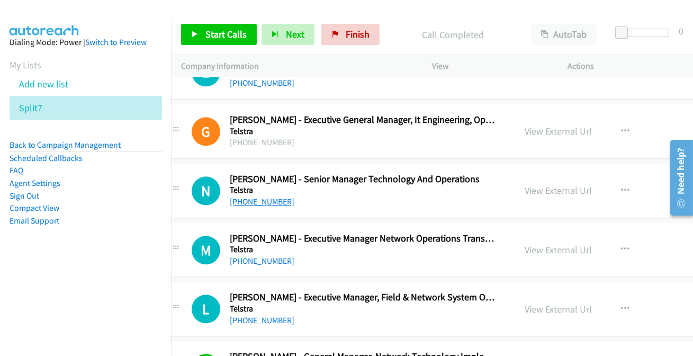
click at [270, 197] on link "[PHONE_NUMBER]" at bounding box center [262, 202] width 65 height 10
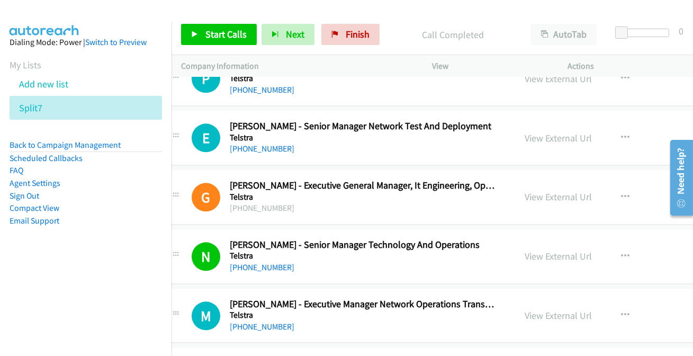
scroll to position [12496, 21]
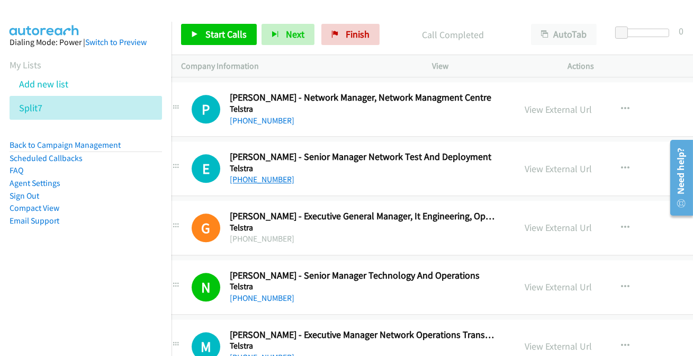
click at [258, 174] on link "[PHONE_NUMBER]" at bounding box center [262, 179] width 65 height 10
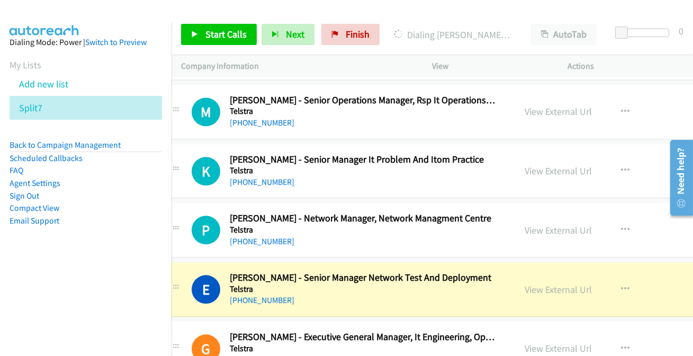
scroll to position [12351, 21]
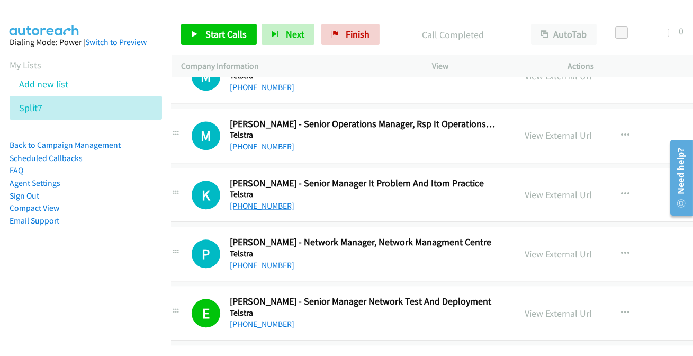
click at [252, 201] on link "[PHONE_NUMBER]" at bounding box center [262, 206] width 65 height 10
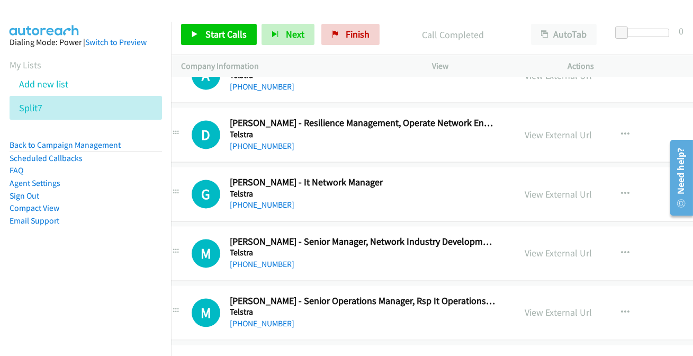
scroll to position [12158, 21]
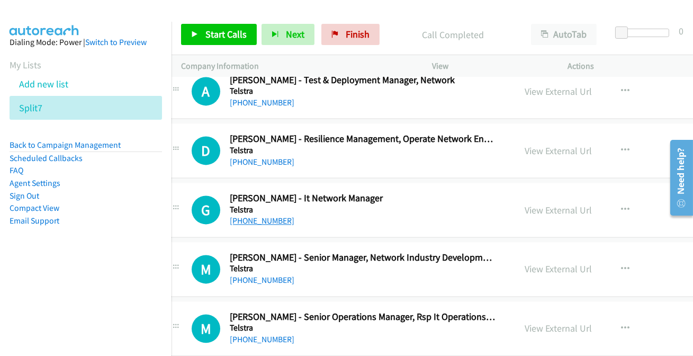
click at [265, 216] on link "[PHONE_NUMBER]" at bounding box center [262, 221] width 65 height 10
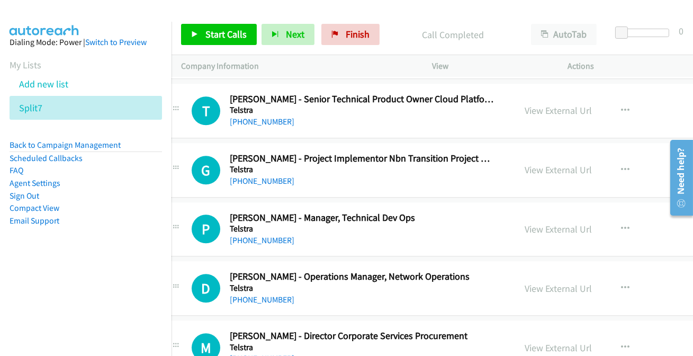
scroll to position [12977, 21]
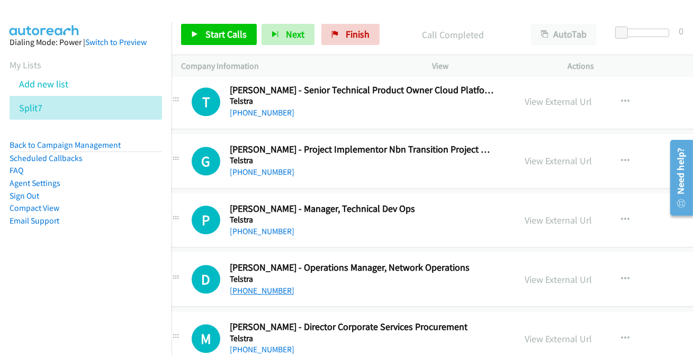
click at [276, 286] on link "[PHONE_NUMBER]" at bounding box center [262, 291] width 65 height 10
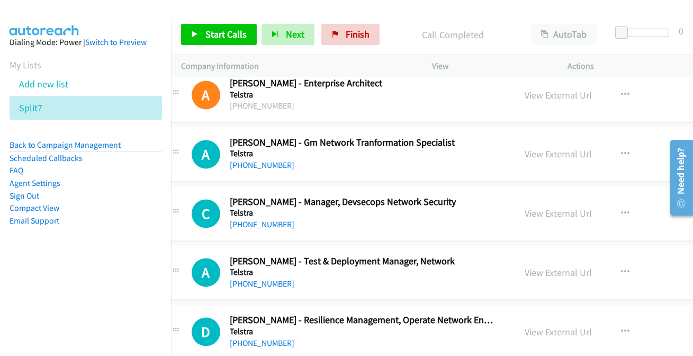
scroll to position [11966, 21]
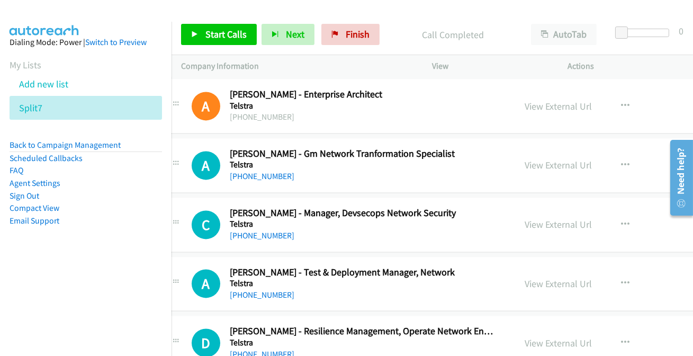
drag, startPoint x: 268, startPoint y: 339, endPoint x: 278, endPoint y: 328, distance: 14.3
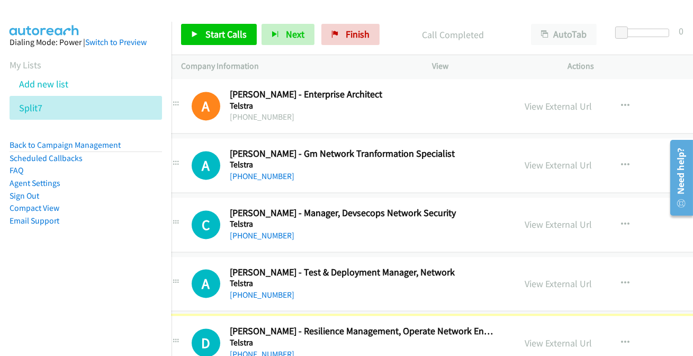
click at [247, 349] on link "[PHONE_NUMBER]" at bounding box center [262, 354] width 65 height 10
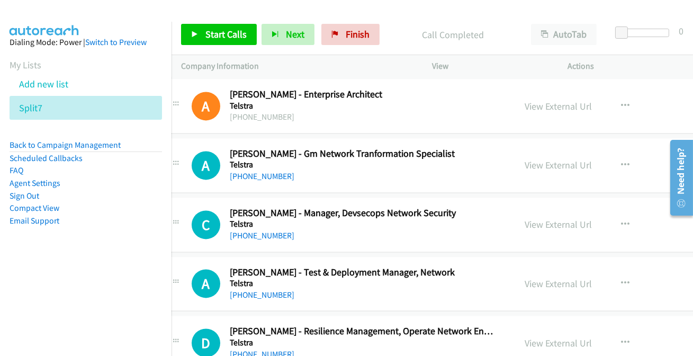
drag, startPoint x: 246, startPoint y: 339, endPoint x: 286, endPoint y: 329, distance: 41.0
click at [255, 349] on link "[PHONE_NUMBER]" at bounding box center [262, 354] width 65 height 10
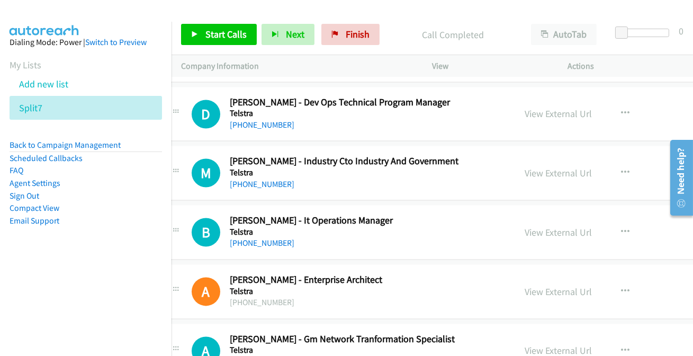
scroll to position [11773, 21]
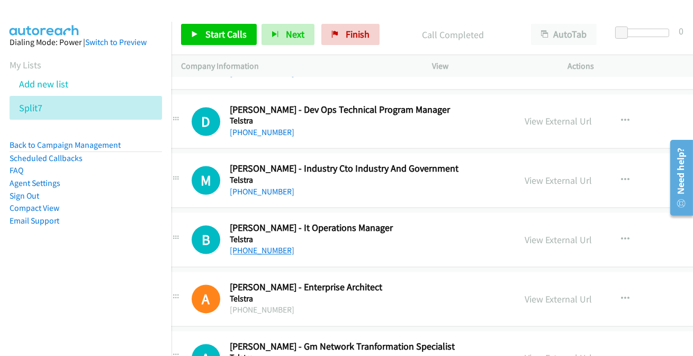
click at [254, 245] on link "[PHONE_NUMBER]" at bounding box center [262, 250] width 65 height 10
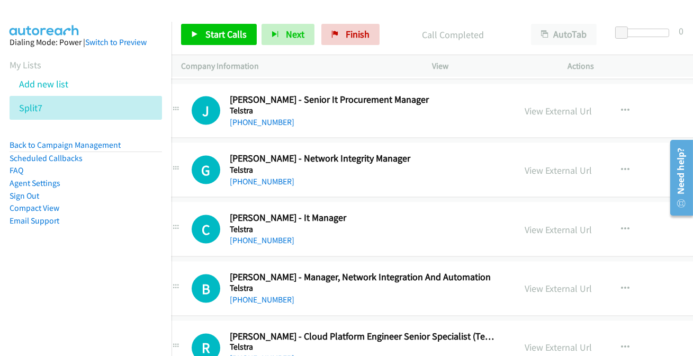
scroll to position [11195, 21]
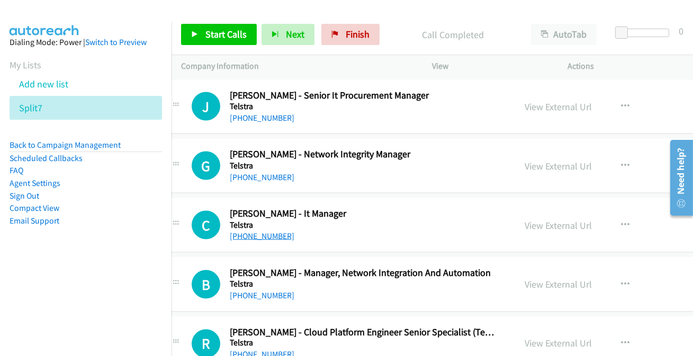
click at [261, 231] on link "[PHONE_NUMBER]" at bounding box center [262, 236] width 65 height 10
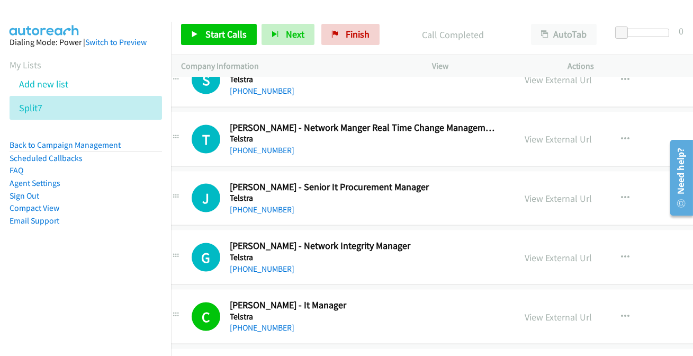
scroll to position [11099, 21]
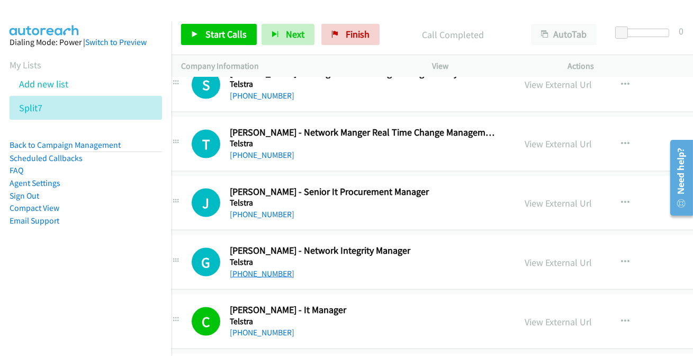
click at [251, 269] on link "[PHONE_NUMBER]" at bounding box center [262, 274] width 65 height 10
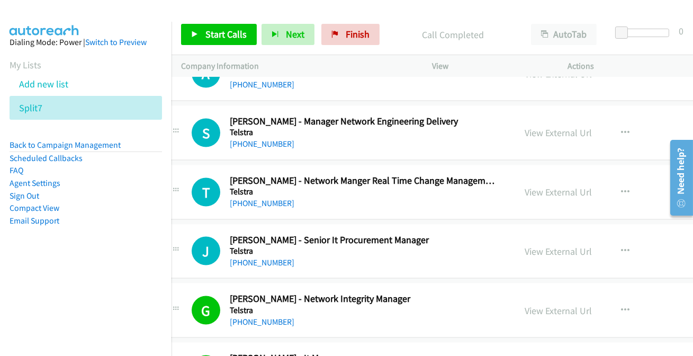
scroll to position [11003, 21]
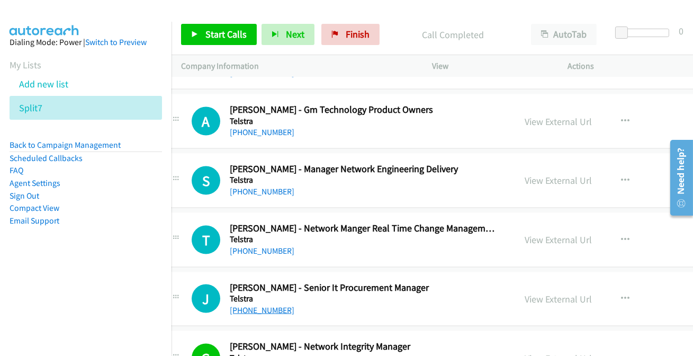
click at [265, 305] on link "[PHONE_NUMBER]" at bounding box center [262, 310] width 65 height 10
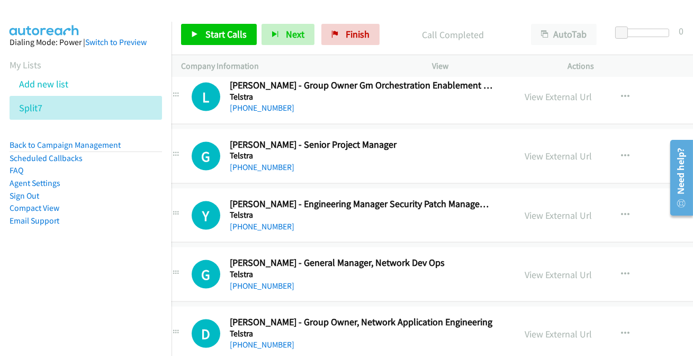
scroll to position [10714, 21]
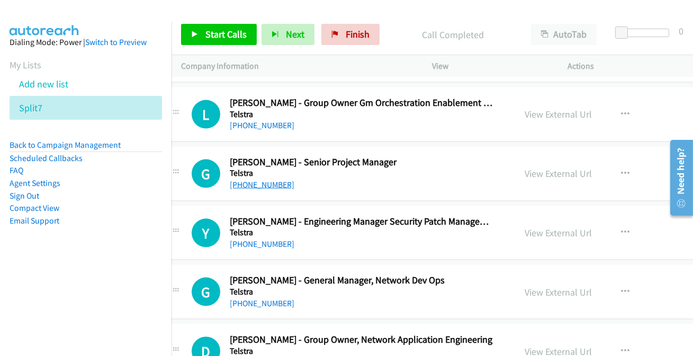
click at [248, 180] on link "[PHONE_NUMBER]" at bounding box center [262, 185] width 65 height 10
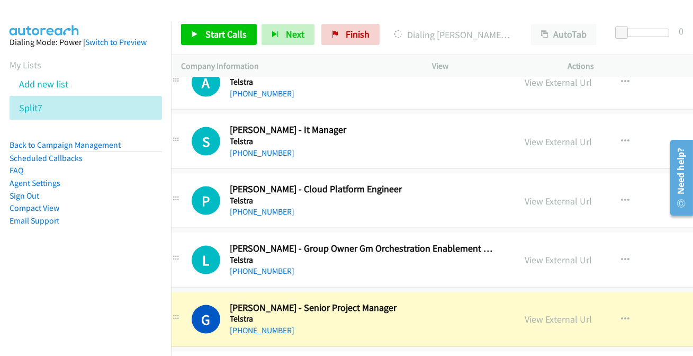
scroll to position [10569, 21]
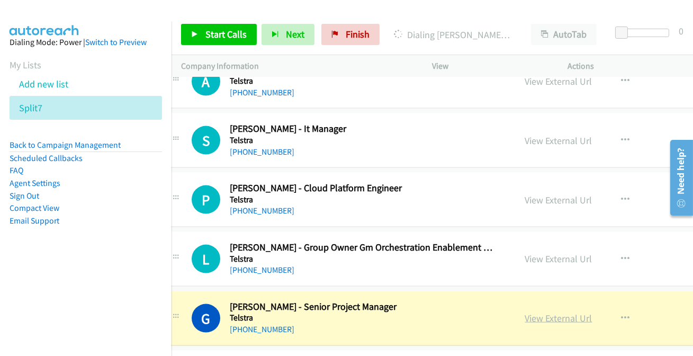
click at [553, 312] on link "View External Url" at bounding box center [559, 318] width 67 height 12
